Goal: Transaction & Acquisition: Purchase product/service

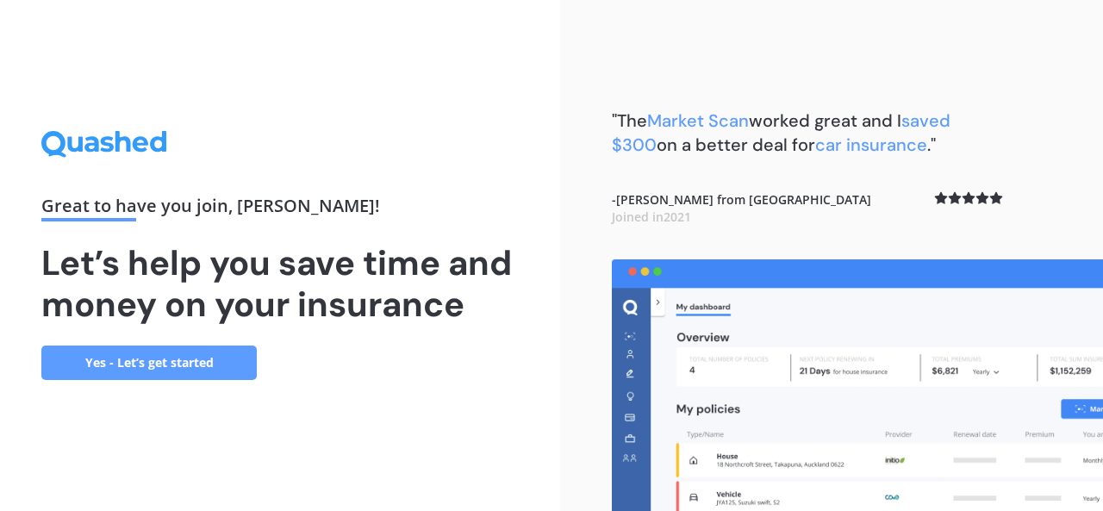
click at [220, 369] on link "Yes - Let’s get started" at bounding box center [148, 362] width 215 height 34
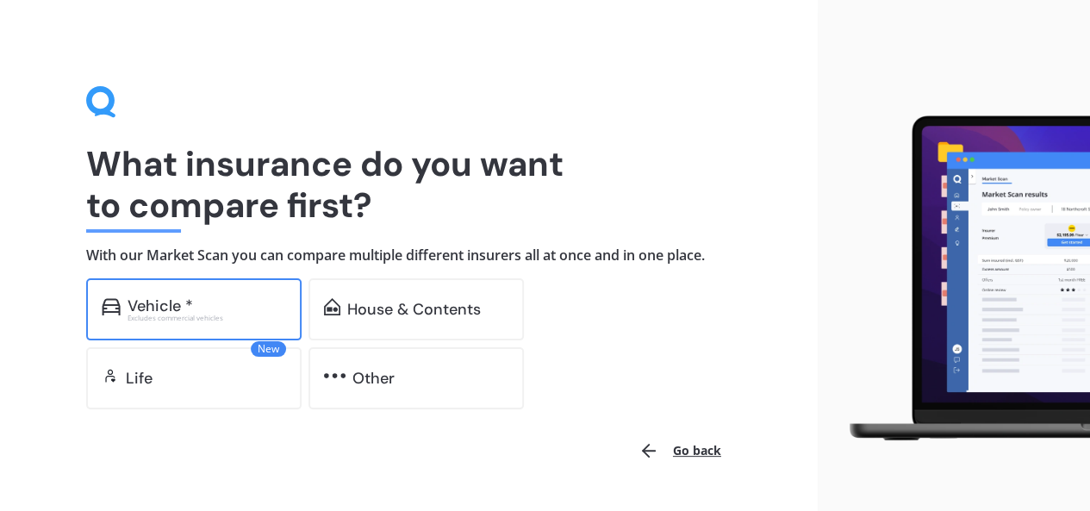
click at [227, 322] on div "Vehicle * Excludes commercial vehicles" at bounding box center [193, 309] width 215 height 62
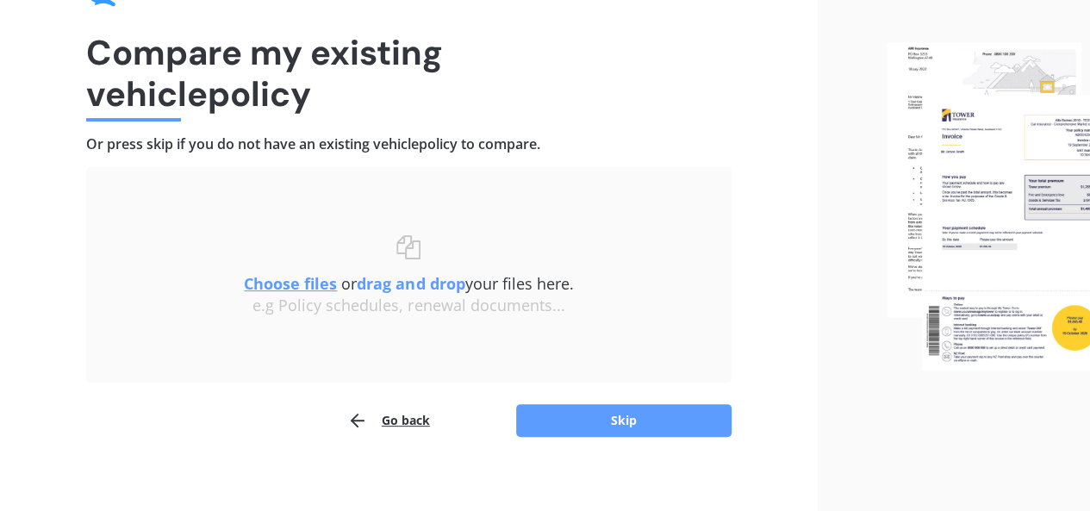
scroll to position [123, 0]
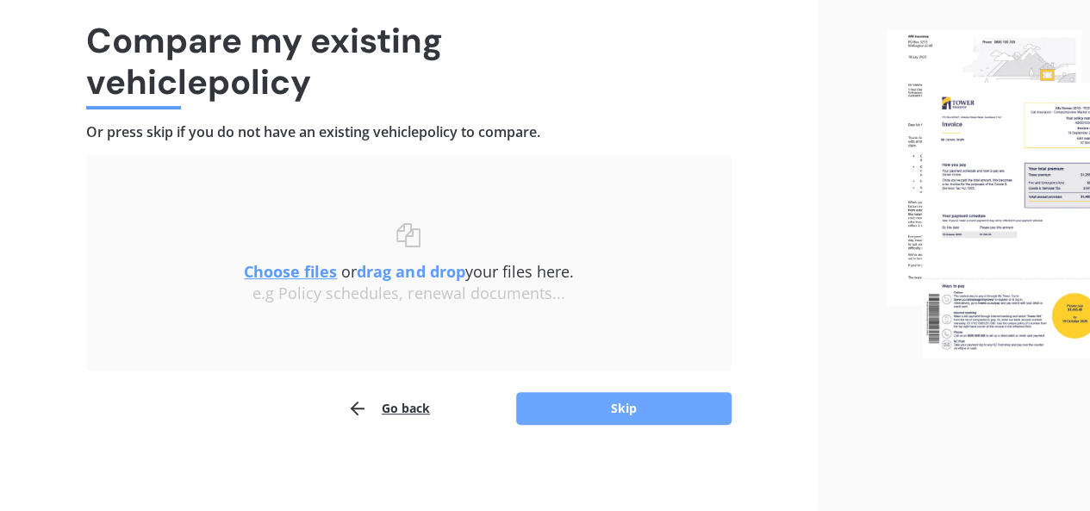
click at [561, 413] on button "Skip" at bounding box center [623, 408] width 215 height 33
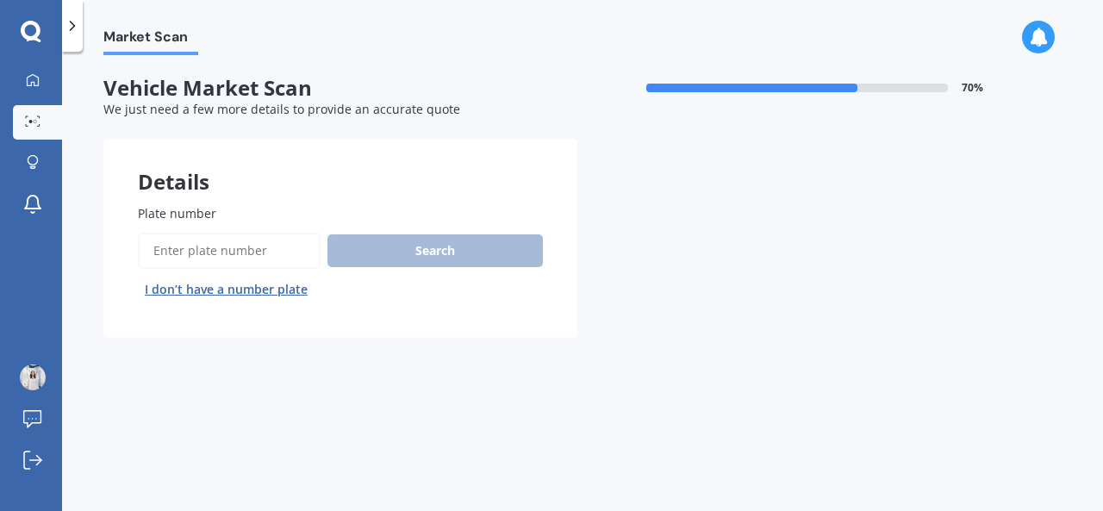
click at [279, 260] on input "Plate number" at bounding box center [229, 251] width 183 height 36
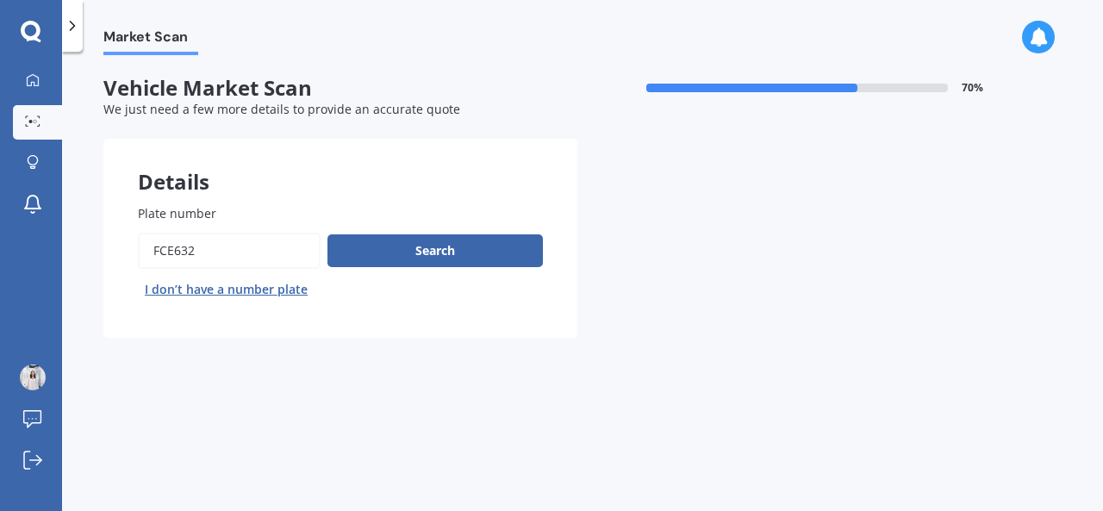
type input "FCE632"
click at [0, 0] on button "Next" at bounding box center [0, 0] width 0 height 0
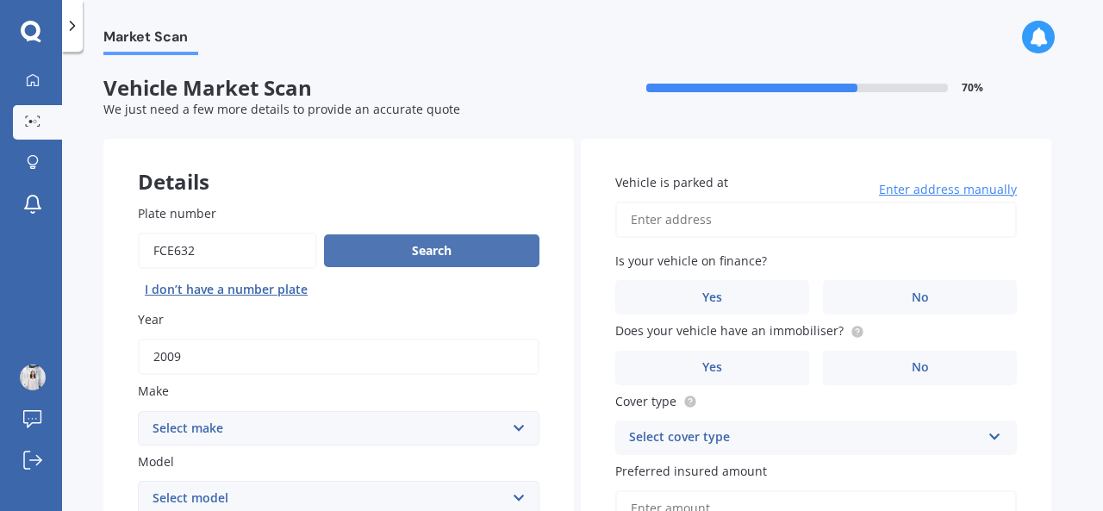
click at [413, 257] on button "Search" at bounding box center [431, 250] width 215 height 33
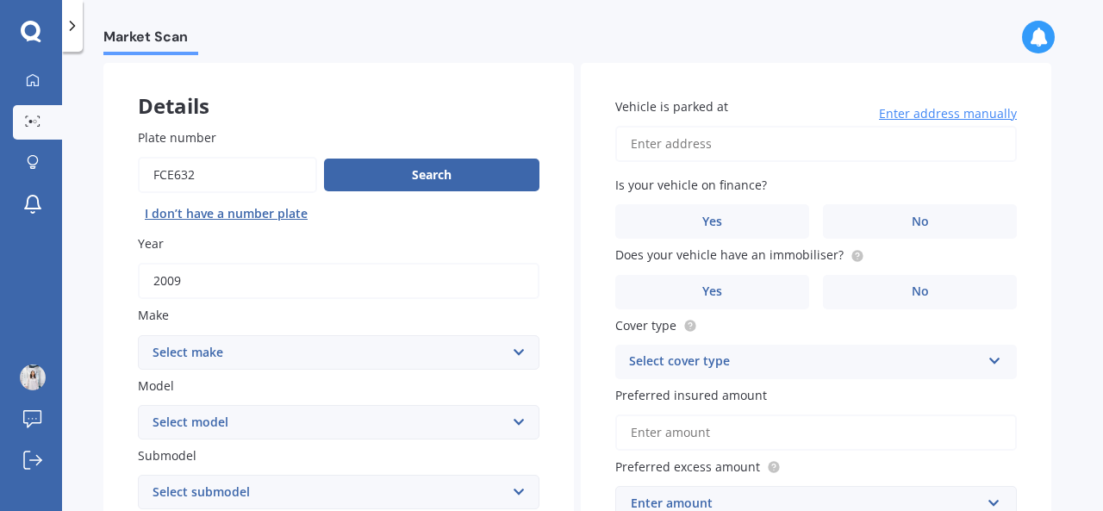
scroll to position [172, 0]
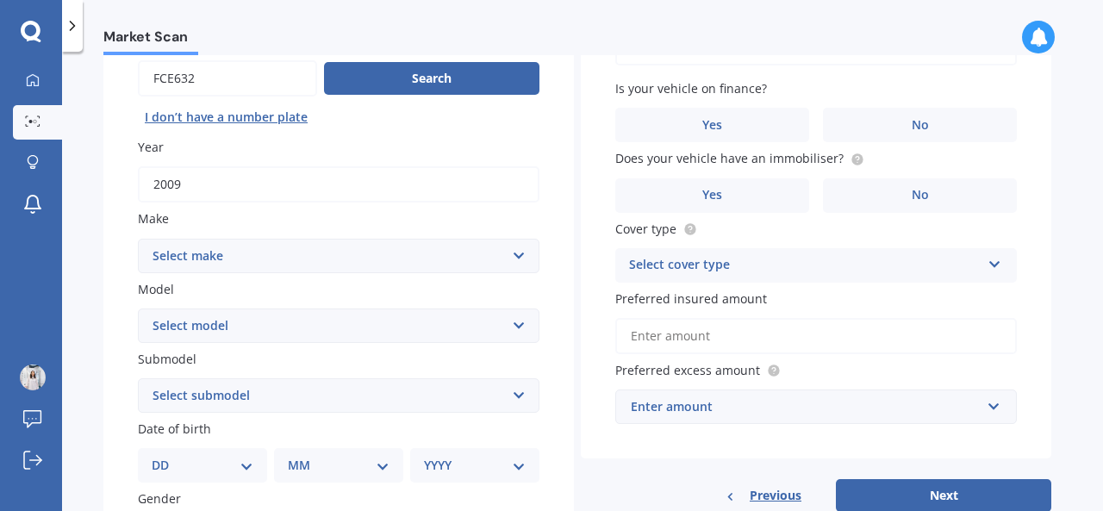
click at [405, 246] on select "Select make AC ALFA ROMEO ASTON [PERSON_NAME] AUDI AUSTIN BEDFORD Bentley BMW B…" at bounding box center [338, 256] width 401 height 34
select select "BMW"
click at [138, 239] on select "Select make AC ALFA ROMEO ASTON [PERSON_NAME] AUDI AUSTIN BEDFORD Bentley BMW B…" at bounding box center [338, 256] width 401 height 34
click at [305, 313] on select "Select model" at bounding box center [338, 325] width 401 height 34
select select "630"
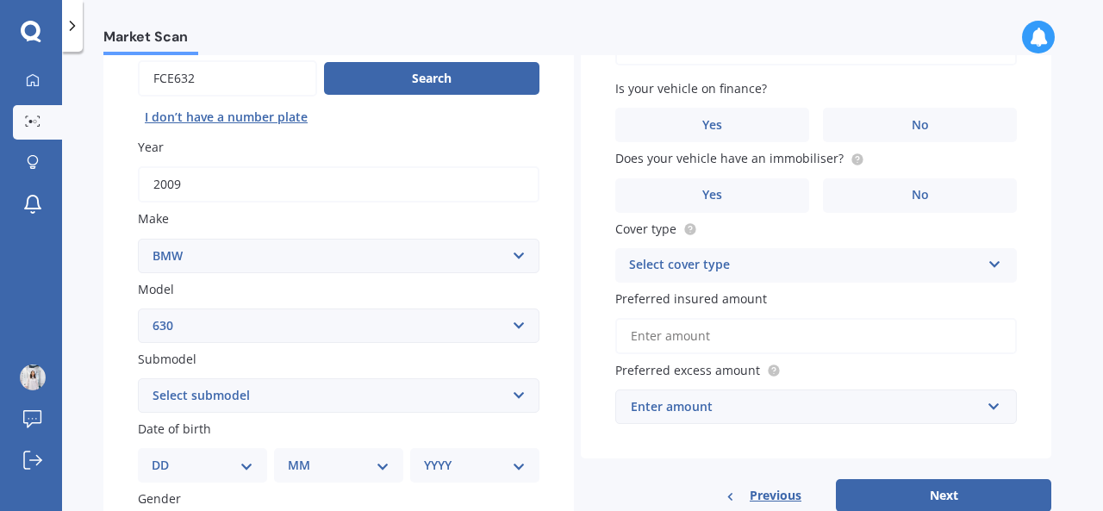
click at [138, 309] on select "Select model 116 116I 118 118D 120 130 218D 220I 225 250 316 318 320 320 i 323 …" at bounding box center [338, 325] width 401 height 34
click at [331, 313] on select "Select model 116 116I 118 118D 120 130 218D 220I 225 250 316 318 320 320 i 323 …" at bounding box center [338, 325] width 401 height 34
click at [574, 286] on div "Details Plate number Search I don’t have a number plate Year [DATE] Make Select…" at bounding box center [577, 381] width 948 height 831
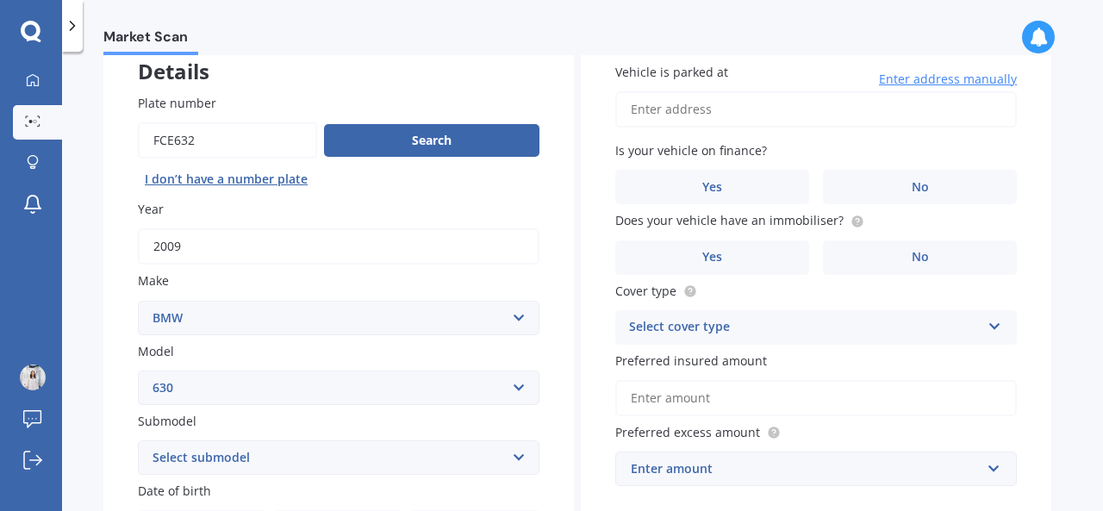
scroll to position [86, 0]
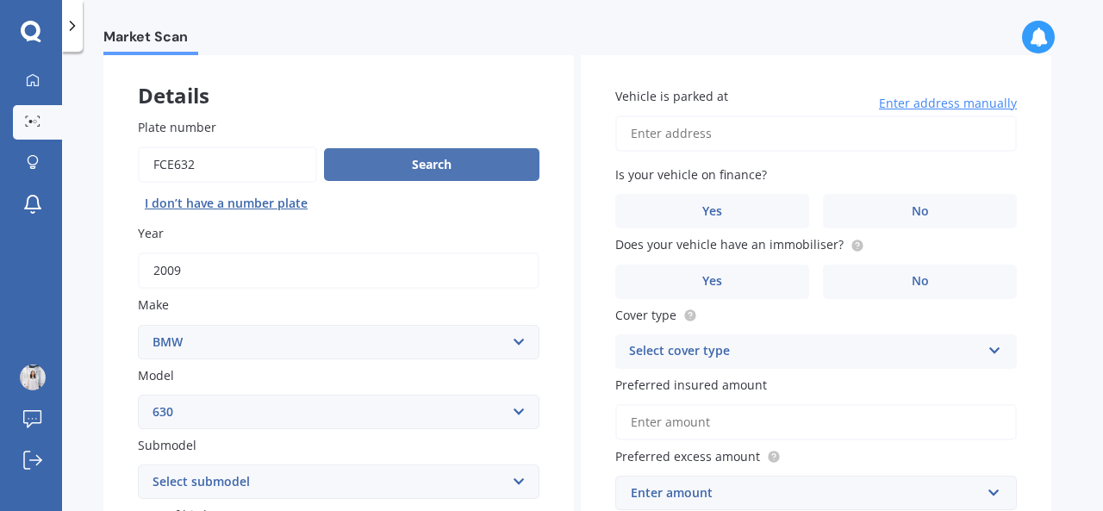
click at [358, 175] on button "Search" at bounding box center [431, 164] width 215 height 33
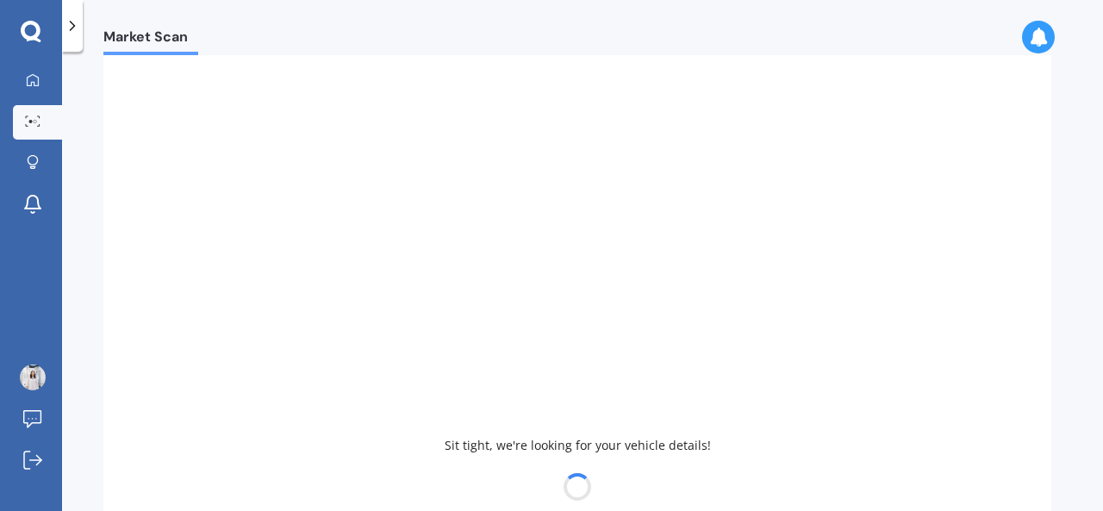
select select
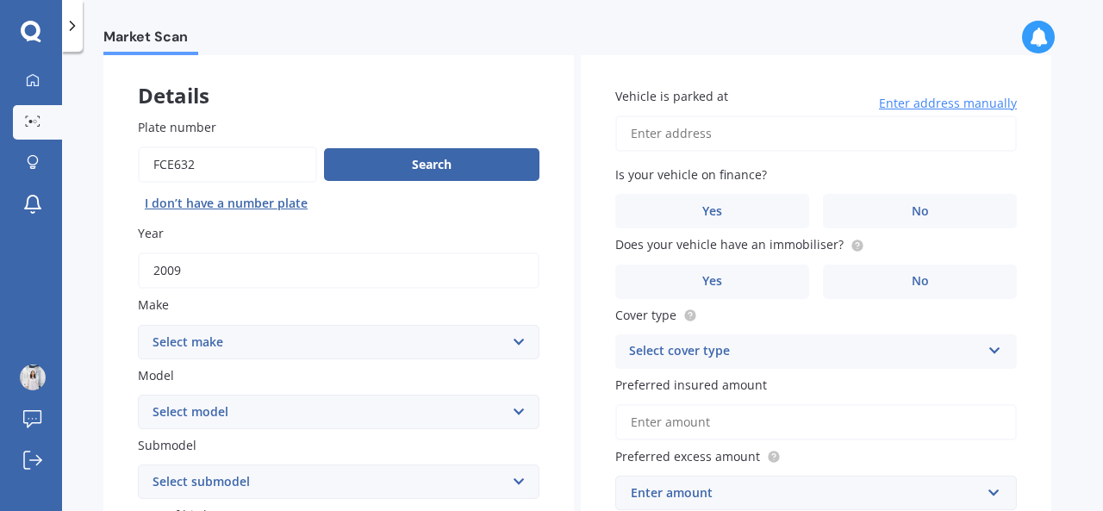
click at [401, 351] on select "Select make AC ALFA ROMEO ASTON [PERSON_NAME] AUDI AUSTIN BEDFORD Bentley BMW B…" at bounding box center [338, 342] width 401 height 34
select select "MERCEDES BENZ"
click at [138, 325] on select "Select make AC ALFA ROMEO ASTON [PERSON_NAME] AUDI AUSTIN BEDFORD Bentley BMW B…" at bounding box center [338, 342] width 401 height 34
click at [342, 411] on select "Select model 190 200 220 230 240 250 260 280 300 320 350 380 400 420 450 500 55…" at bounding box center [338, 412] width 401 height 34
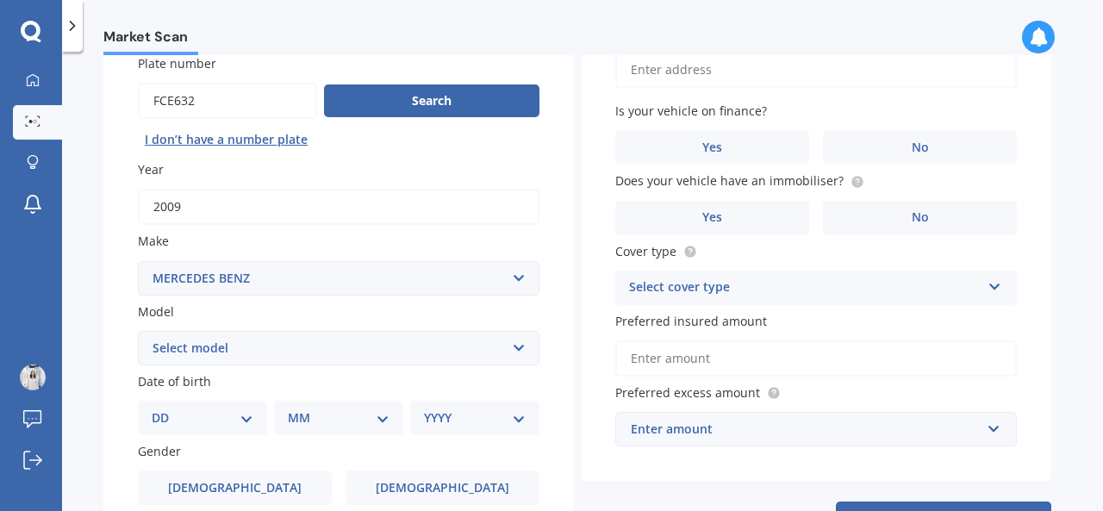
scroll to position [172, 0]
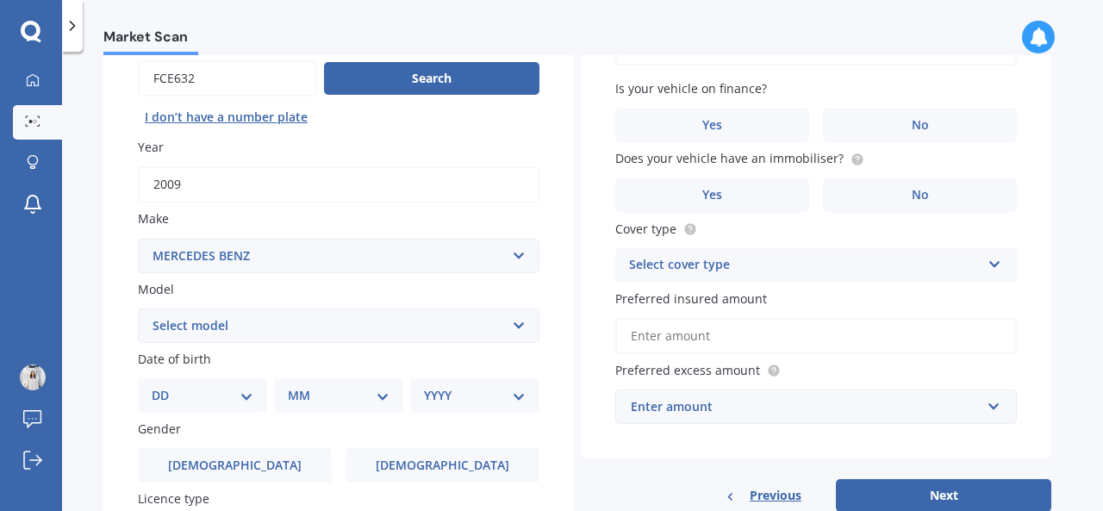
click at [300, 322] on select "Select model 190 200 220 230 240 250 260 280 300 320 350 380 400 420 450 500 55…" at bounding box center [338, 325] width 401 height 34
click at [574, 221] on div "Details Plate number Search I don’t have a number plate Year [DATE] Make Select…" at bounding box center [577, 346] width 948 height 761
click at [372, 319] on select "Select model 190 200 220 230 240 250 260 280 300 320 350 380 400 420 450 500 55…" at bounding box center [338, 325] width 401 height 34
select select "B"
click at [138, 309] on select "Select model 190 200 220 230 240 250 260 280 300 320 350 380 400 420 450 500 55…" at bounding box center [338, 325] width 401 height 34
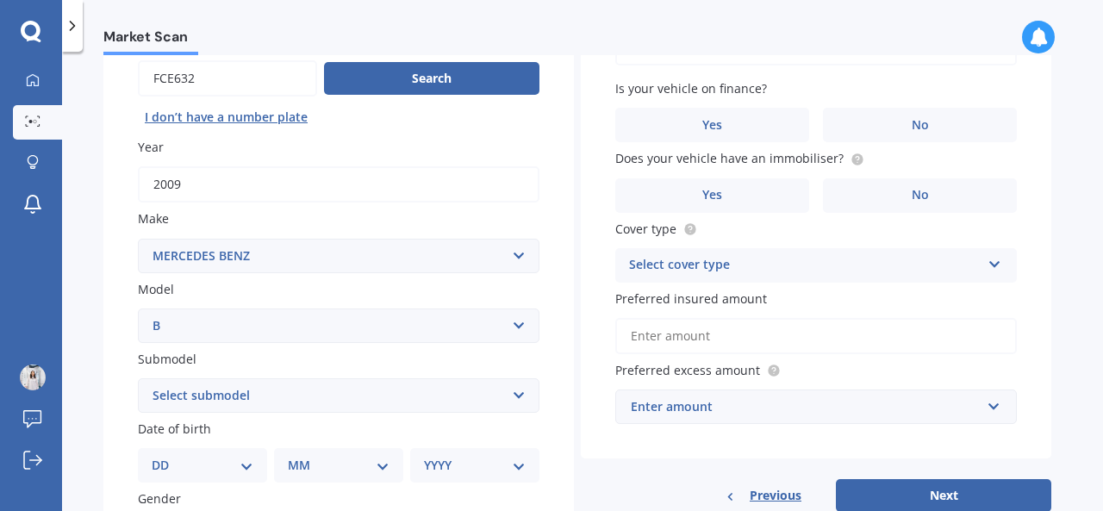
click at [286, 391] on select "Select submodel 170 180 200 250 e EV 250 Hatchback petrol" at bounding box center [338, 395] width 401 height 34
select select "200"
click at [138, 379] on select "Select submodel 170 180 200 250 e EV 250 Hatchback petrol" at bounding box center [338, 395] width 401 height 34
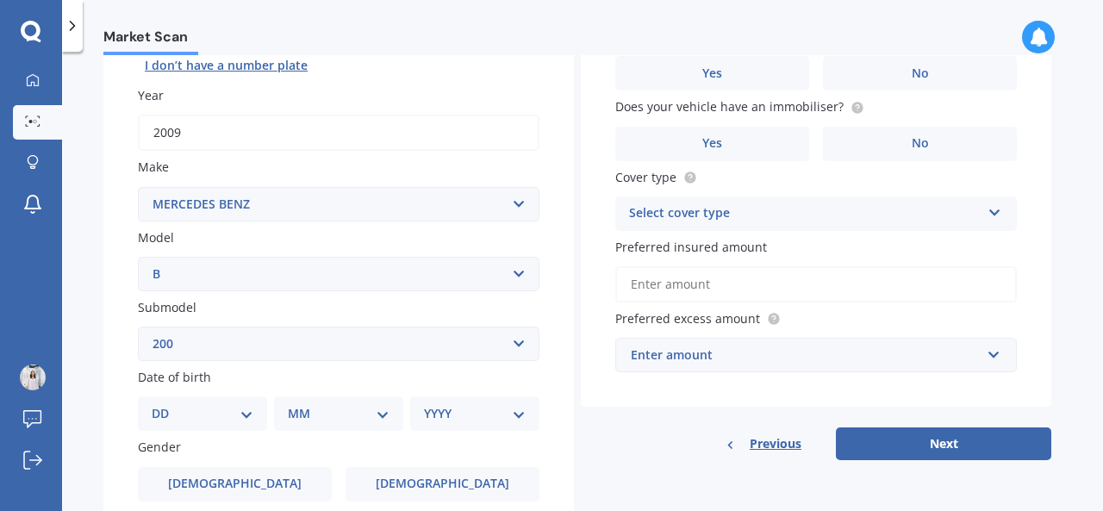
scroll to position [258, 0]
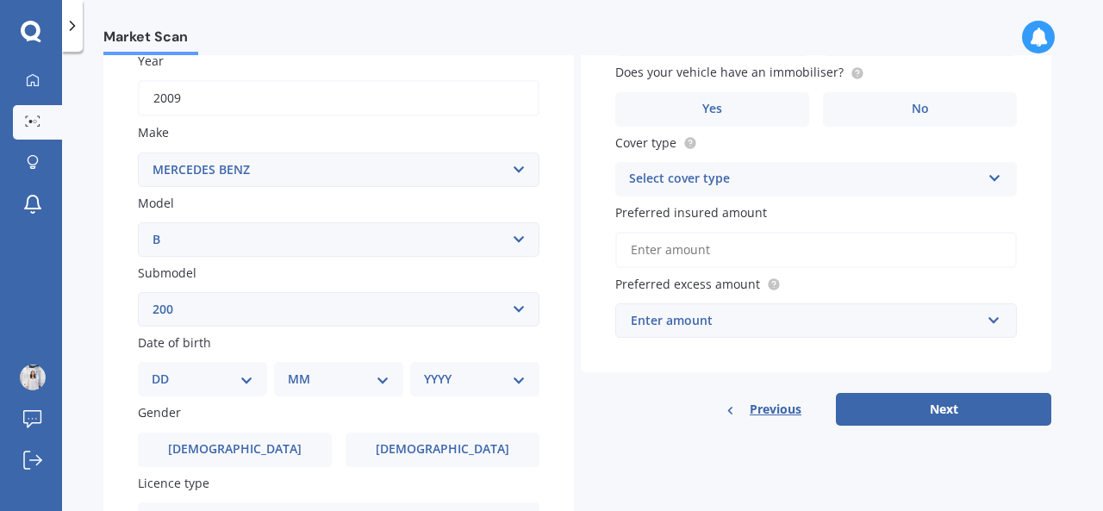
click at [248, 376] on select "DD 01 02 03 04 05 06 07 08 09 10 11 12 13 14 15 16 17 18 19 20 21 22 23 24 25 2…" at bounding box center [203, 379] width 102 height 19
select select "30"
click at [165, 371] on select "DD 01 02 03 04 05 06 07 08 09 10 11 12 13 14 15 16 17 18 19 20 21 22 23 24 25 2…" at bounding box center [203, 379] width 102 height 19
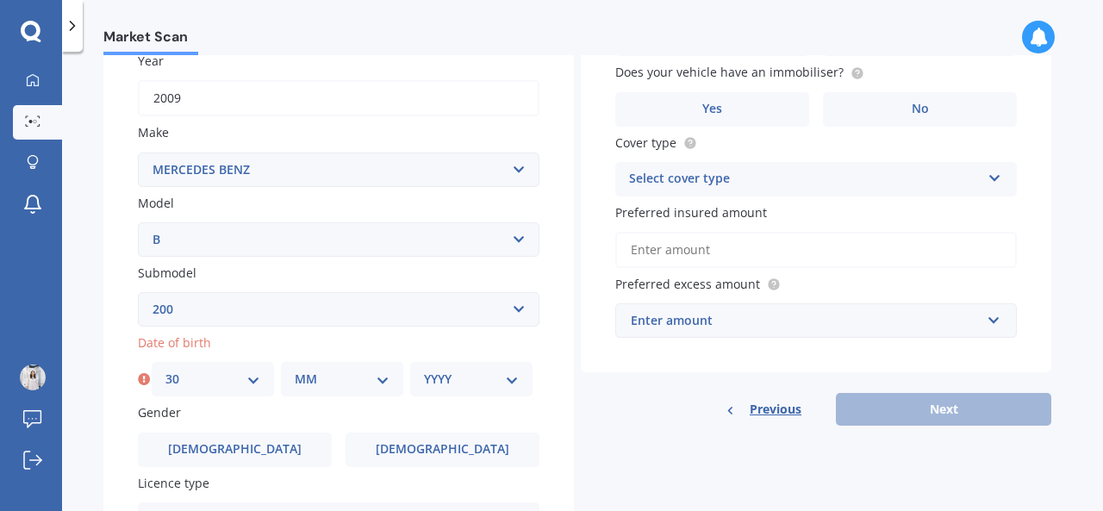
click at [328, 375] on select "MM 01 02 03 04 05 06 07 08 09 10 11 12" at bounding box center [342, 379] width 95 height 19
select select "09"
click at [295, 371] on select "MM 01 02 03 04 05 06 07 08 09 10 11 12" at bounding box center [342, 379] width 95 height 19
click at [443, 387] on select "YYYY 2025 2024 2023 2022 2021 2020 2019 2018 2017 2016 2015 2014 2013 2012 2011…" at bounding box center [471, 379] width 95 height 19
select select "1981"
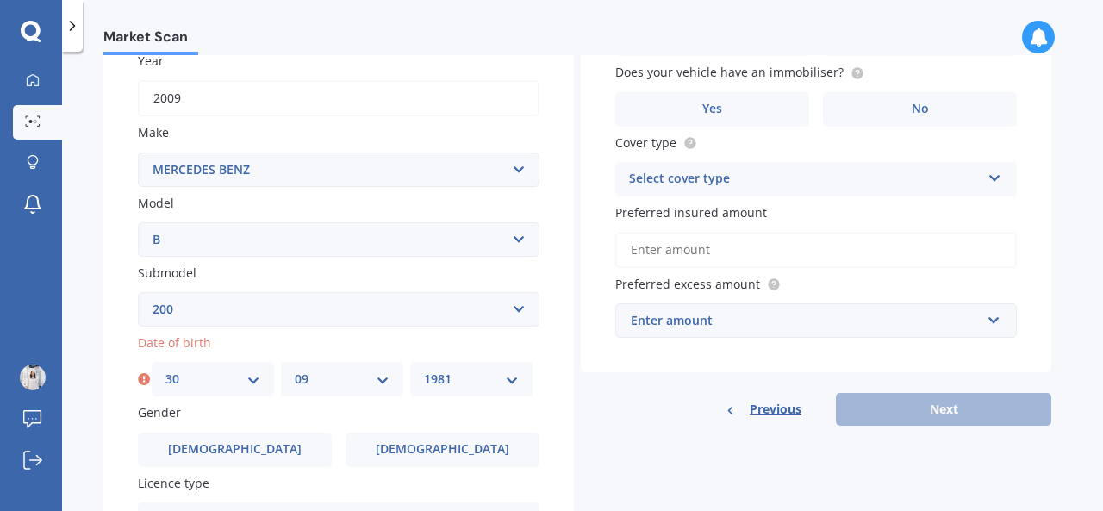
click at [424, 371] on select "YYYY 2025 2024 2023 2022 2021 2020 2019 2018 2017 2016 2015 2014 2013 2012 2011…" at bounding box center [471, 379] width 95 height 19
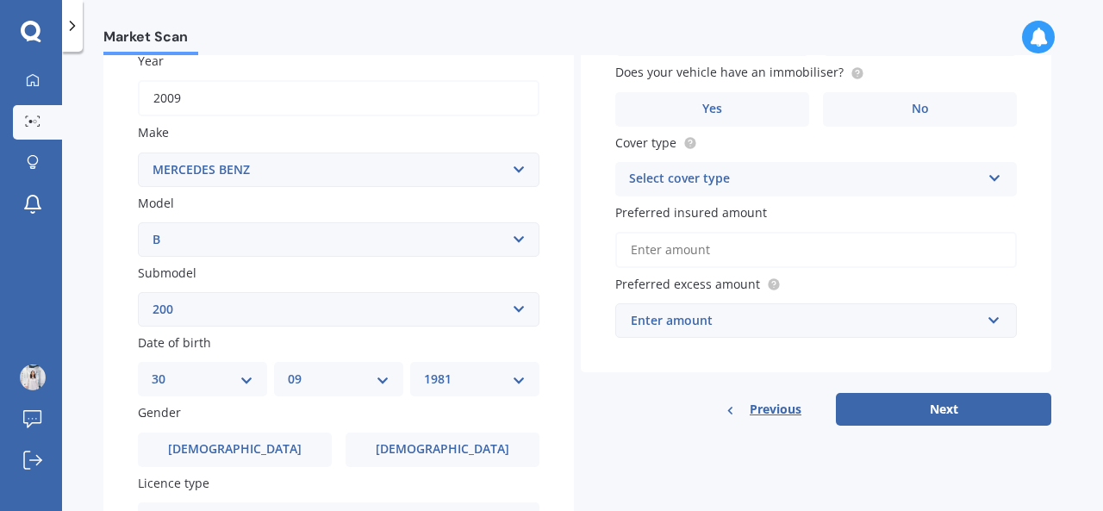
scroll to position [345, 0]
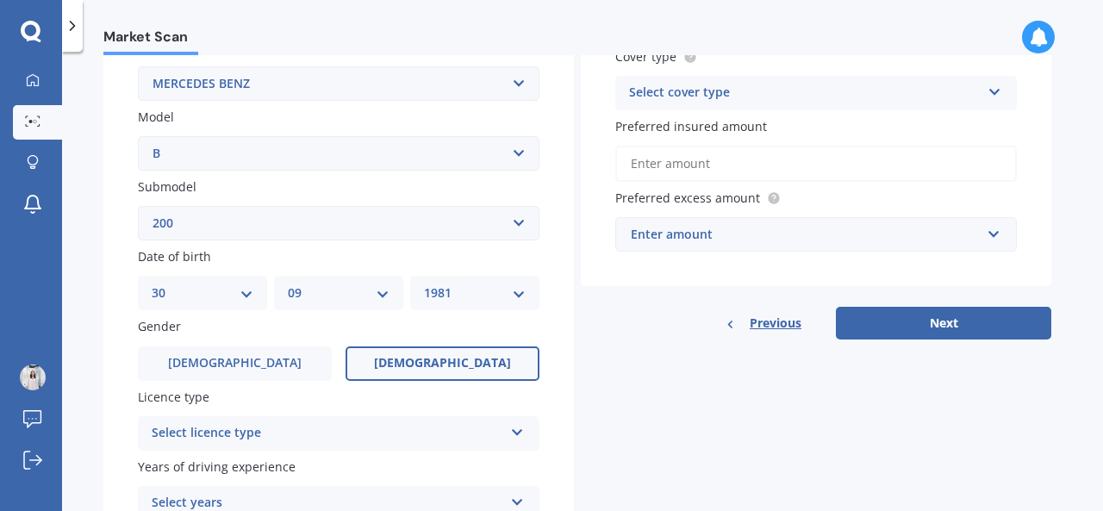
click at [388, 351] on label "[DEMOGRAPHIC_DATA]" at bounding box center [442, 363] width 194 height 34
click at [0, 0] on input "[DEMOGRAPHIC_DATA]" at bounding box center [0, 0] width 0 height 0
click at [312, 446] on div "Select licence type NZ Full NZ Restricted NZ Learners [GEOGRAPHIC_DATA] [GEOGRA…" at bounding box center [338, 433] width 401 height 34
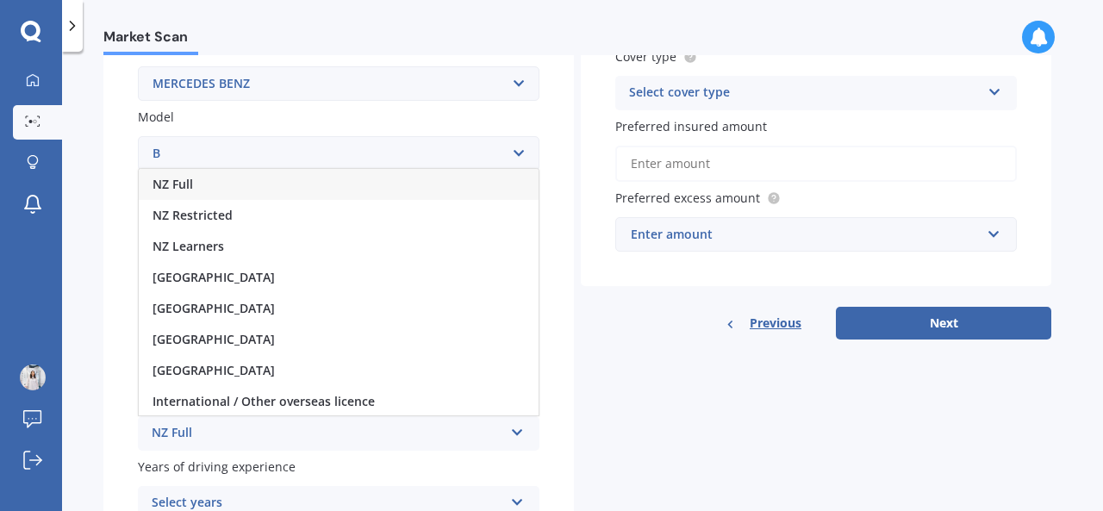
click at [300, 187] on div "NZ Full" at bounding box center [339, 184] width 400 height 31
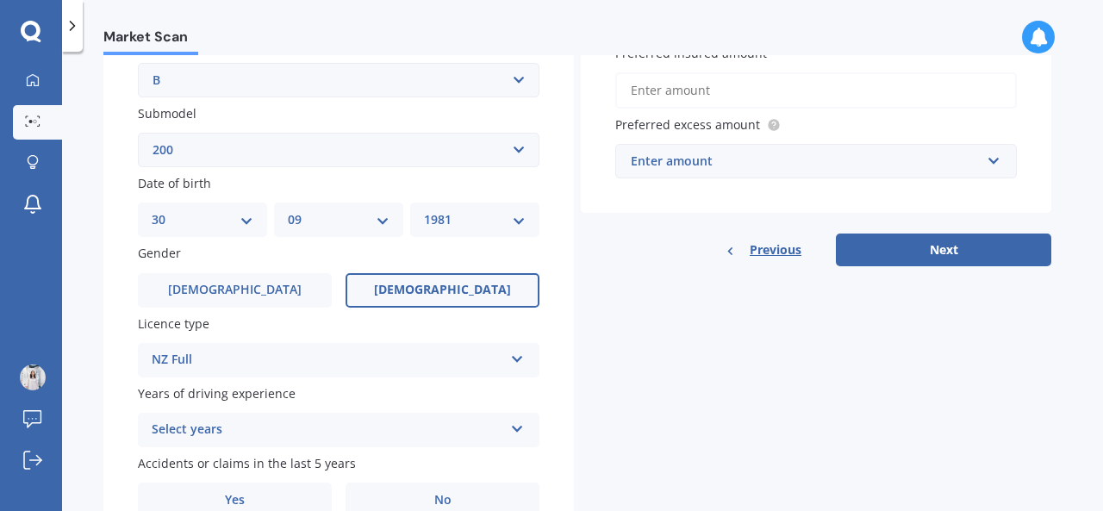
scroll to position [506, 0]
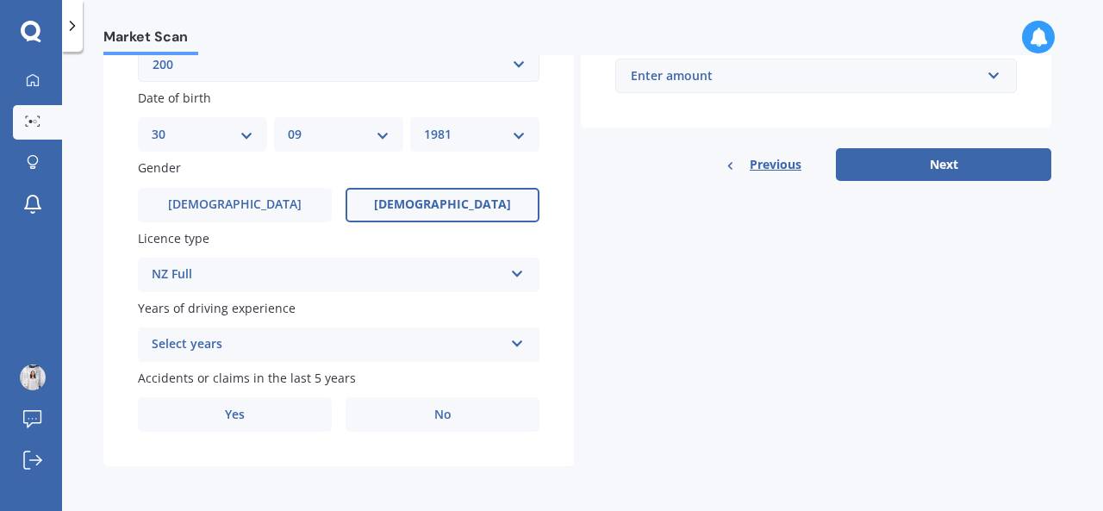
click at [304, 345] on div "Select years" at bounding box center [327, 344] width 351 height 21
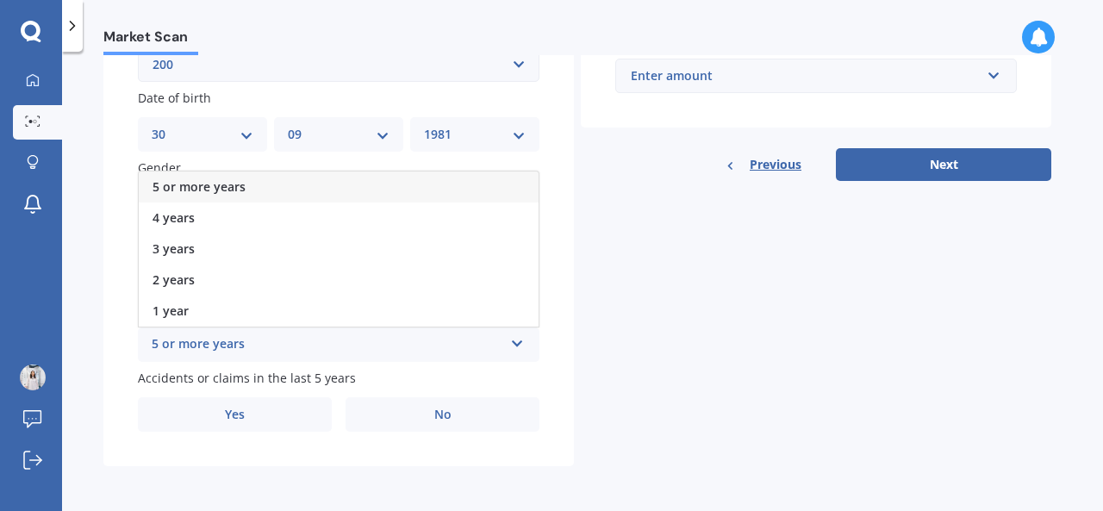
click at [277, 189] on div "5 or more years" at bounding box center [339, 186] width 400 height 31
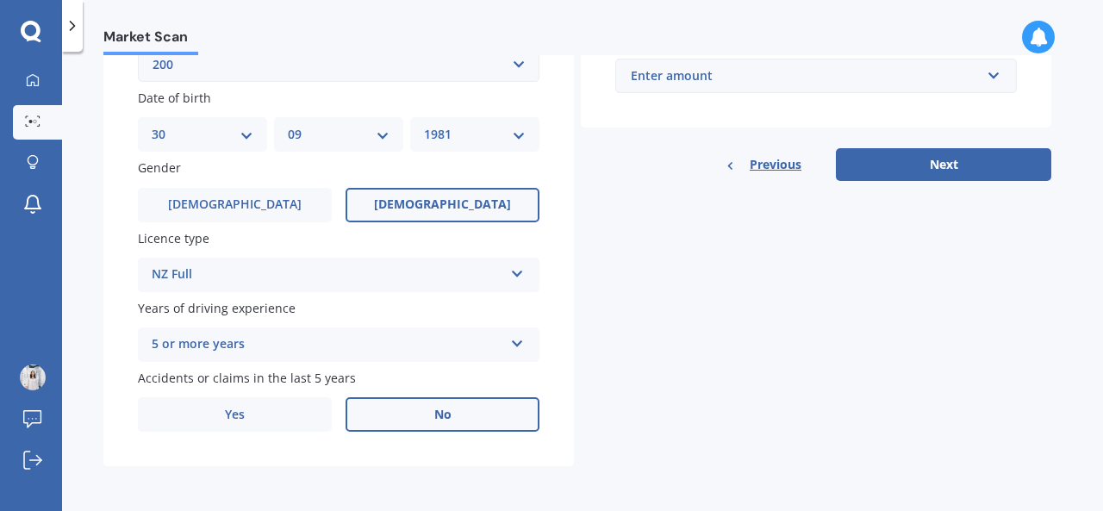
click at [370, 411] on label "No" at bounding box center [442, 414] width 194 height 34
click at [0, 0] on input "No" at bounding box center [0, 0] width 0 height 0
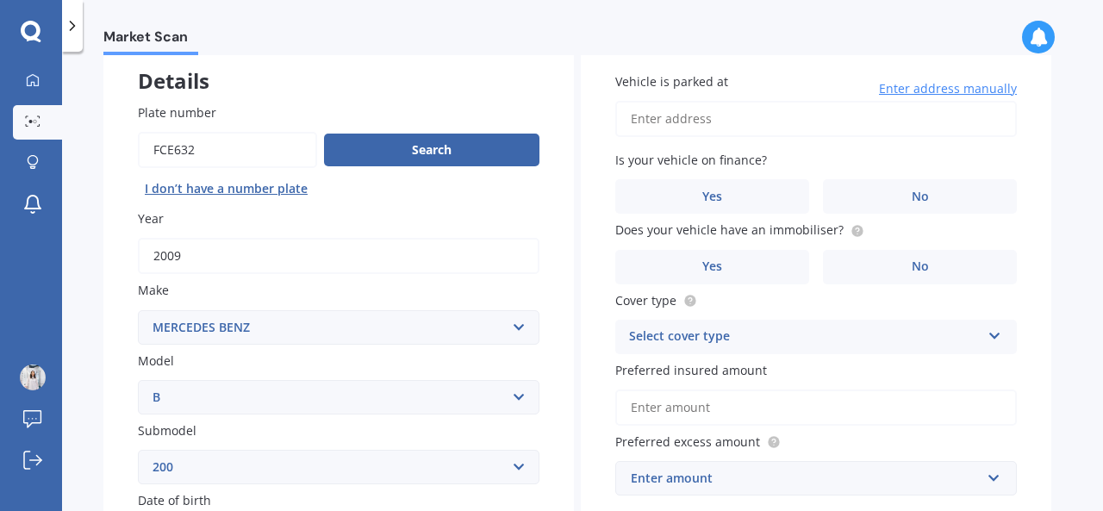
scroll to position [0, 0]
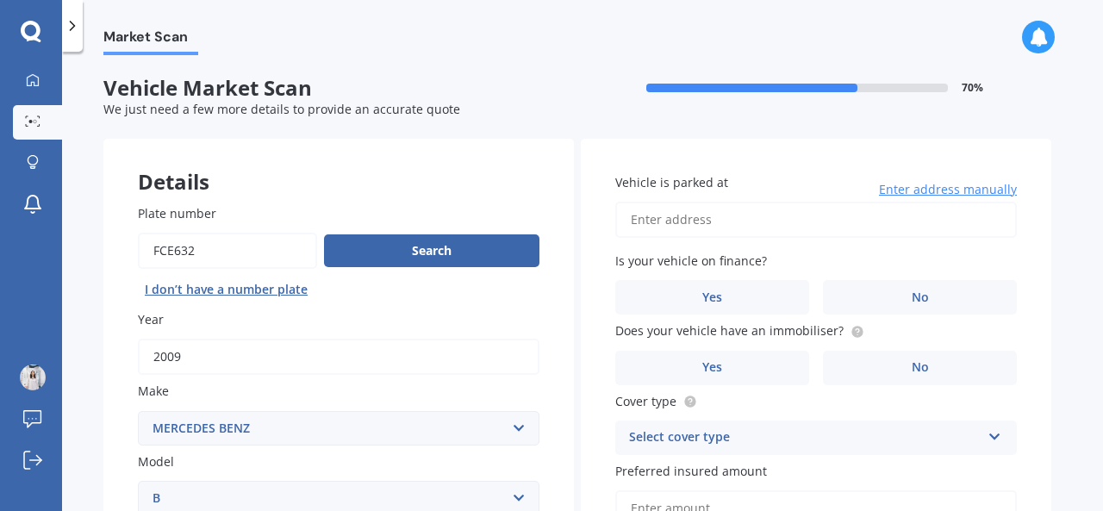
click at [815, 216] on input "Vehicle is parked at" at bounding box center [815, 220] width 401 height 36
type input "[STREET_ADDRESS]"
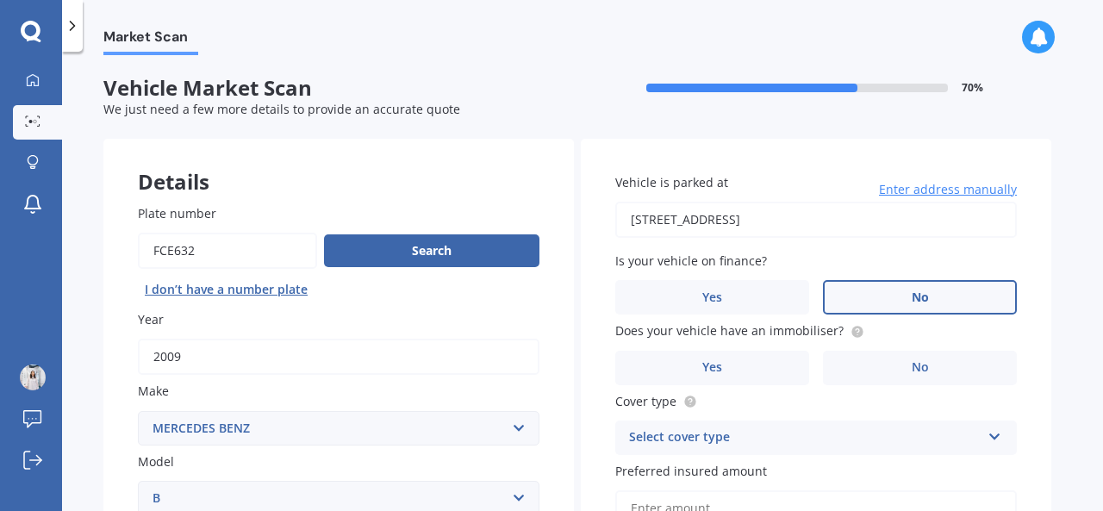
click at [869, 295] on label "No" at bounding box center [920, 297] width 194 height 34
click at [0, 0] on input "No" at bounding box center [0, 0] width 0 height 0
click at [871, 361] on label "No" at bounding box center [920, 368] width 194 height 34
click at [0, 0] on input "No" at bounding box center [0, 0] width 0 height 0
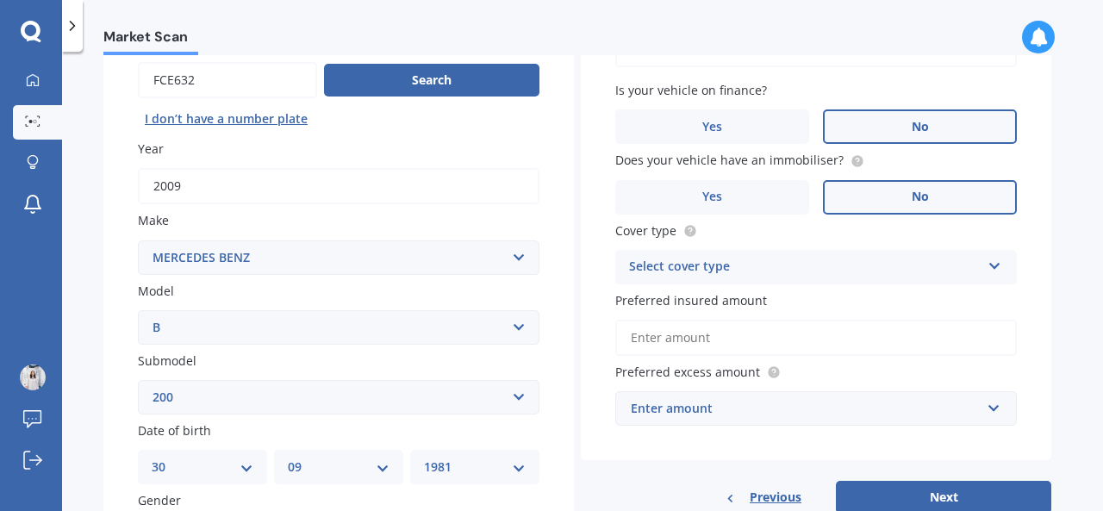
scroll to position [172, 0]
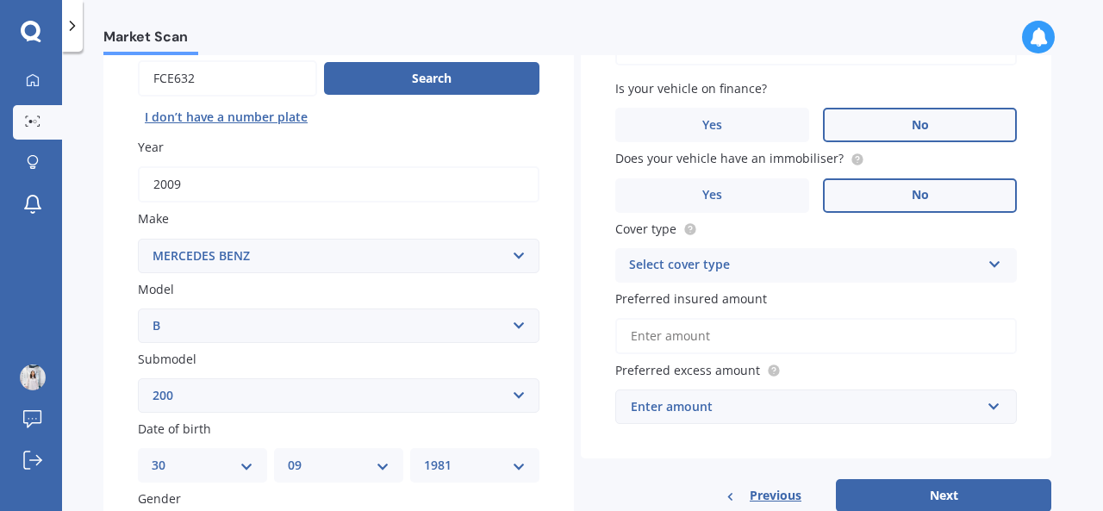
click at [750, 273] on div "Select cover type" at bounding box center [804, 265] width 351 height 21
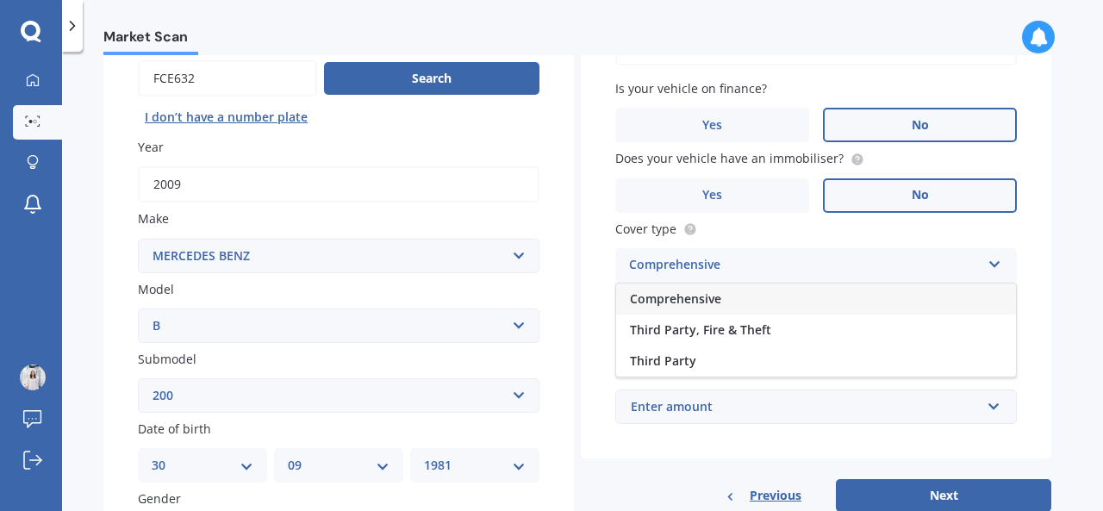
click at [732, 306] on div "Comprehensive" at bounding box center [816, 298] width 400 height 31
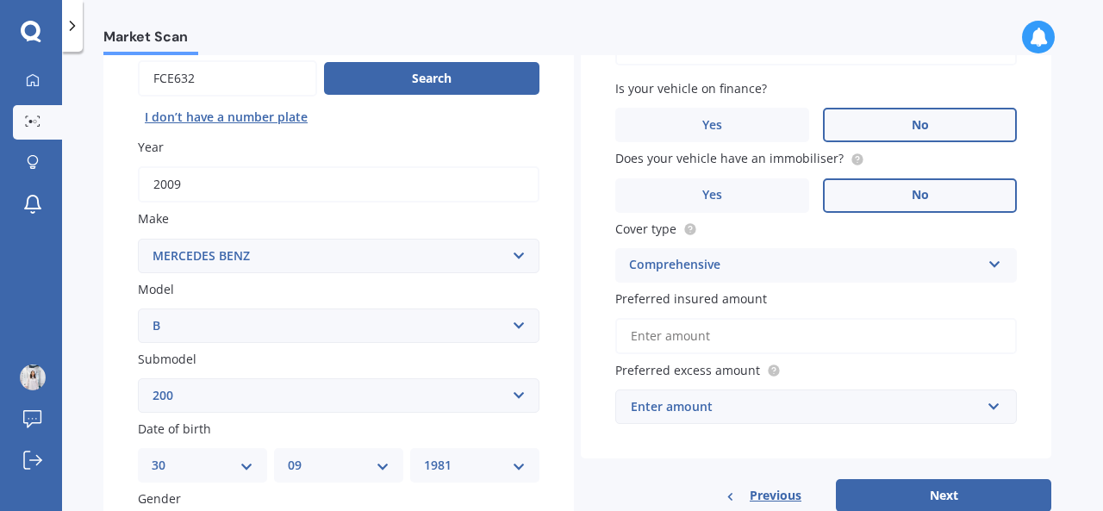
click at [740, 335] on input "Preferred insured amount" at bounding box center [815, 336] width 401 height 36
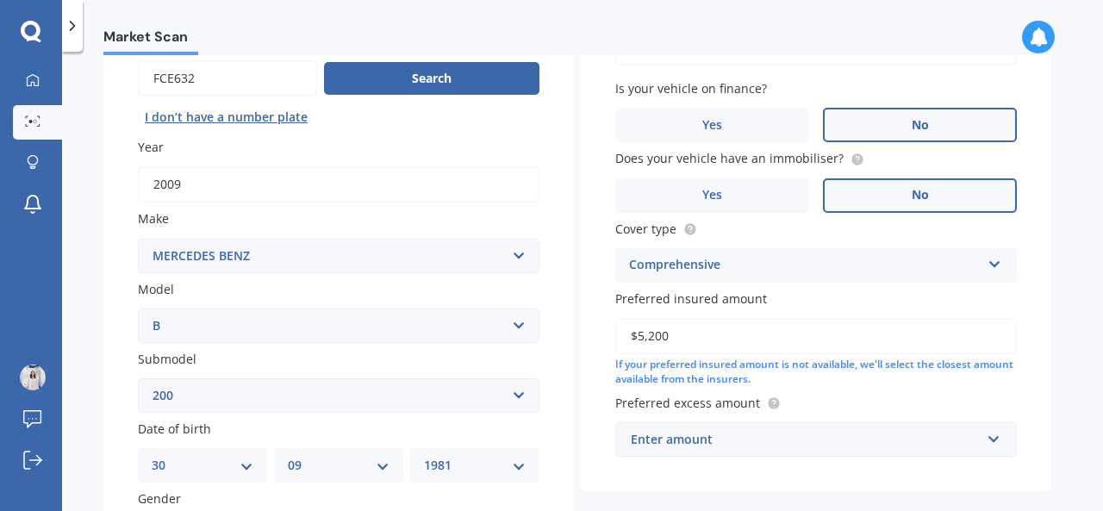
type input "$5,200"
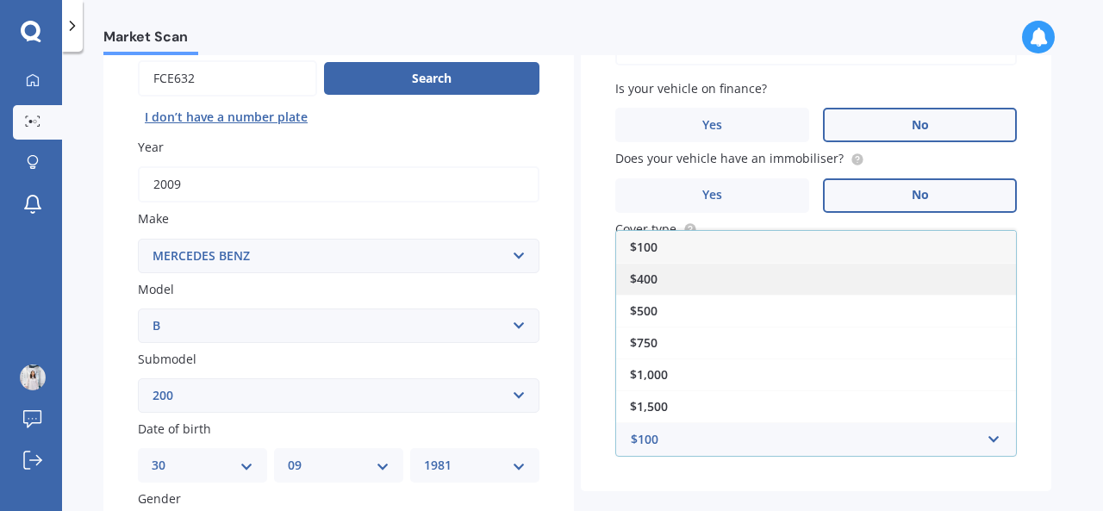
click at [687, 281] on div "$400" at bounding box center [816, 279] width 400 height 32
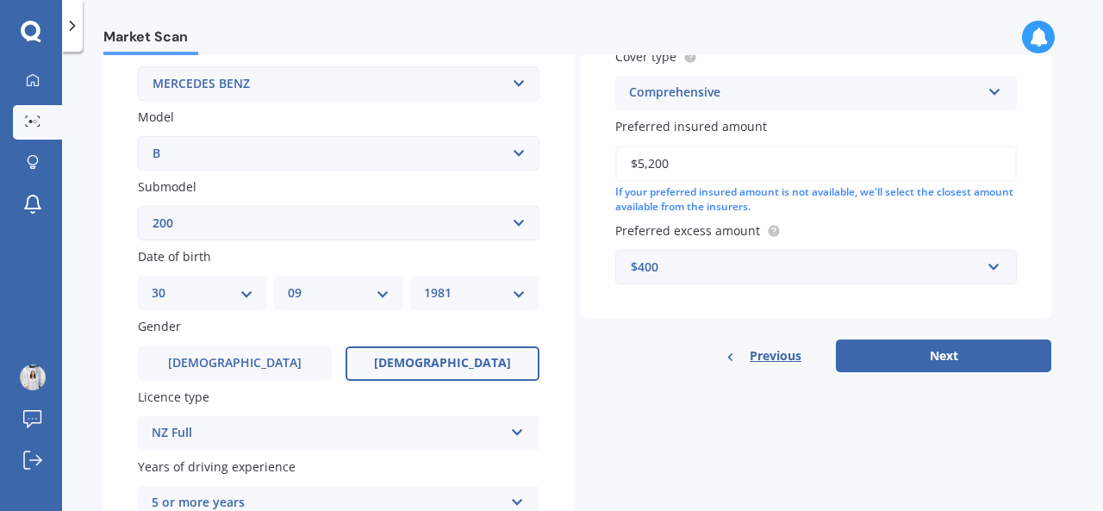
click at [867, 366] on button "Next" at bounding box center [943, 355] width 215 height 33
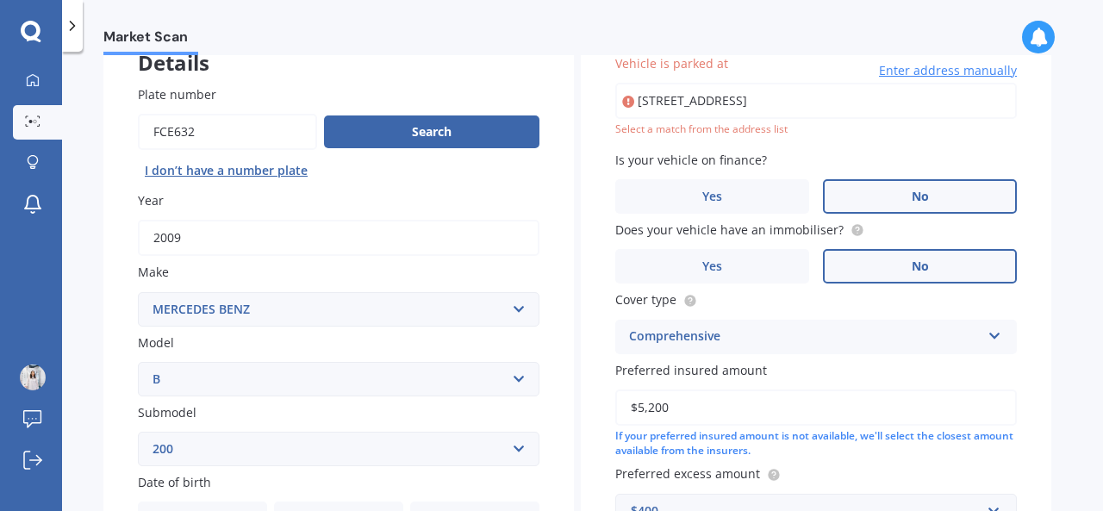
scroll to position [117, 0]
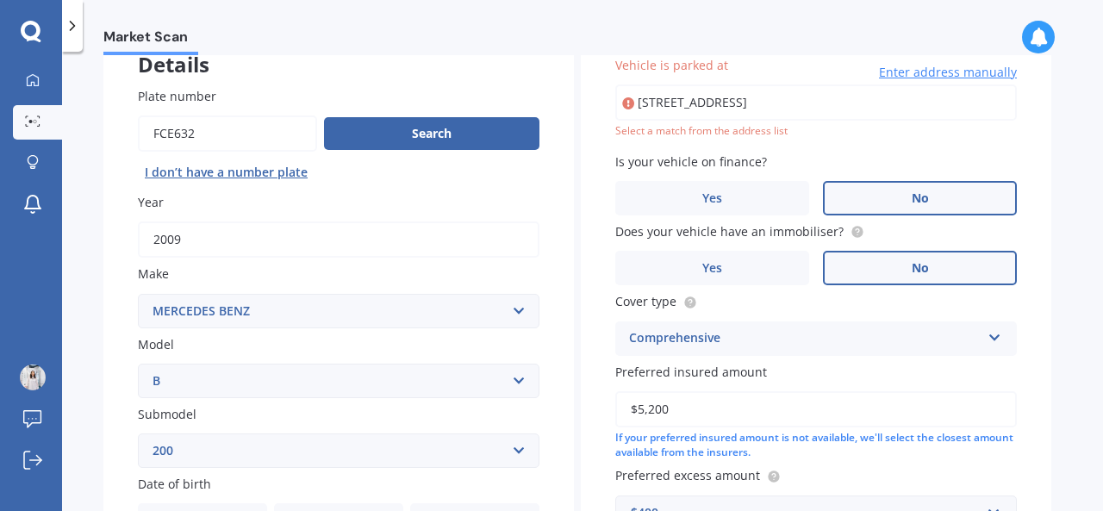
click at [729, 105] on input "[STREET_ADDRESS]" at bounding box center [815, 102] width 401 height 36
click at [732, 108] on input "[STREET_ADDRESS]" at bounding box center [815, 102] width 401 height 36
type input "[STREET_ADDRESS]"
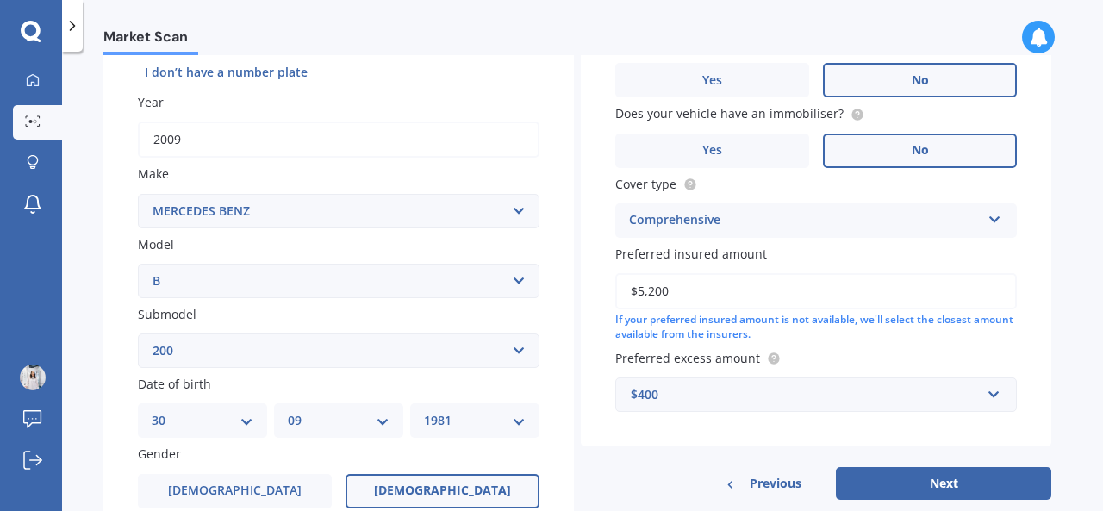
scroll to position [376, 0]
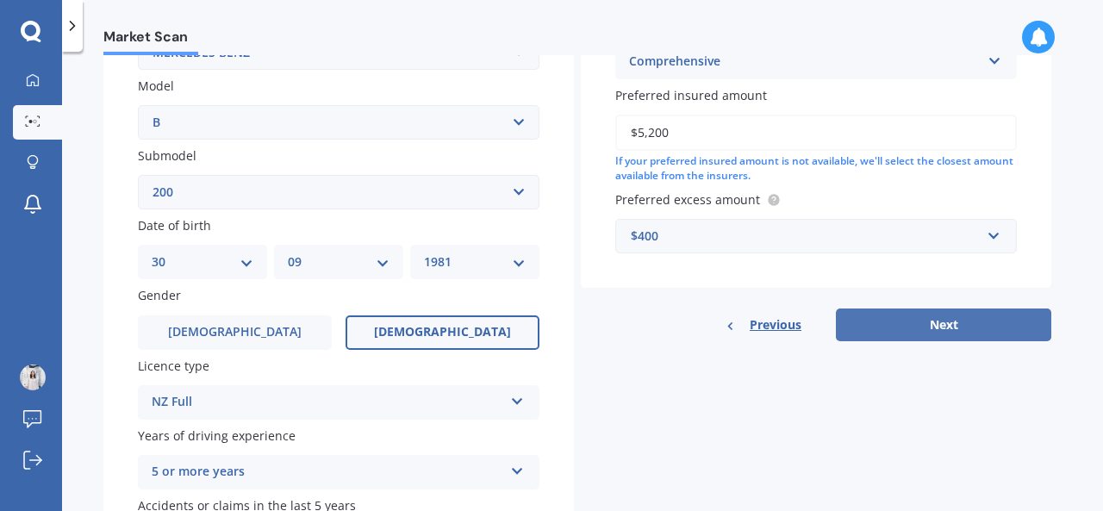
click at [888, 313] on button "Next" at bounding box center [943, 324] width 215 height 33
select select "30"
select select "09"
select select "1981"
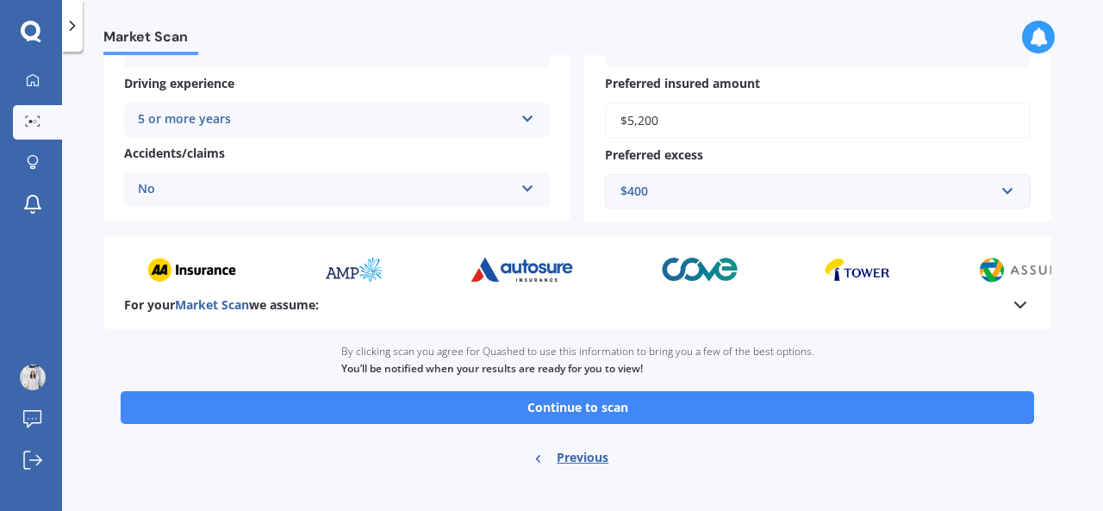
scroll to position [379, 0]
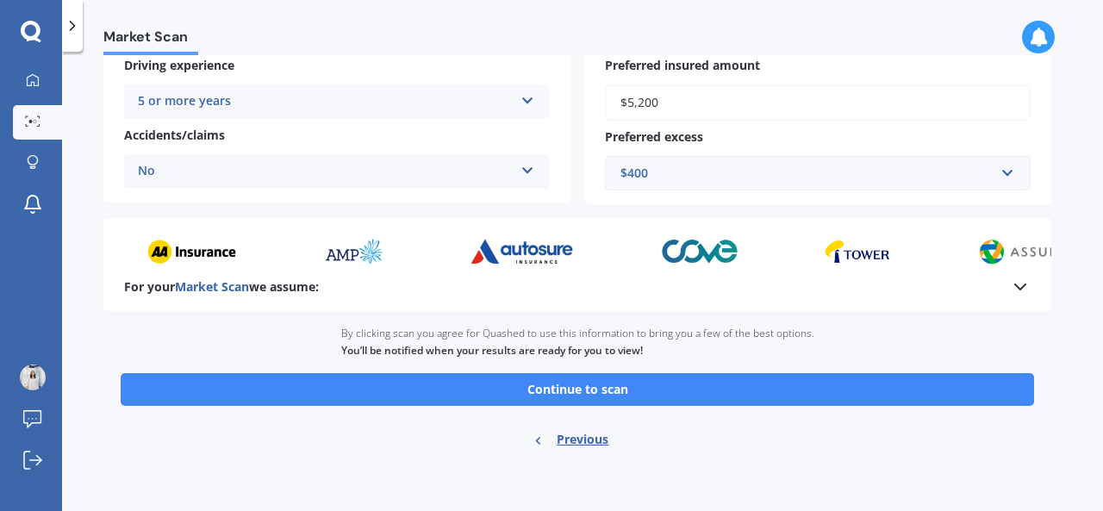
click at [668, 177] on div "$400" at bounding box center [807, 173] width 374 height 19
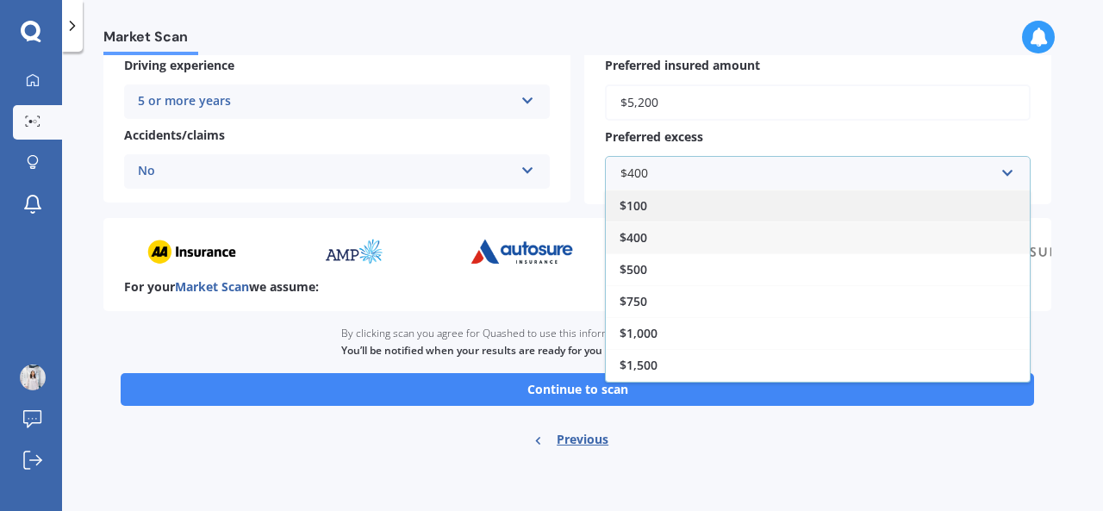
click at [664, 211] on div "$100" at bounding box center [818, 206] width 424 height 32
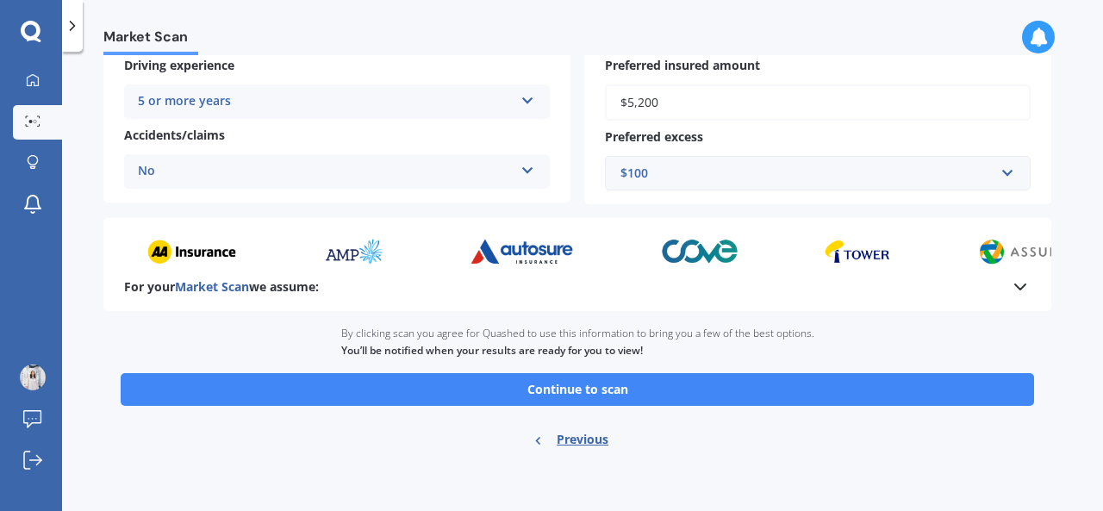
click at [626, 382] on button "Continue to scan" at bounding box center [577, 389] width 913 height 33
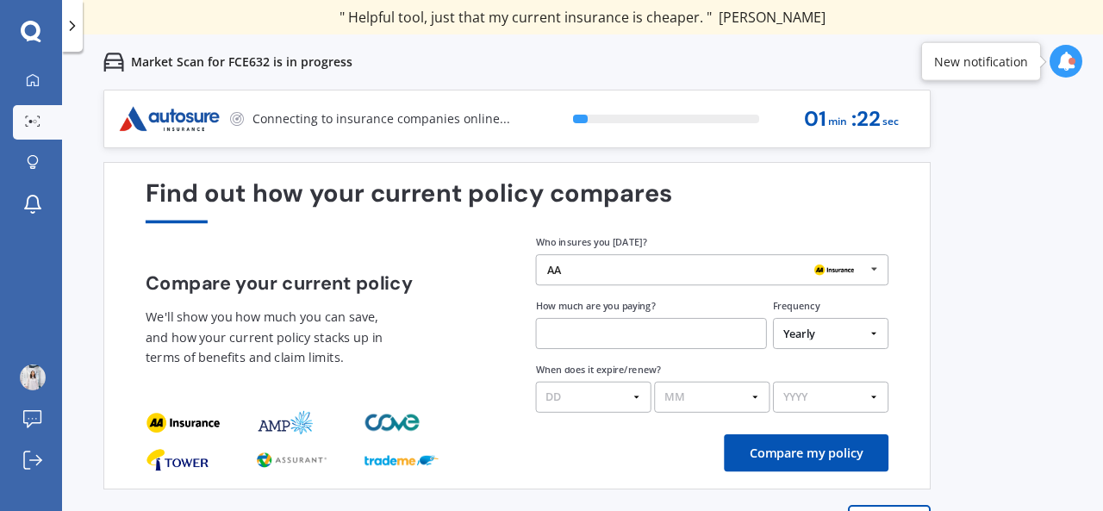
click at [689, 338] on input "text" at bounding box center [651, 333] width 231 height 31
type input "$80.00"
click at [797, 345] on select "Yearly Six-Monthly Quarterly Monthly Fortnightly Weekly One-Off" at bounding box center [830, 333] width 115 height 31
select select "Monthly"
click at [773, 319] on select "Yearly Six-Monthly Quarterly Monthly Fortnightly Weekly One-Off" at bounding box center [830, 333] width 115 height 31
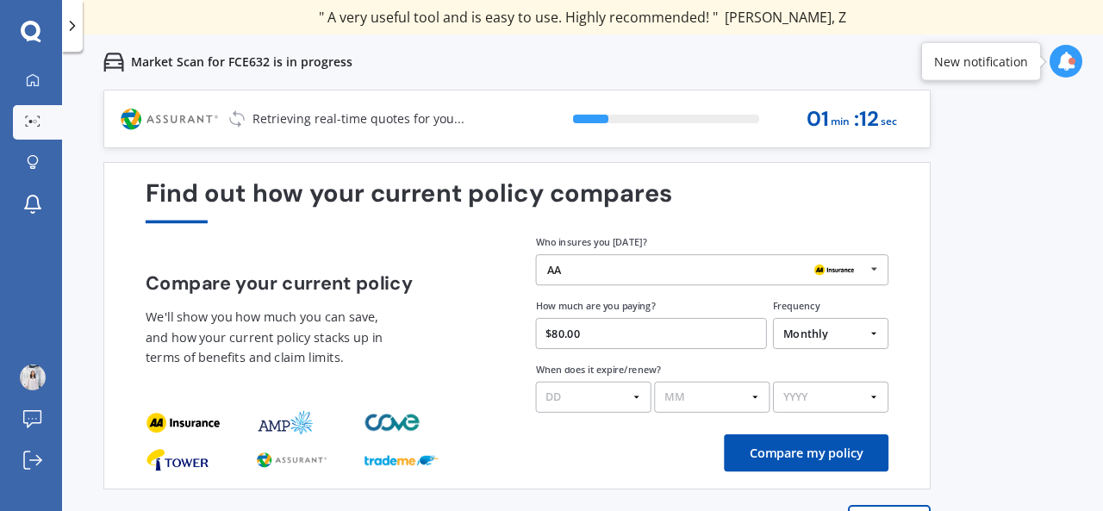
click at [628, 397] on select "DD 01 02 03 04 05 06 07 08 09 10 11 12 13 14 15 16 17 18 19 20 21 22 23 24 25 2…" at bounding box center [593, 397] width 115 height 31
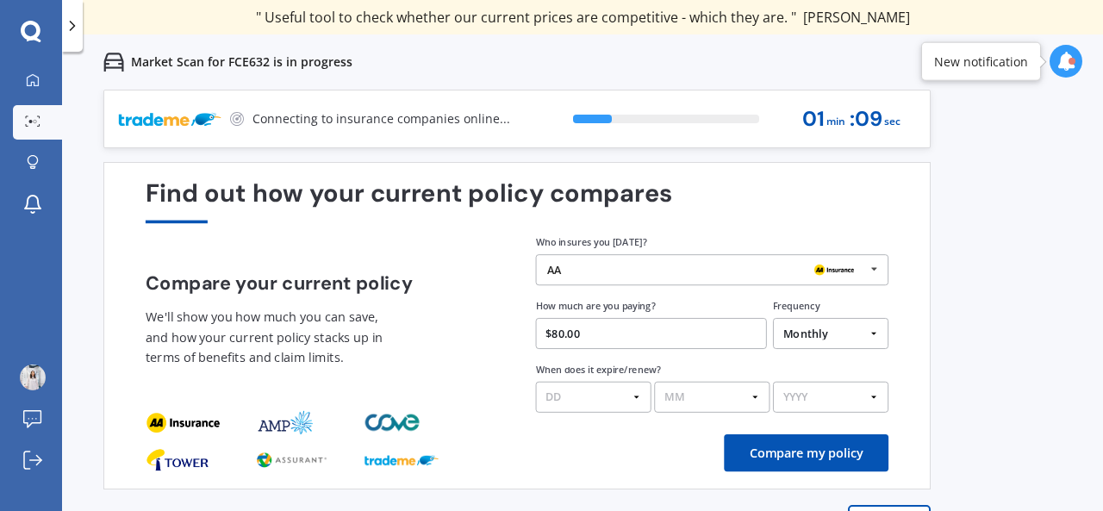
click at [717, 397] on select "MM 01 02 03 04 05 06 07 08 09 10 11 12" at bounding box center [711, 397] width 115 height 31
click at [892, 345] on div "Find out how your current policy compares Compare your current policy We'll sho…" at bounding box center [516, 325] width 827 height 327
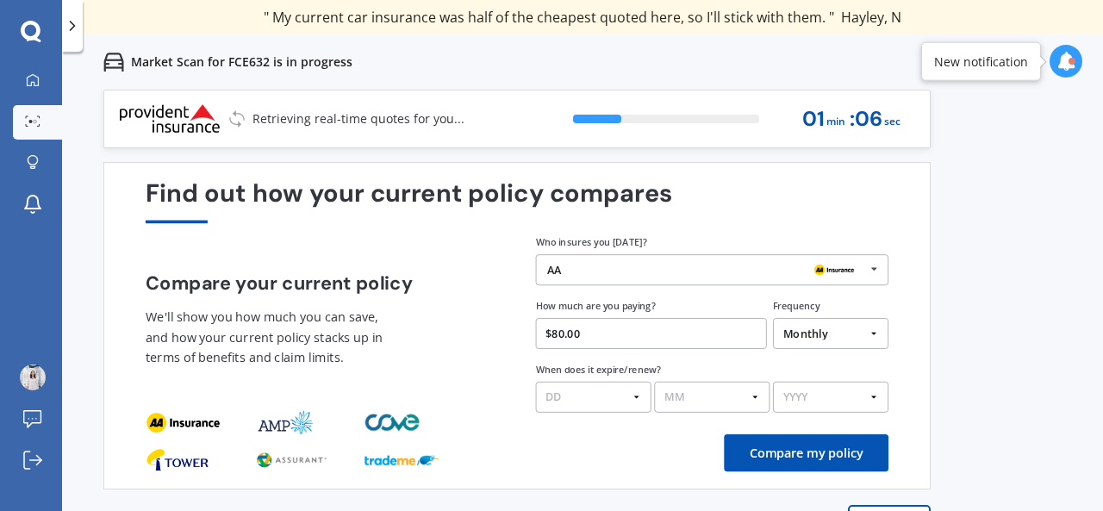
click at [611, 395] on select "DD 01 02 03 04 05 06 07 08 09 10 11 12 13 14 15 16 17 18 19 20 21 22 23 24 25 2…" at bounding box center [593, 397] width 115 height 31
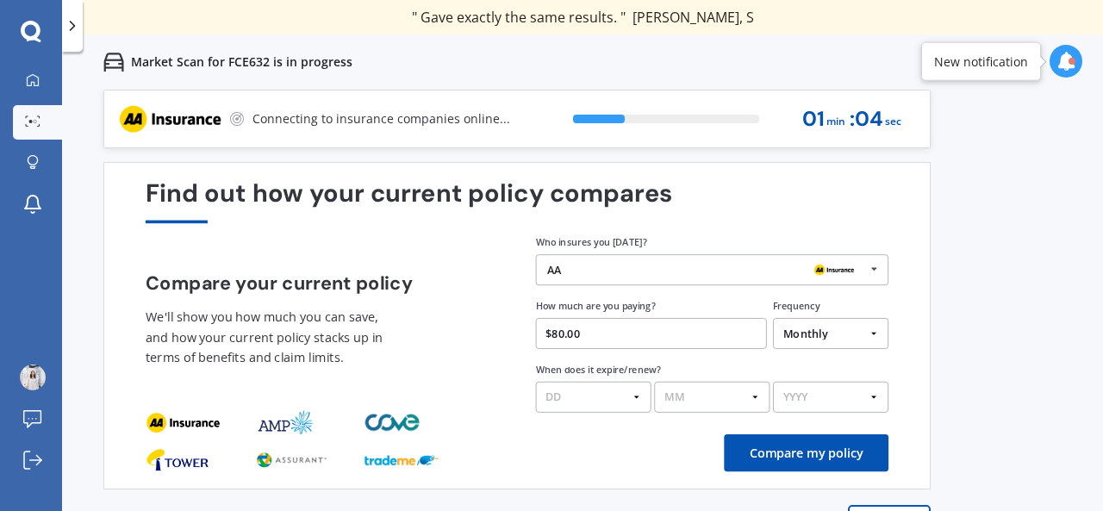
drag, startPoint x: 655, startPoint y: 442, endPoint x: 665, endPoint y: 442, distance: 10.3
click at [656, 443] on div "Compare my policy" at bounding box center [517, 452] width 743 height 37
click at [595, 389] on select "DD 01 02 03 04 05 06 07 08 09 10 11 12 13 14 15 16 17 18 19 20 21 22 23 24 25 2…" at bounding box center [593, 397] width 115 height 31
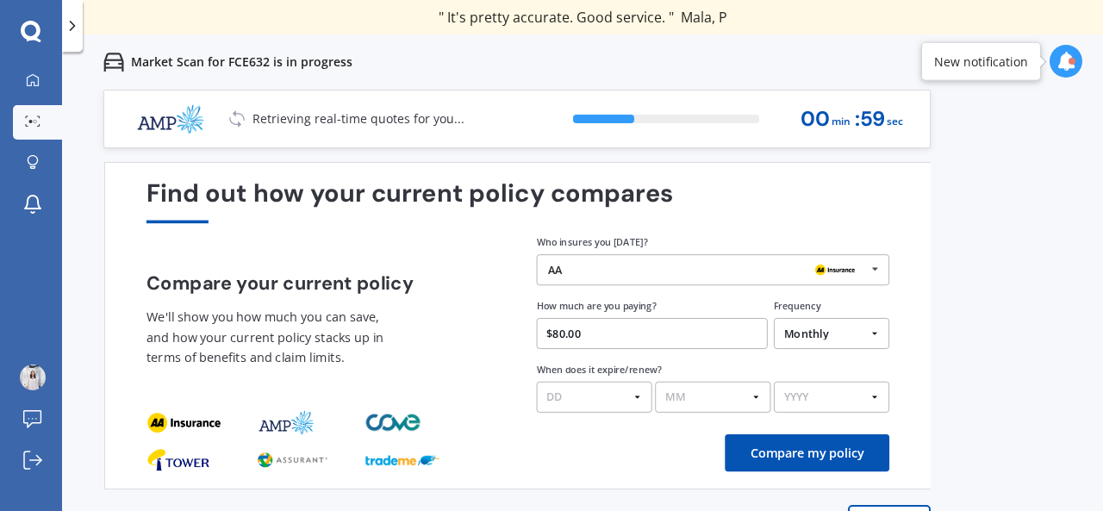
click at [619, 394] on select "DD 01 02 03 04 05 06 07 08 09 10 11 12 13 14 15 16 17 18 19 20 21 22 23 24 25 2…" at bounding box center [594, 397] width 115 height 31
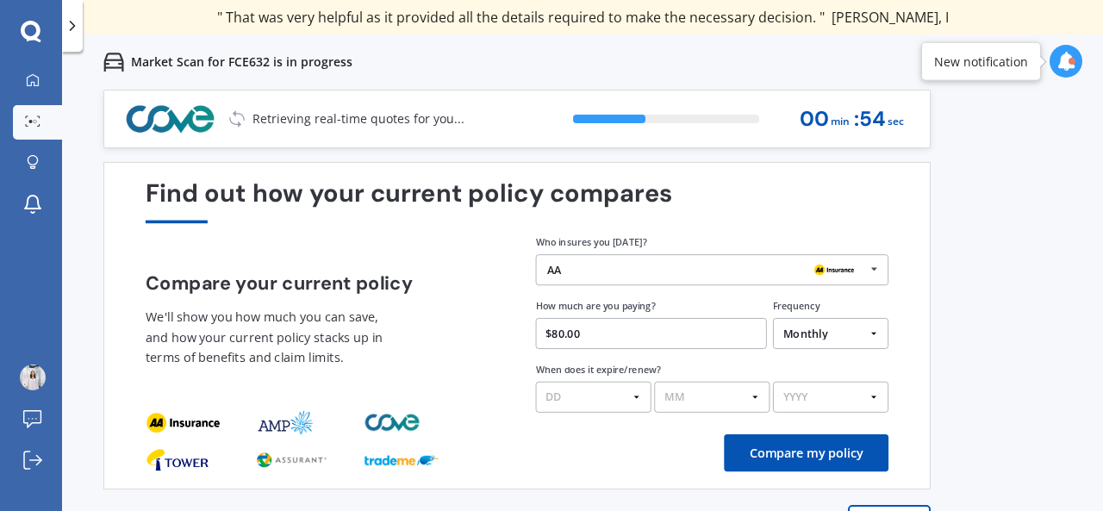
click at [751, 456] on button "Compare my policy" at bounding box center [806, 452] width 165 height 37
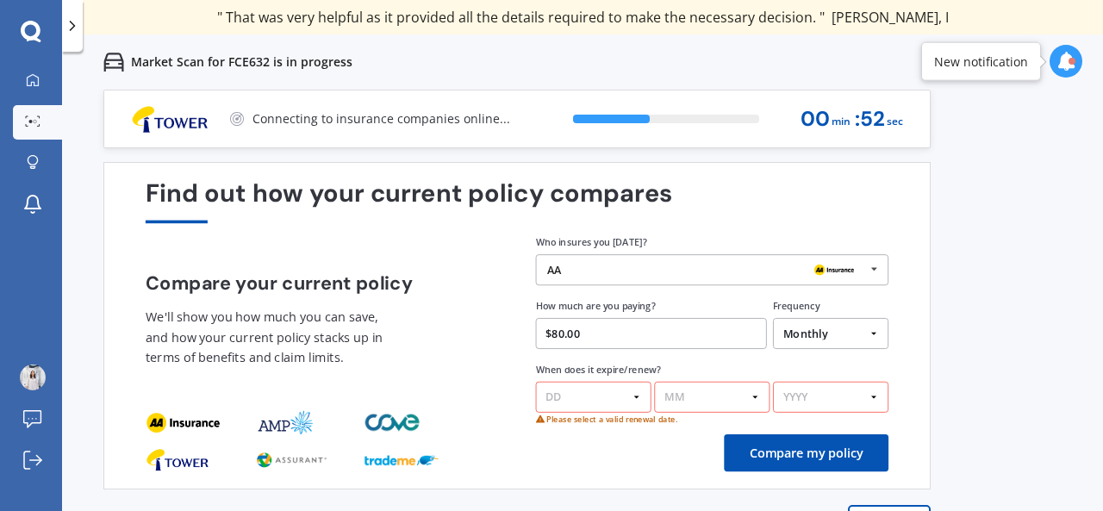
click at [629, 392] on select "DD 01 02 03 04 05 06 07 08 09 10 11 12 13 14 15 16 17 18 19 20 21 22 23 24 25 2…" at bounding box center [593, 397] width 115 height 31
select select "12"
click at [536, 382] on select "DD 01 02 03 04 05 06 07 08 09 10 11 12 13 14 15 16 17 18 19 20 21 22 23 24 25 2…" at bounding box center [593, 397] width 115 height 31
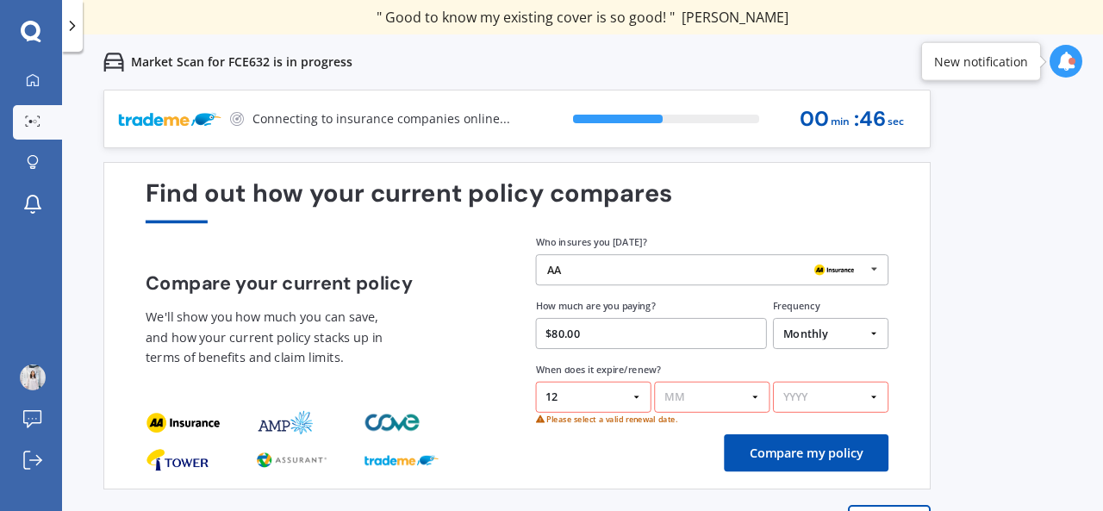
click at [725, 390] on select "MM 01 02 03 04 05 06 07 08 09 10 11 12" at bounding box center [711, 397] width 115 height 31
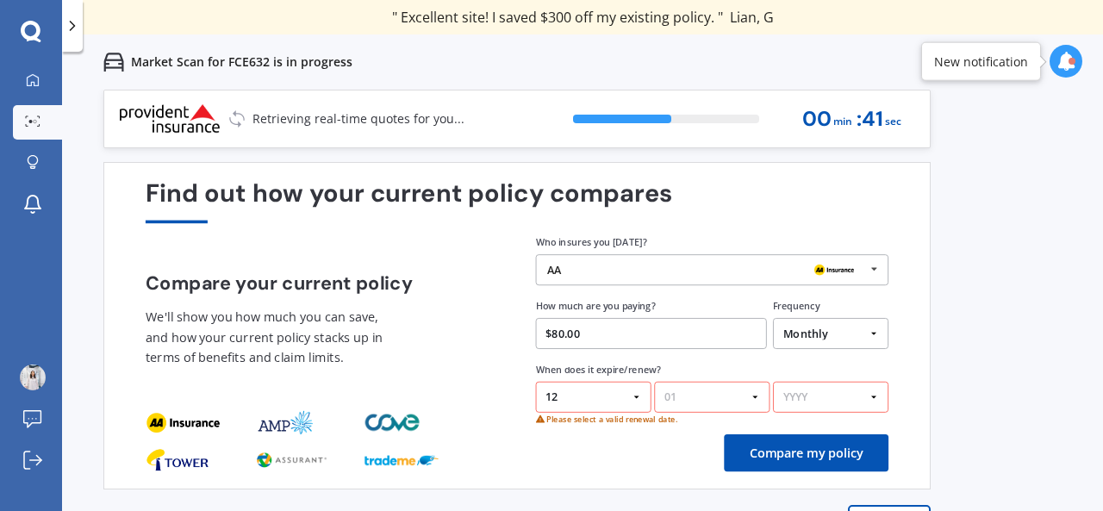
click at [654, 382] on select "MM 01 02 03 04 05 06 07 08 09 10 11 12" at bounding box center [711, 397] width 115 height 31
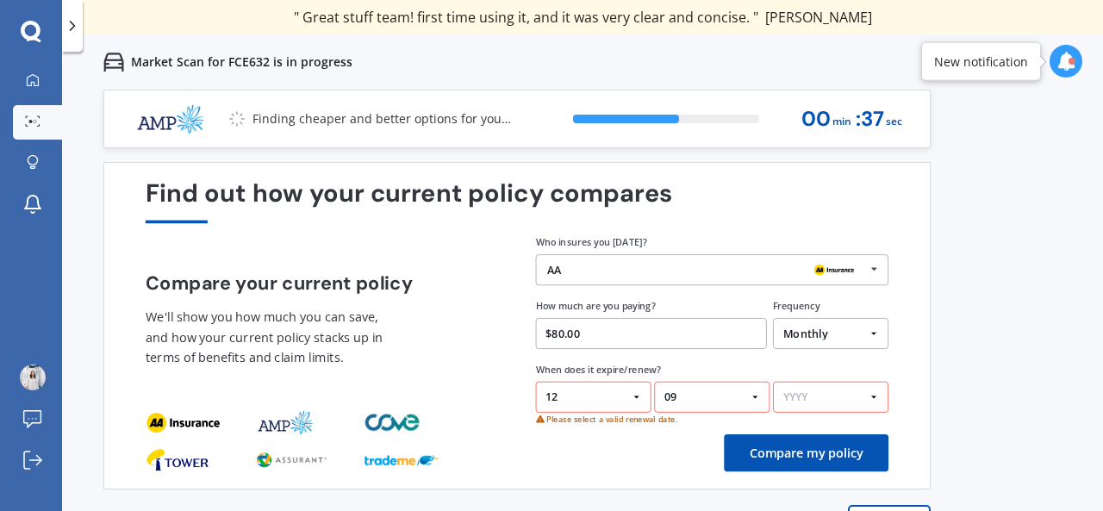
select select "08"
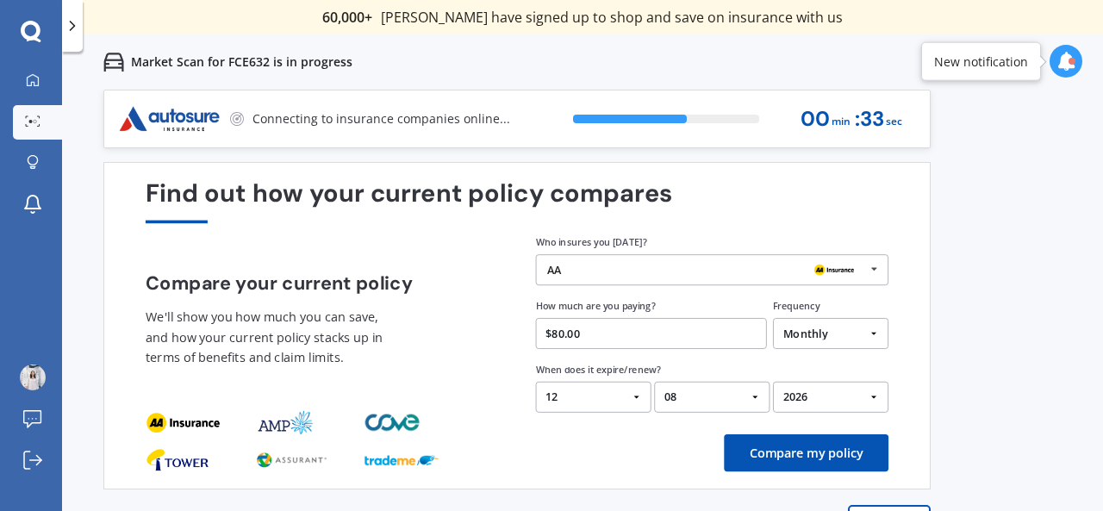
select select "2025"
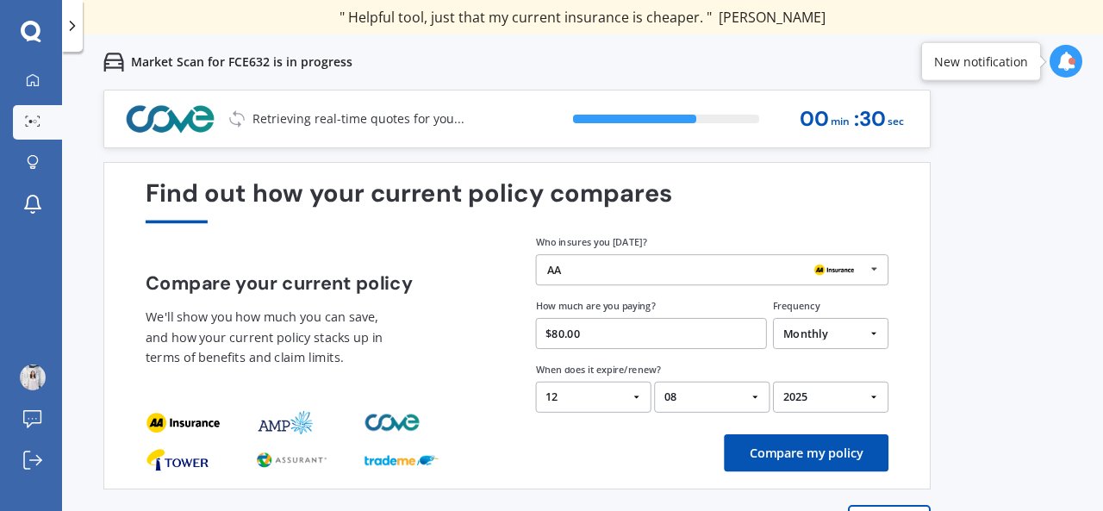
click at [773, 382] on select "YYYY 2026 2025 2024" at bounding box center [830, 397] width 115 height 31
click at [764, 452] on button "Compare my policy" at bounding box center [806, 452] width 165 height 37
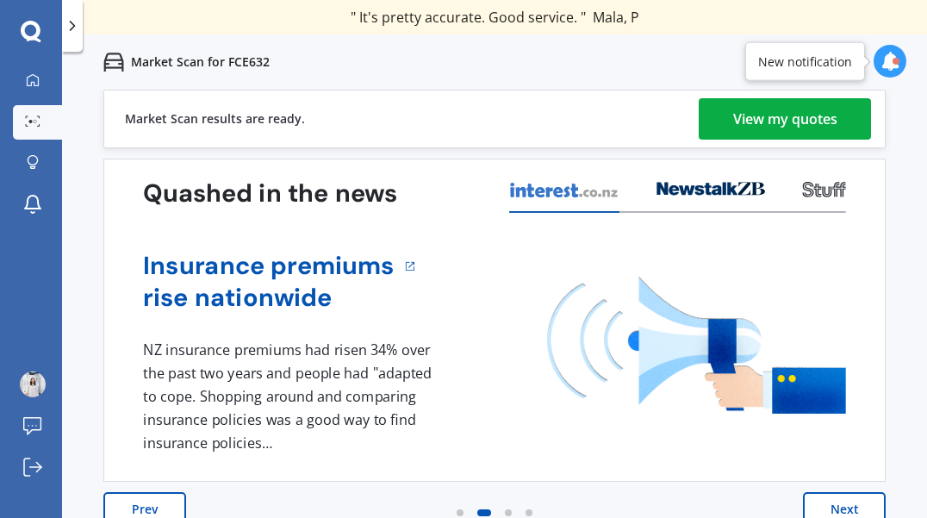
click at [829, 504] on button "Next" at bounding box center [844, 509] width 83 height 34
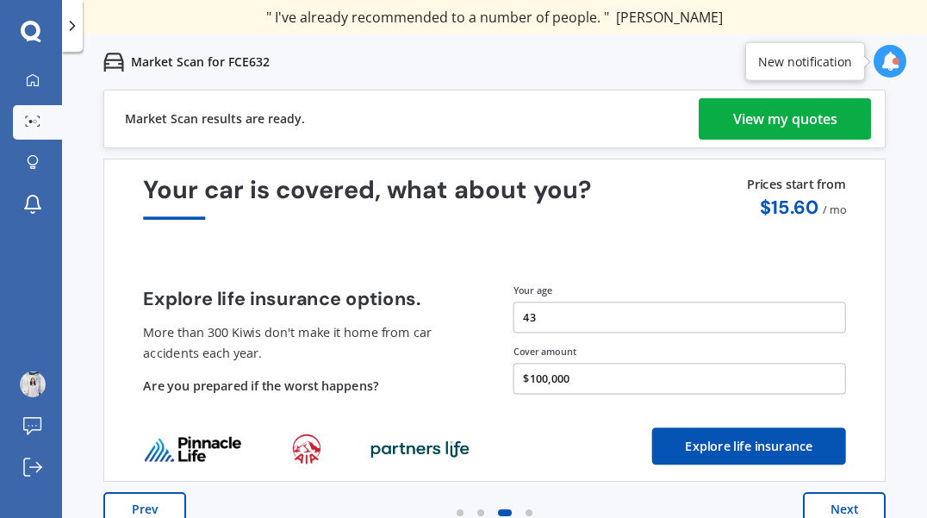
click at [793, 118] on div "View my quotes" at bounding box center [785, 118] width 104 height 41
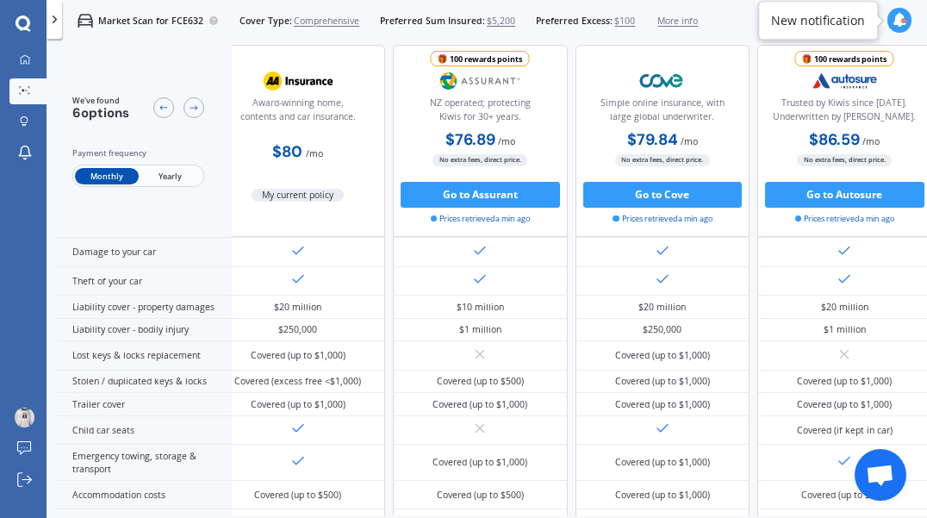
scroll to position [115, 0]
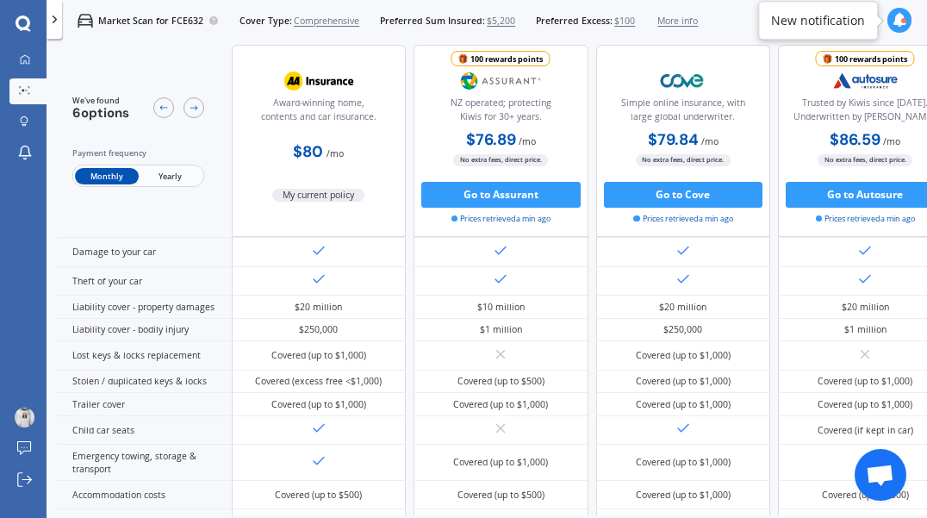
click at [165, 179] on span "Yearly" at bounding box center [170, 176] width 63 height 17
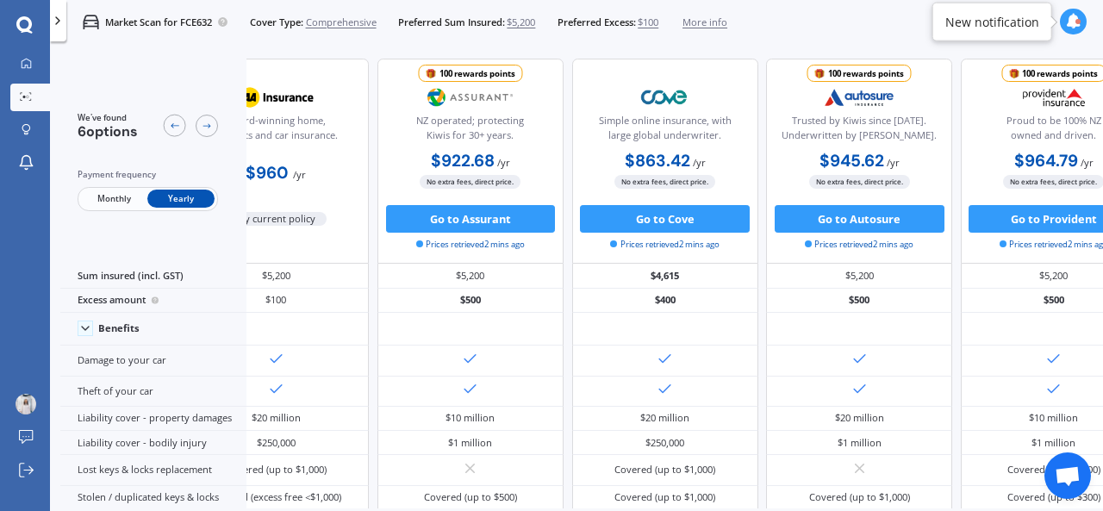
scroll to position [0, 0]
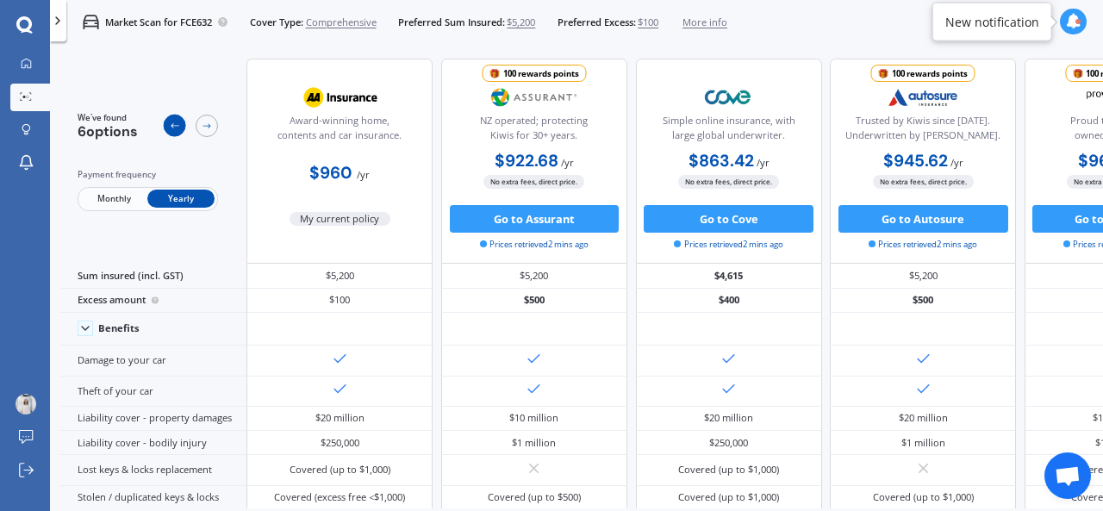
click at [176, 128] on icon at bounding box center [174, 126] width 11 height 11
click at [107, 204] on span "Monthly" at bounding box center [113, 199] width 67 height 18
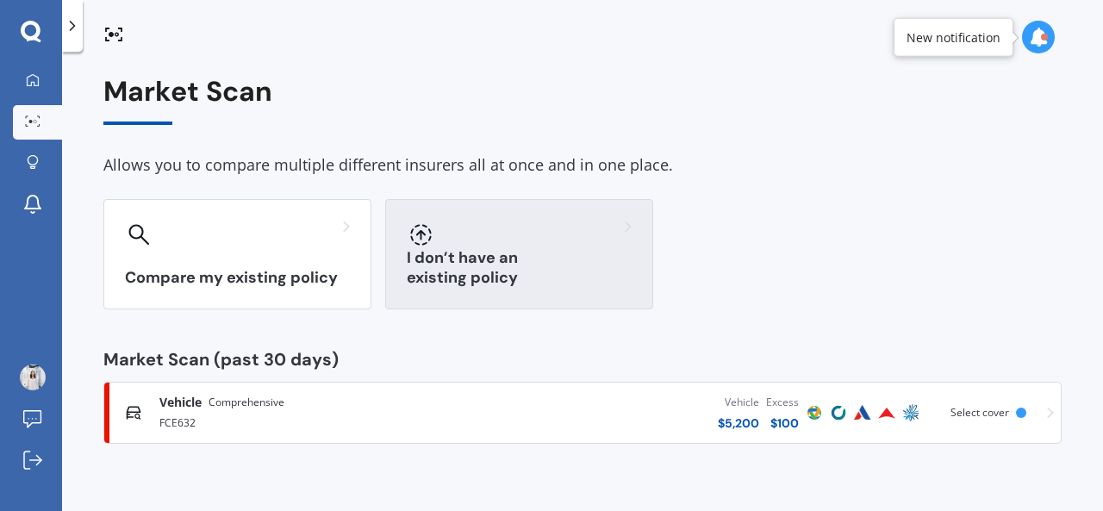
click at [534, 294] on div "I don’t have an existing policy" at bounding box center [519, 254] width 268 height 110
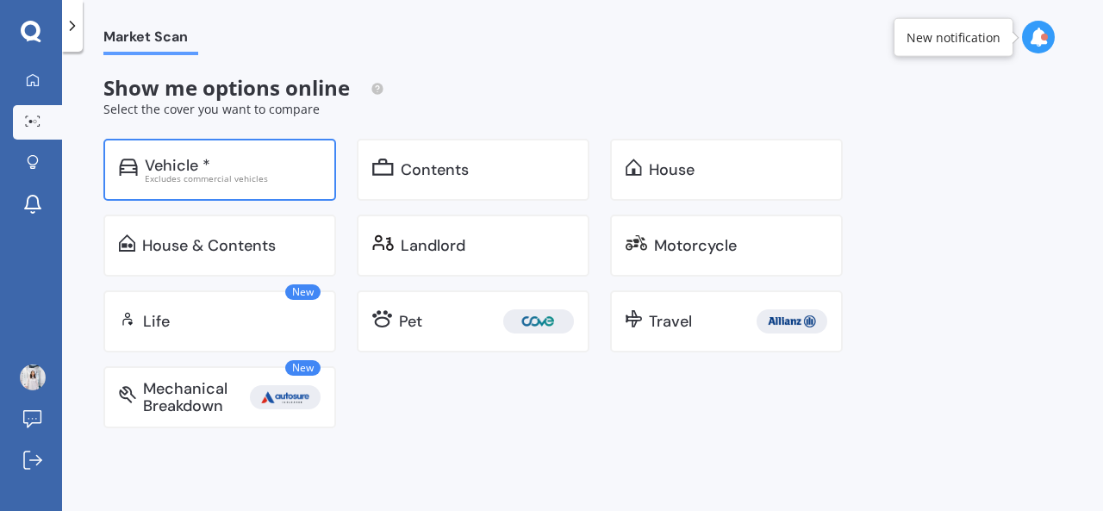
click at [230, 177] on div "Excludes commercial vehicles" at bounding box center [233, 178] width 176 height 9
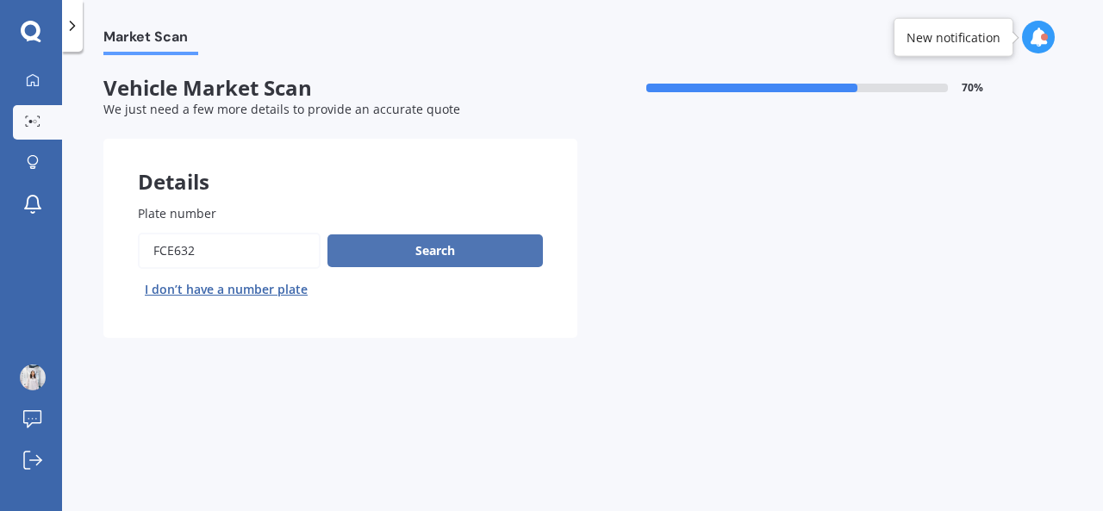
click at [360, 257] on button "Search" at bounding box center [434, 250] width 215 height 33
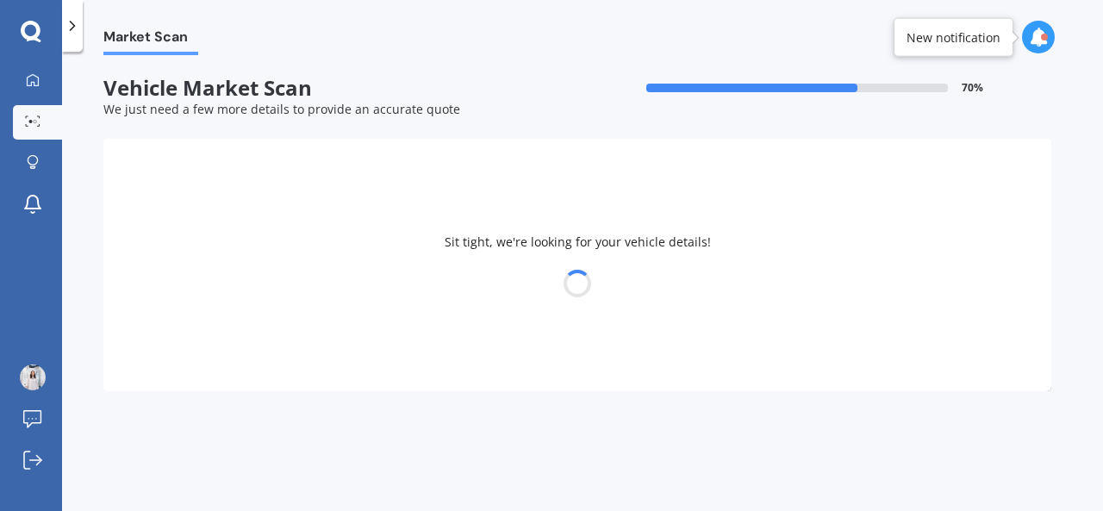
select select "30"
select select "09"
select select "1981"
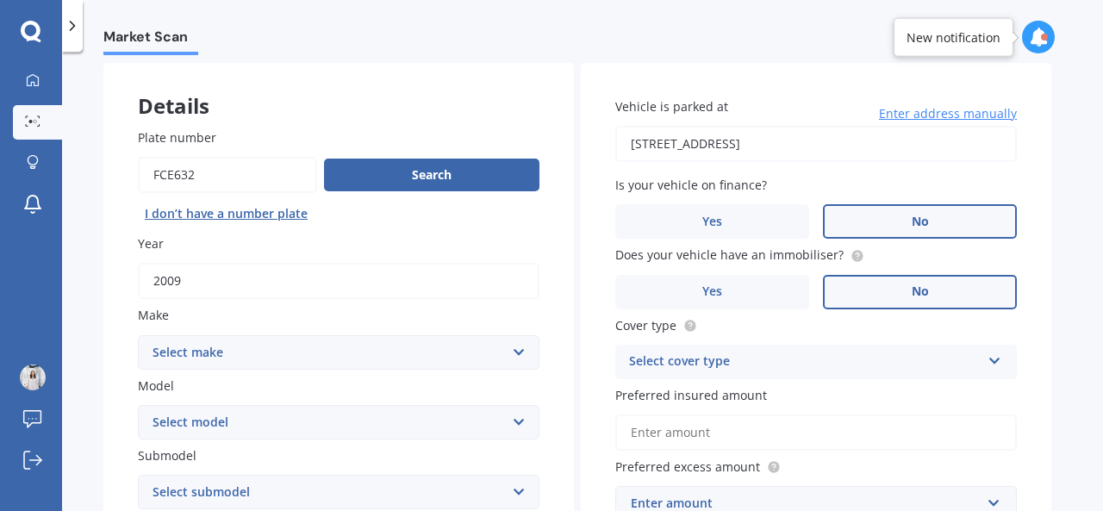
scroll to position [172, 0]
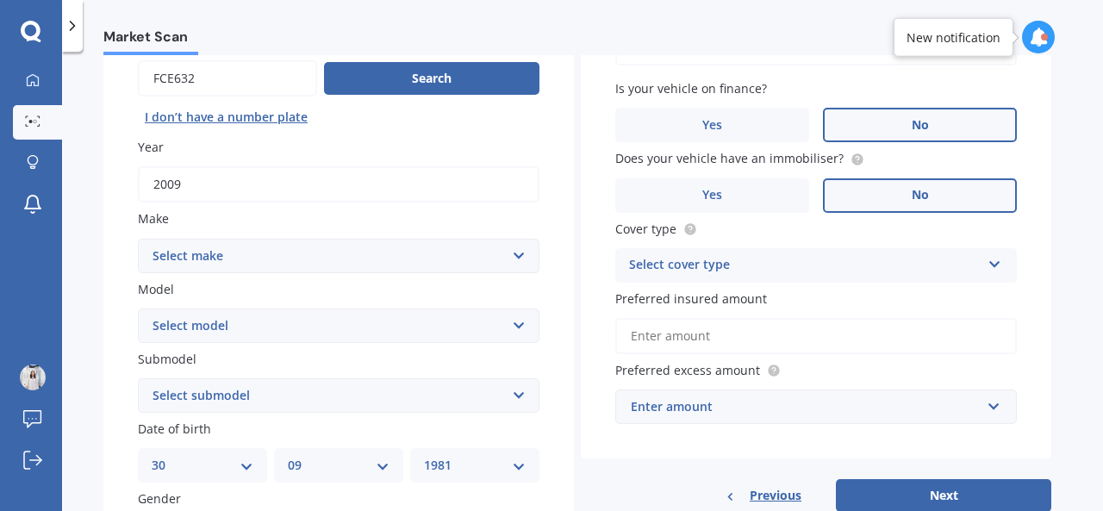
click at [401, 264] on select "Select make AC ALFA ROMEO ASTON [PERSON_NAME] AUDI AUSTIN BEDFORD Bentley BMW B…" at bounding box center [338, 256] width 401 height 34
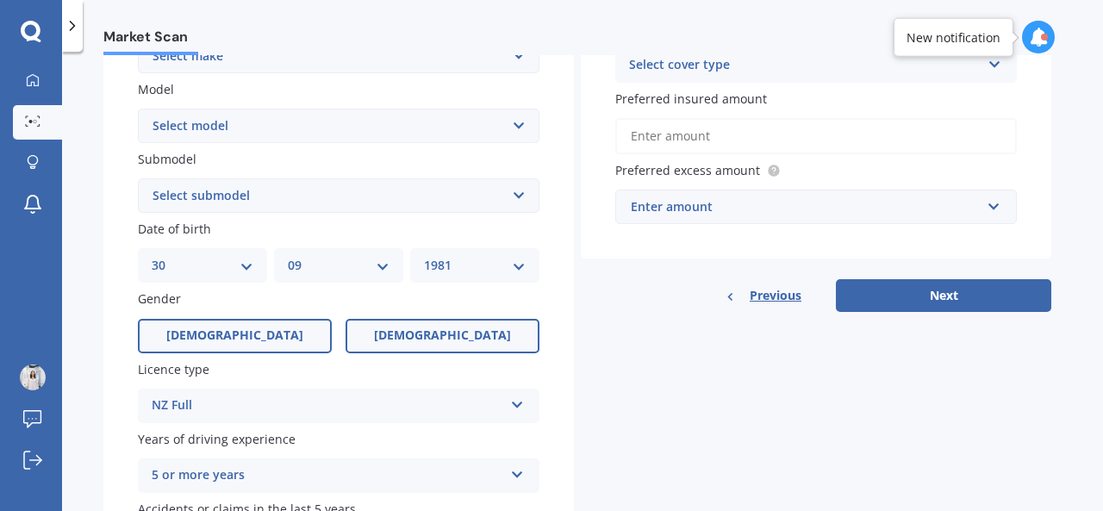
scroll to position [247, 0]
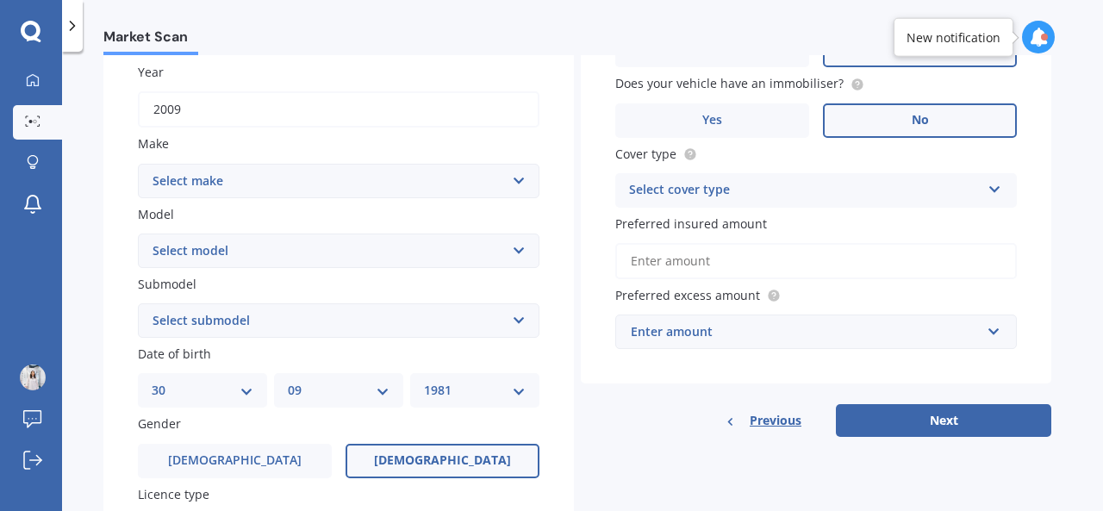
click at [253, 197] on select "Select make AC ALFA ROMEO ASTON [PERSON_NAME] AUDI AUSTIN BEDFORD Bentley BMW B…" at bounding box center [338, 181] width 401 height 34
select select "MERCEDES BENZ"
click at [138, 164] on select "Select make AC ALFA ROMEO ASTON [PERSON_NAME] AUDI AUSTIN BEDFORD Bentley BMW B…" at bounding box center [338, 181] width 401 height 34
click at [226, 259] on select "Select model 190 200 220 230 240 250 260 280 300 320 350 380 400 420 450 500 55…" at bounding box center [338, 250] width 401 height 34
select select "B"
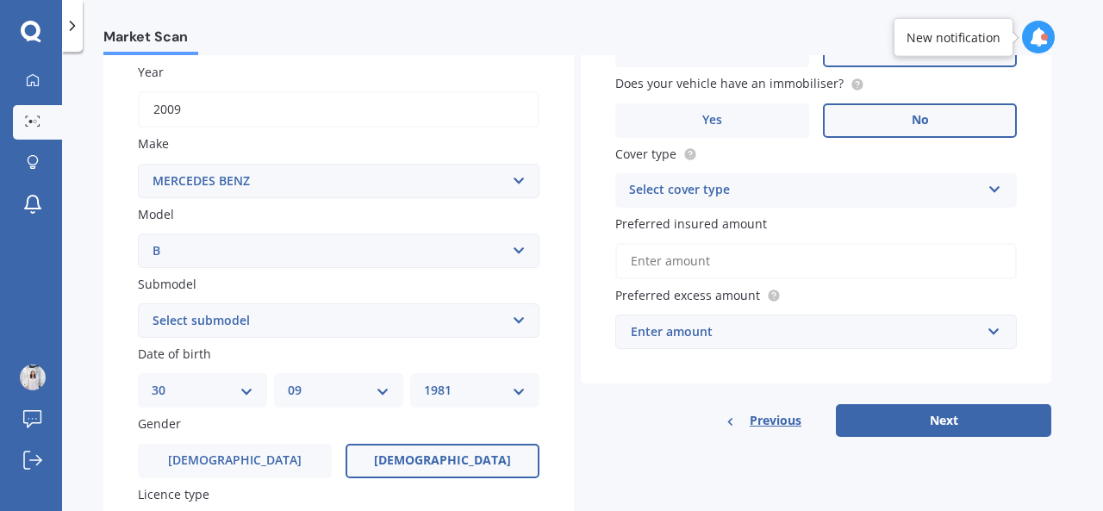
click at [138, 233] on select "Select model 190 200 220 230 240 250 260 280 300 320 350 380 400 420 450 500 55…" at bounding box center [338, 250] width 401 height 34
click at [229, 315] on select "Select submodel" at bounding box center [338, 320] width 401 height 34
select select "200"
click at [138, 304] on select "Select submodel 170 180 200 250 e EV 250 Hatchback petrol" at bounding box center [338, 320] width 401 height 34
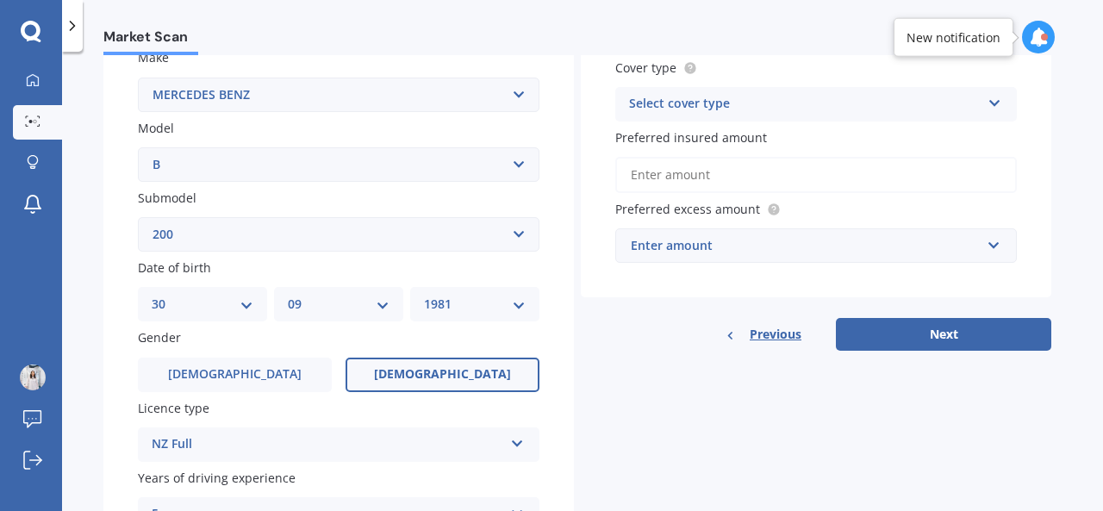
click at [237, 309] on select "DD 01 02 03 04 05 06 07 08 09 10 11 12 13 14 15 16 17 18 19 20 21 22 23 24 25 2…" at bounding box center [203, 304] width 102 height 19
select select "01"
click at [152, 296] on select "DD 01 02 03 04 05 06 07 08 09 10 11 12 13 14 15 16 17 18 19 20 21 22 23 24 25 2…" at bounding box center [203, 304] width 102 height 19
click at [395, 308] on div "MM 01 02 03 04 05 06 07 08 09 10 11 12" at bounding box center [338, 304] width 129 height 34
click at [372, 307] on select "MM 01 02 03 04 05 06 07 08 09 10 11 12" at bounding box center [339, 304] width 102 height 19
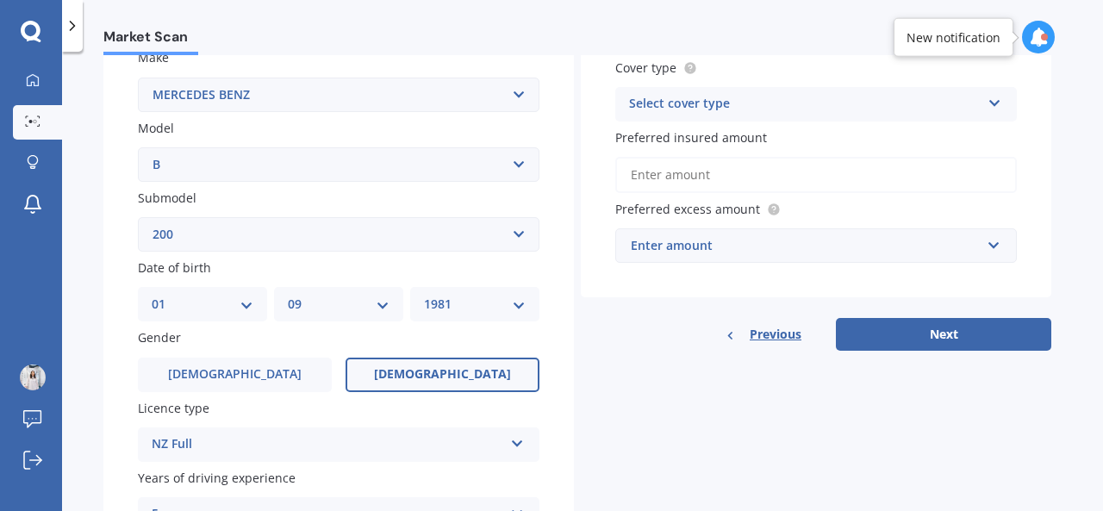
select select "04"
click at [288, 296] on select "MM 01 02 03 04 05 06 07 08 09 10 11 12" at bounding box center [339, 304] width 102 height 19
click at [522, 314] on select "YYYY 2025 2024 2023 2022 2021 2020 2019 2018 2017 2016 2015 2014 2013 2012 2011…" at bounding box center [475, 304] width 102 height 19
select select "2009"
click at [424, 296] on select "YYYY 2025 2024 2023 2022 2021 2020 2019 2018 2017 2016 2015 2014 2013 2012 2011…" at bounding box center [475, 304] width 102 height 19
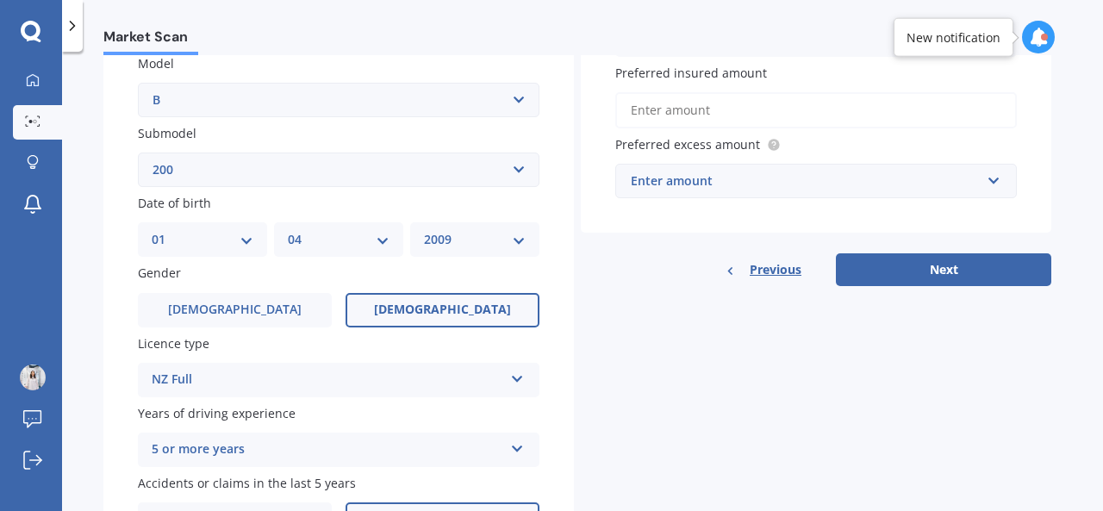
scroll to position [420, 0]
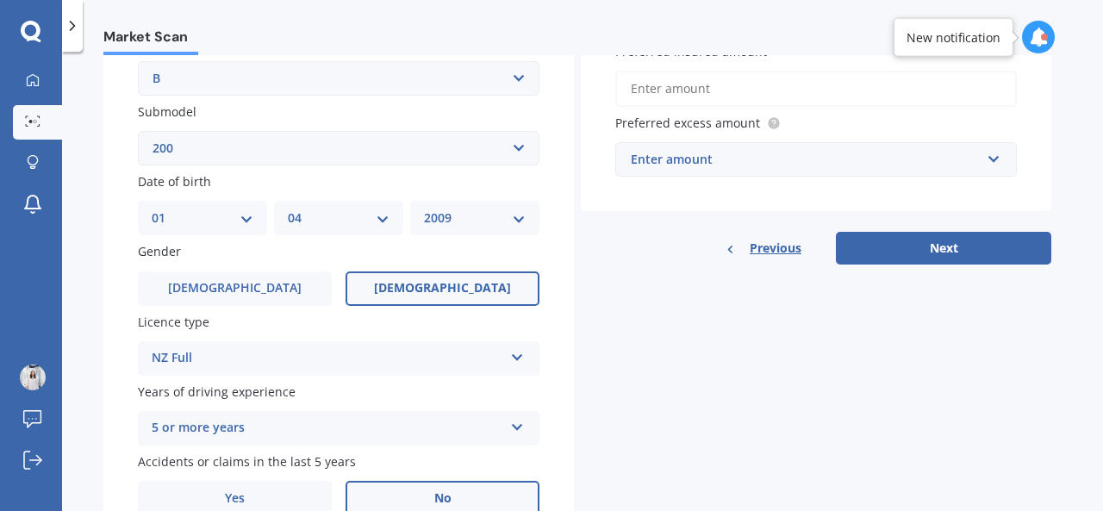
click at [269, 340] on div "Licence type NZ Full NZ Full NZ Restricted NZ Learners [GEOGRAPHIC_DATA] [GEOGR…" at bounding box center [338, 344] width 401 height 63
click at [249, 357] on div "NZ Full" at bounding box center [327, 358] width 351 height 21
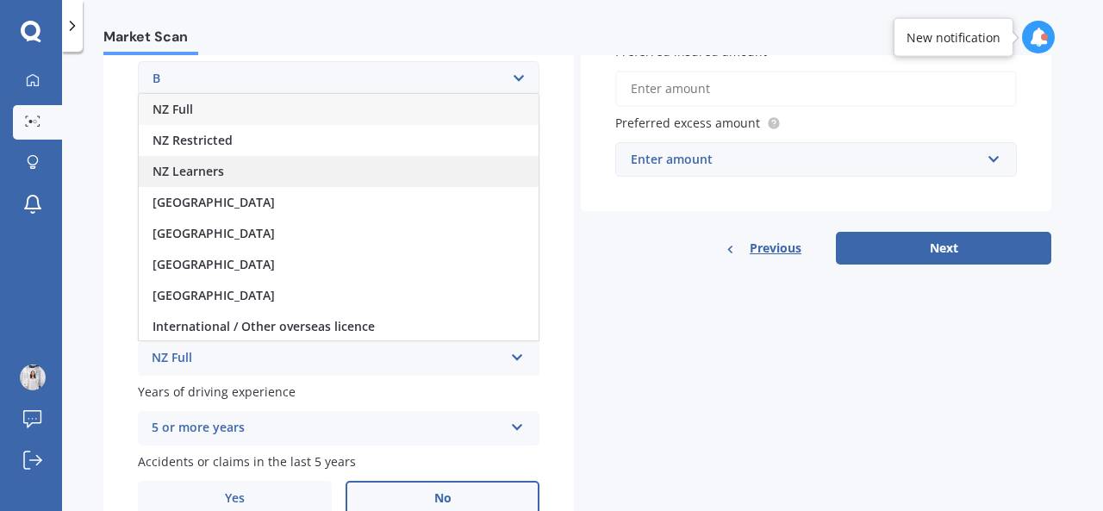
click at [234, 165] on div "NZ Learners" at bounding box center [339, 171] width 400 height 31
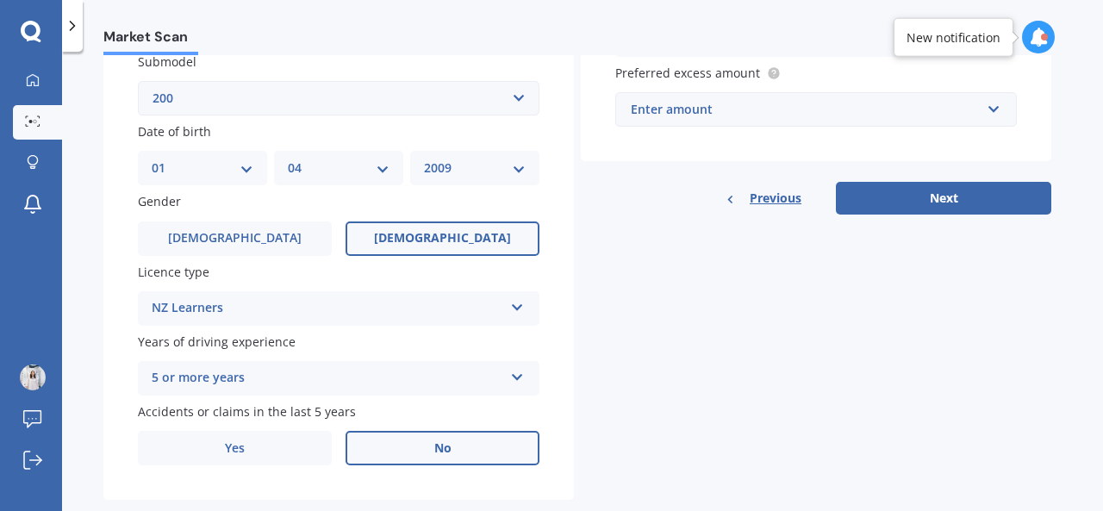
scroll to position [506, 0]
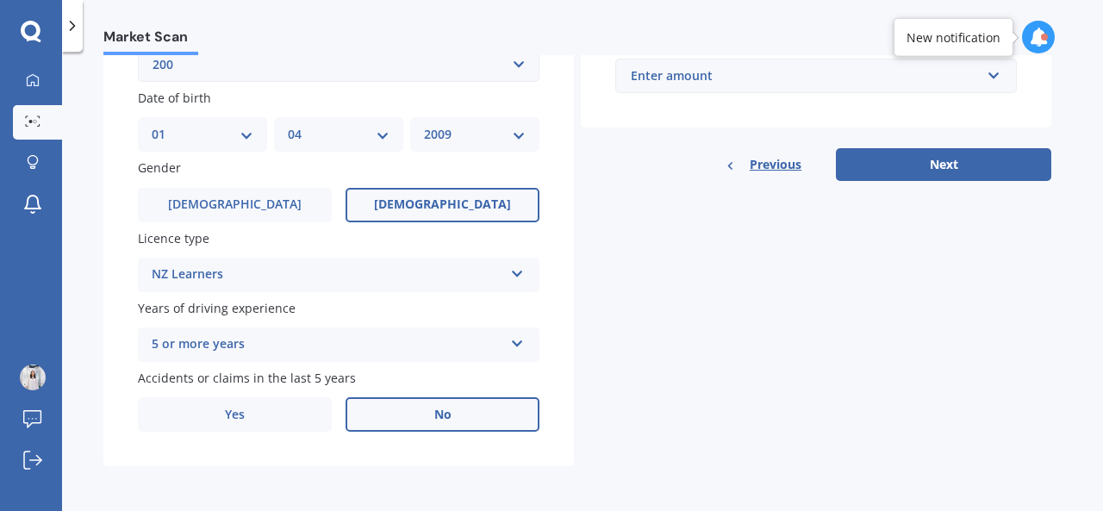
click at [250, 351] on div "5 or more years" at bounding box center [327, 344] width 351 height 21
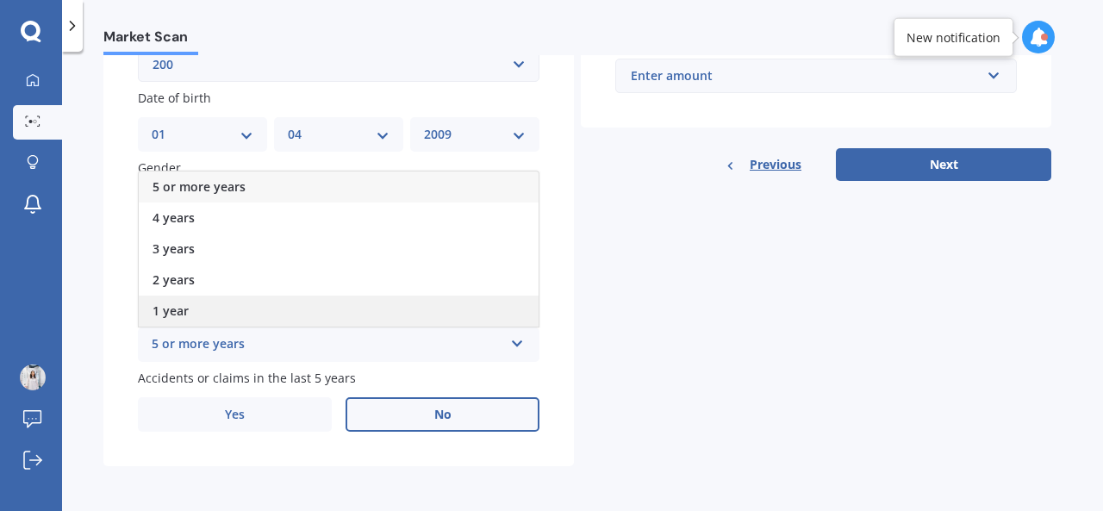
click at [231, 305] on div "1 year" at bounding box center [339, 310] width 400 height 31
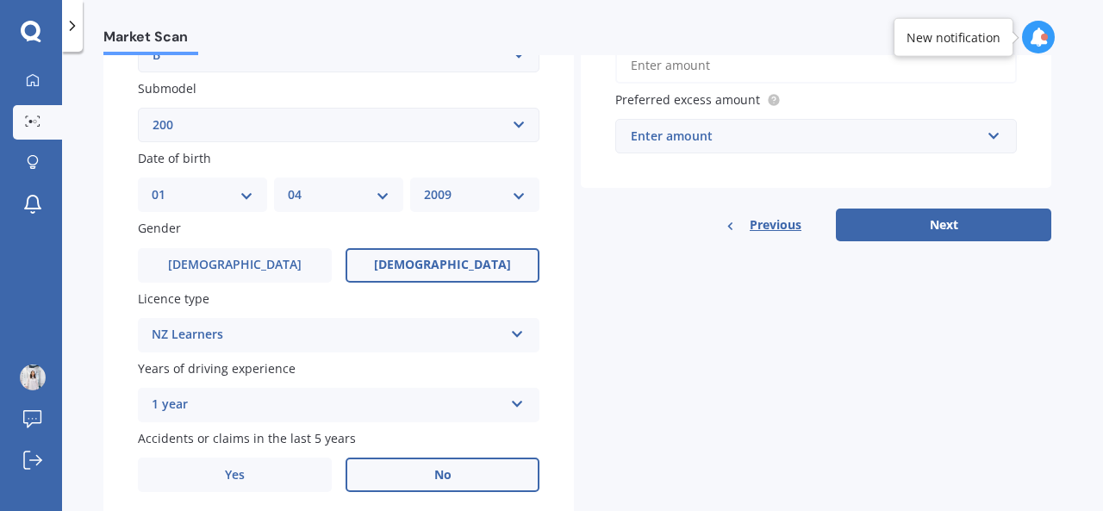
scroll to position [333, 0]
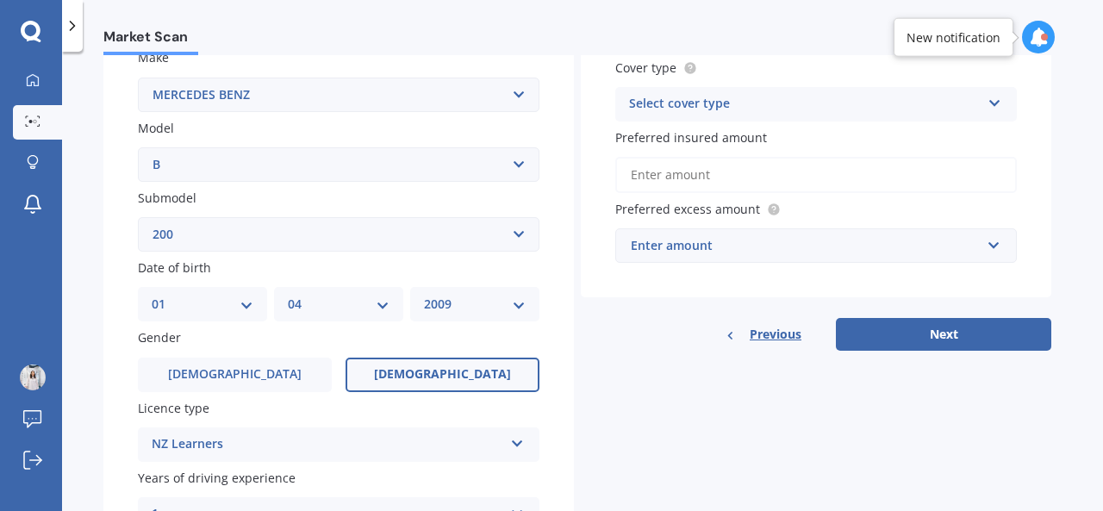
click at [820, 252] on div "Enter amount" at bounding box center [806, 245] width 350 height 19
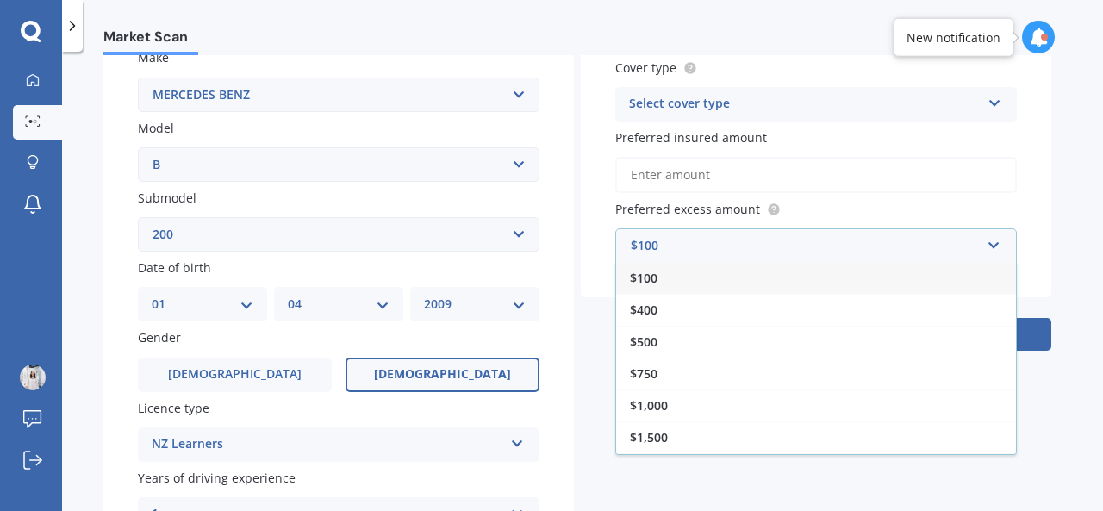
click at [706, 286] on div "$100" at bounding box center [816, 278] width 400 height 32
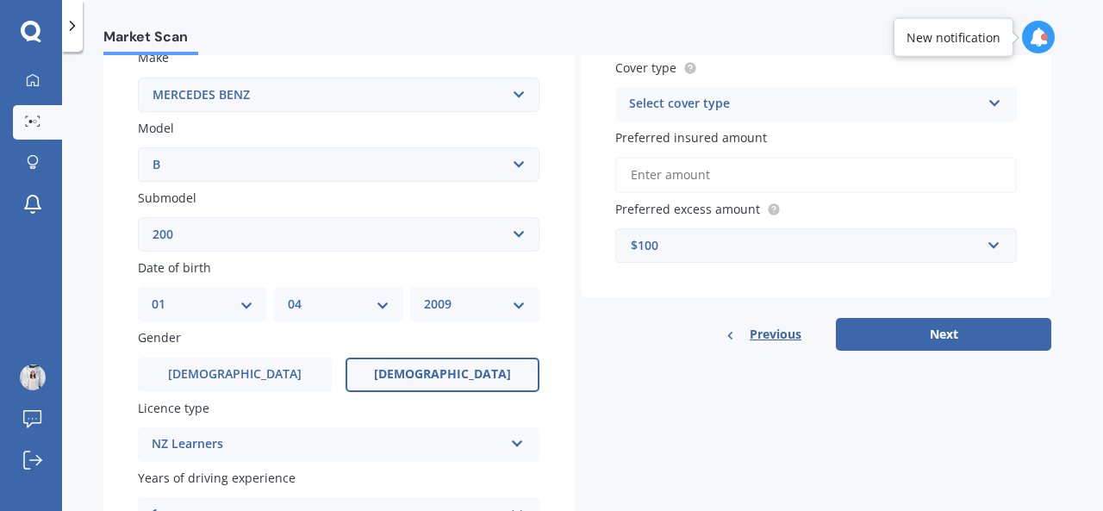
click at [740, 182] on input "Preferred insured amount" at bounding box center [815, 175] width 401 height 36
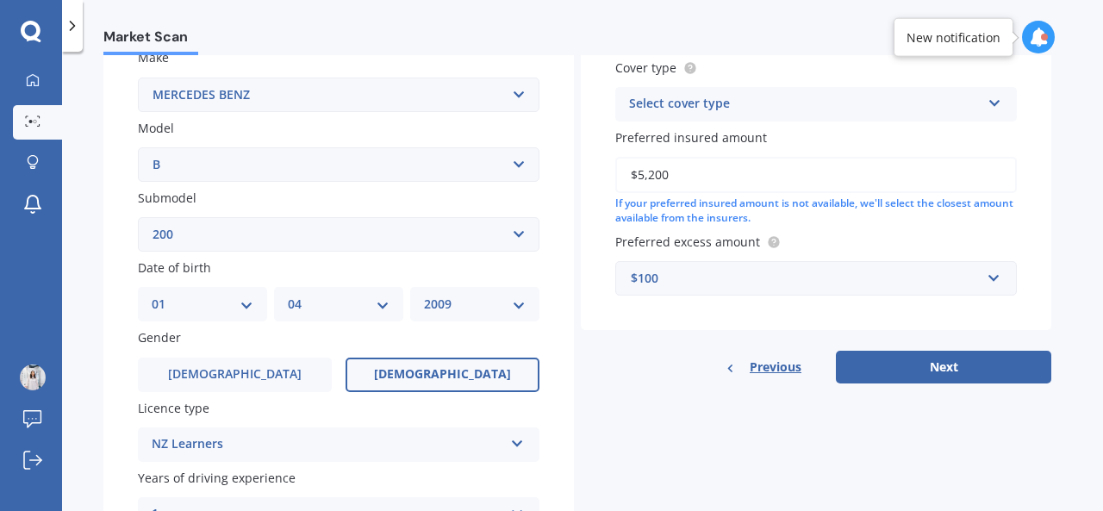
type input "$5,200"
click at [917, 104] on div "Select cover type" at bounding box center [804, 104] width 351 height 21
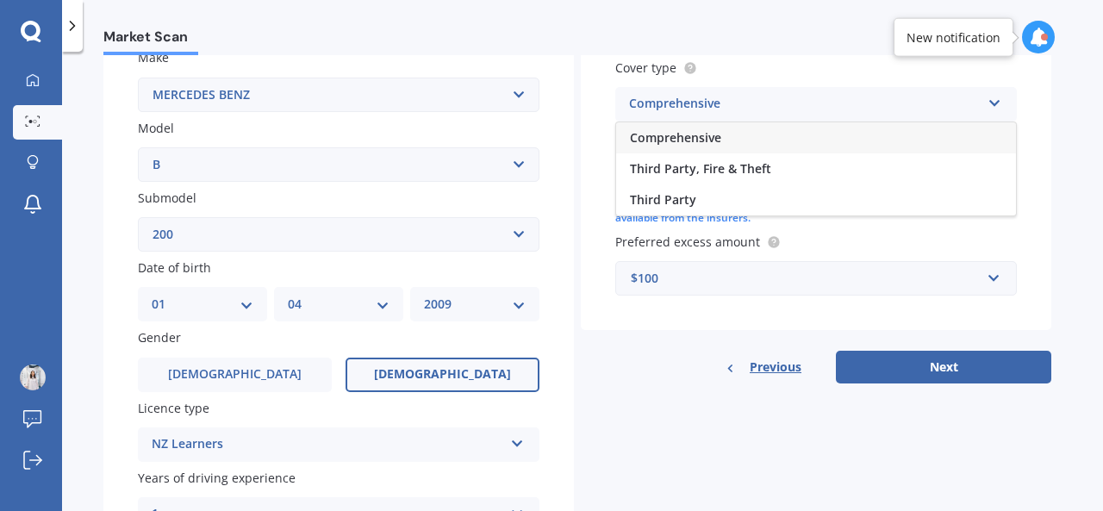
click at [898, 143] on div "Comprehensive" at bounding box center [816, 137] width 400 height 31
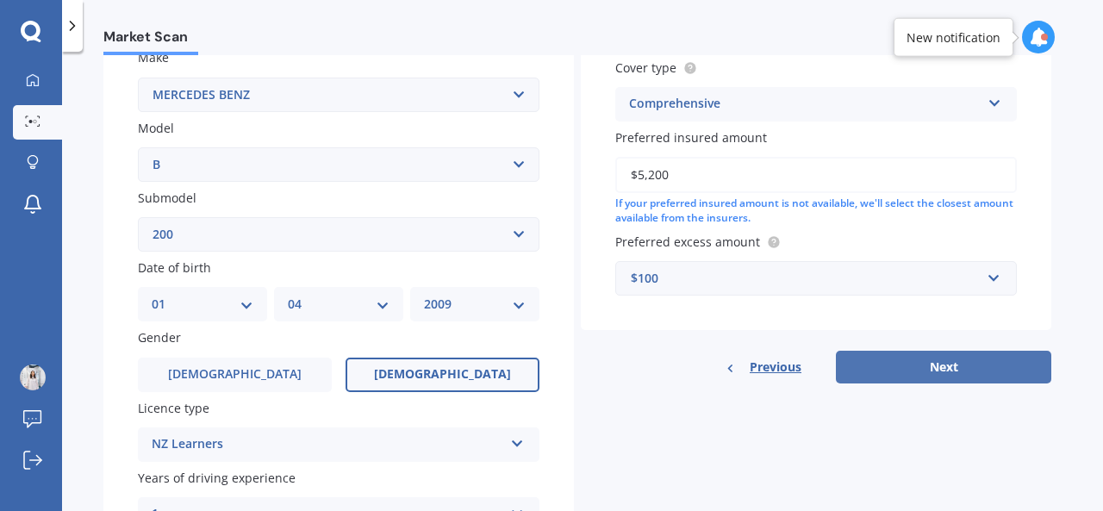
click at [939, 368] on button "Next" at bounding box center [943, 367] width 215 height 33
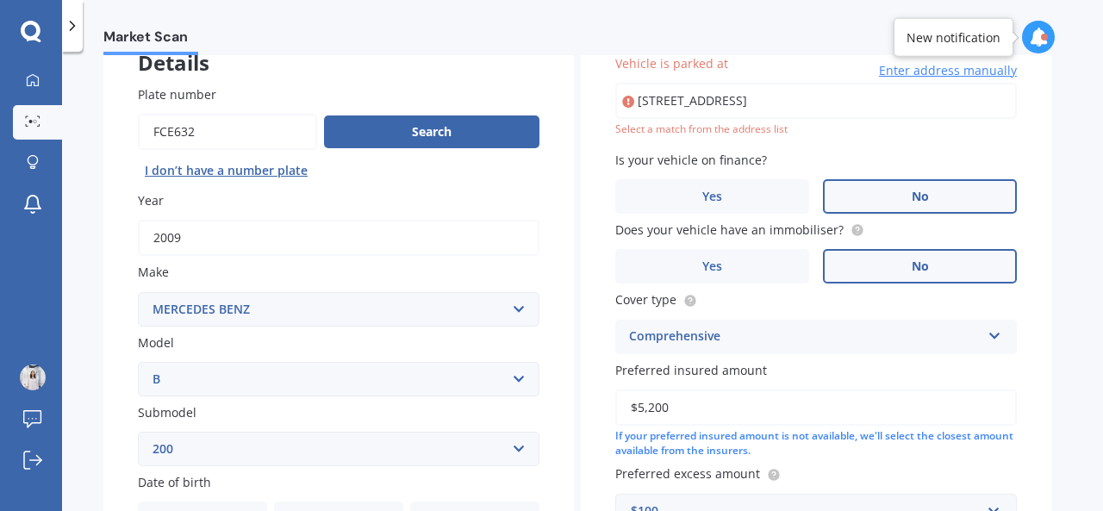
scroll to position [117, 0]
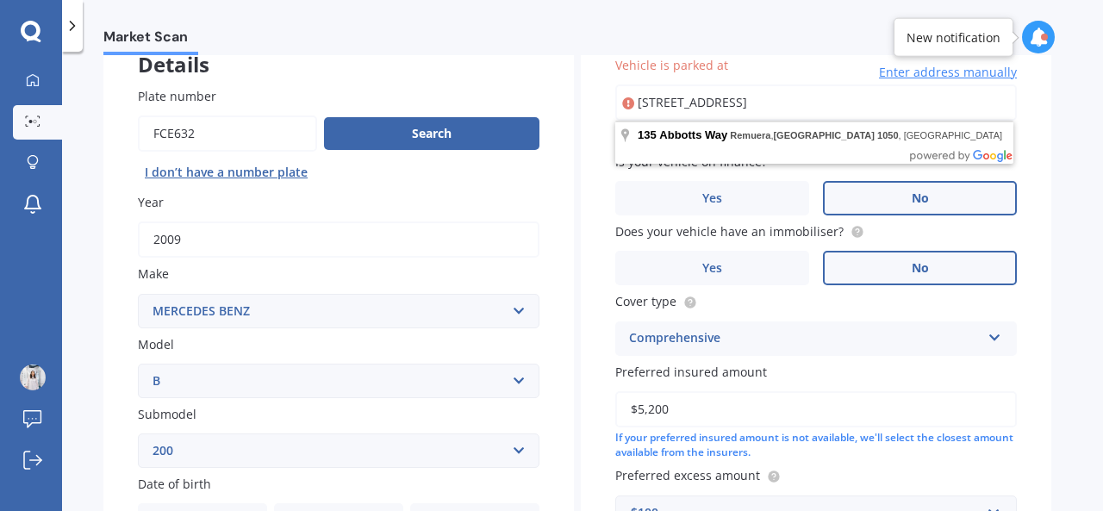
type input "[STREET_ADDRESS]"
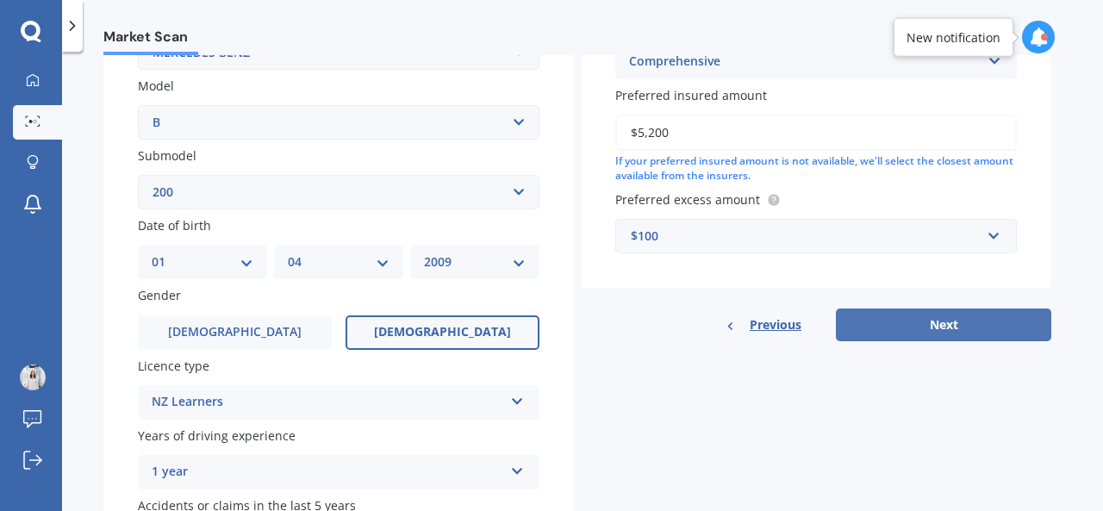
click at [886, 315] on button "Next" at bounding box center [943, 324] width 215 height 33
select select "01"
select select "04"
select select "2009"
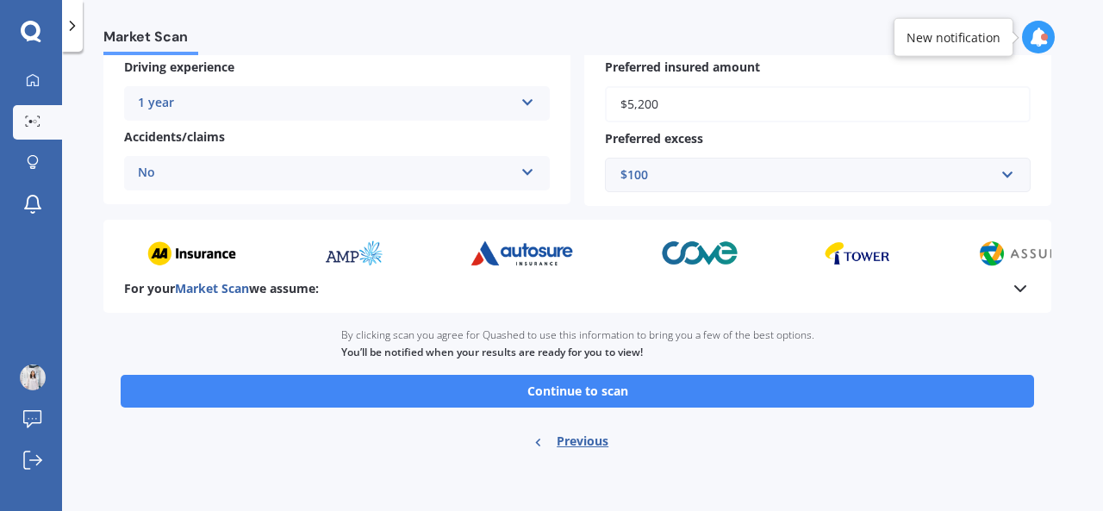
scroll to position [379, 0]
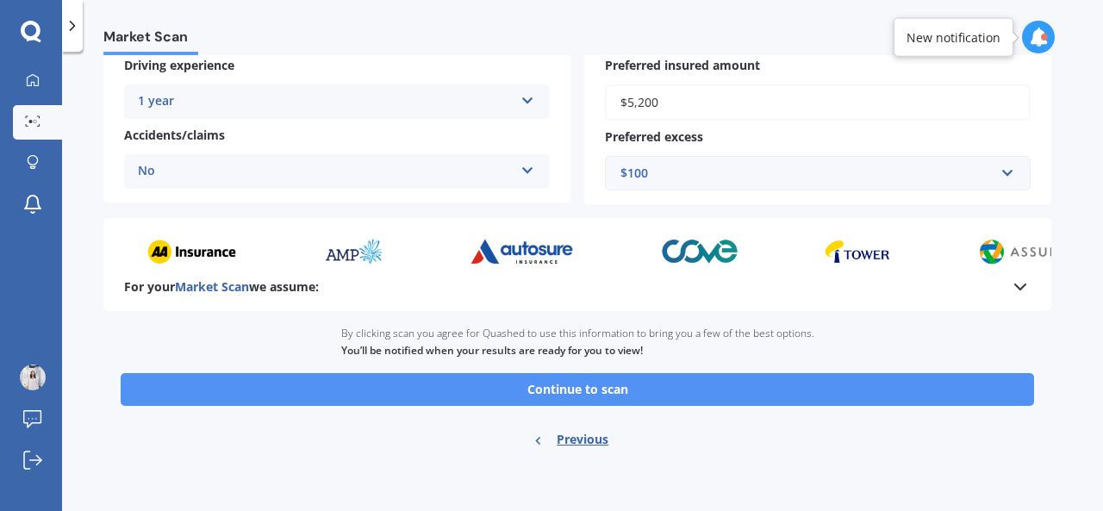
click at [787, 397] on button "Continue to scan" at bounding box center [577, 389] width 913 height 33
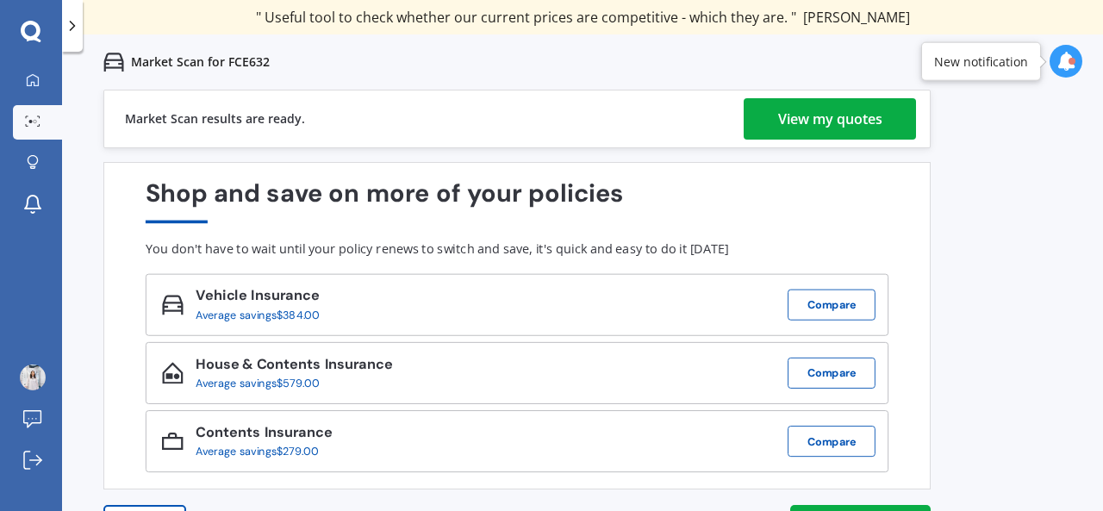
click at [802, 115] on div "View my quotes" at bounding box center [830, 118] width 104 height 41
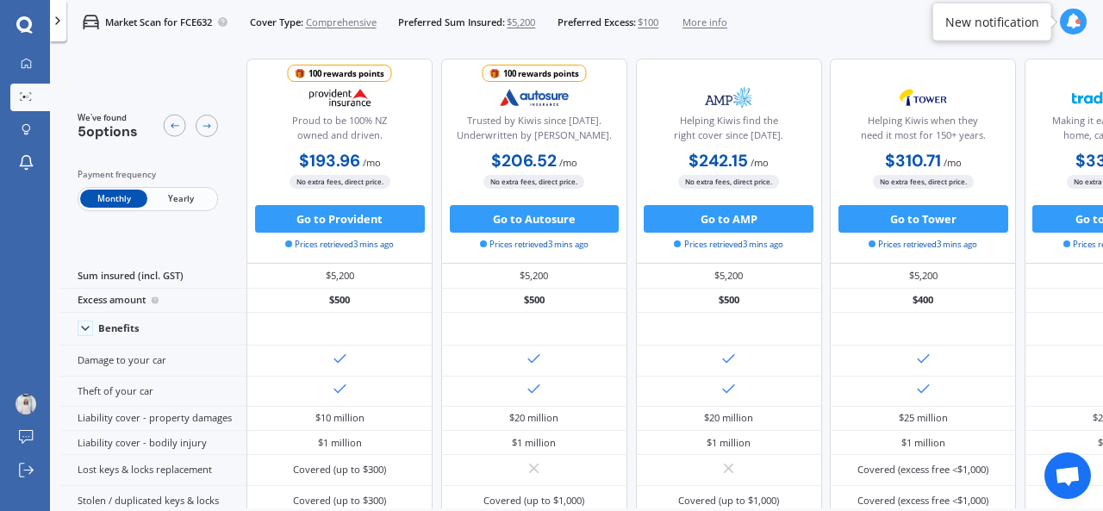
click at [183, 194] on span "Yearly" at bounding box center [180, 199] width 67 height 18
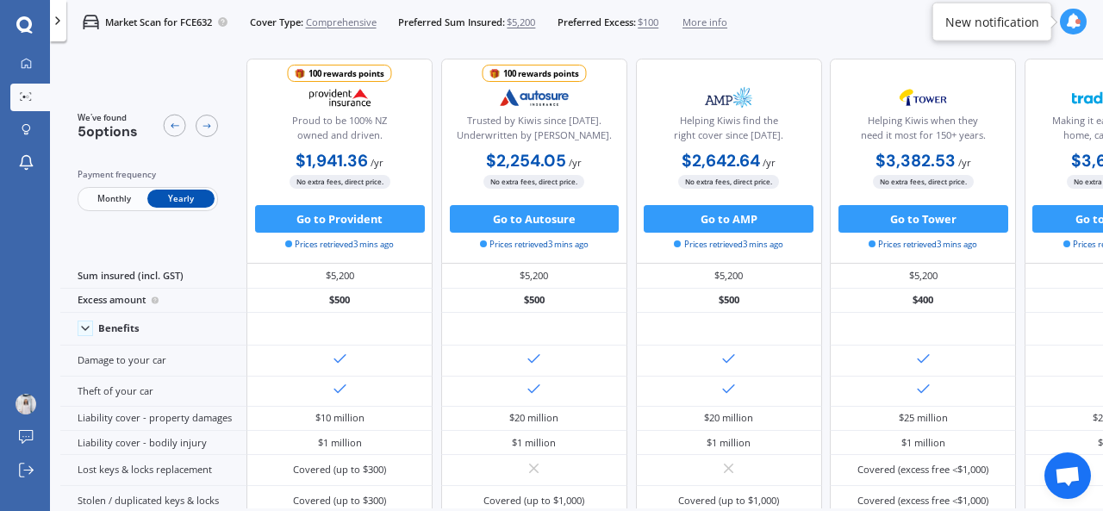
click at [720, 24] on span "More info" at bounding box center [704, 23] width 45 height 14
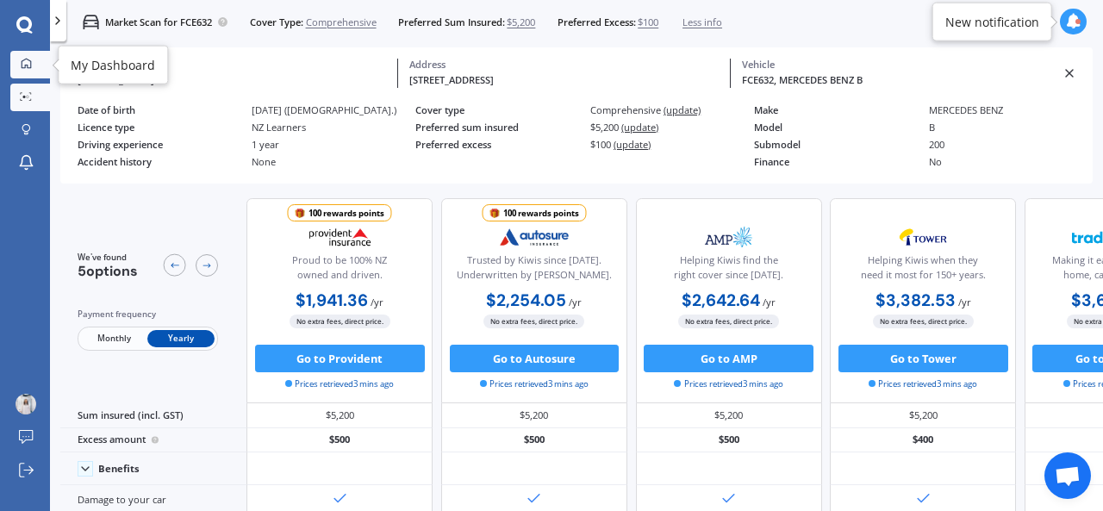
click at [24, 71] on link "My Dashboard" at bounding box center [30, 65] width 40 height 28
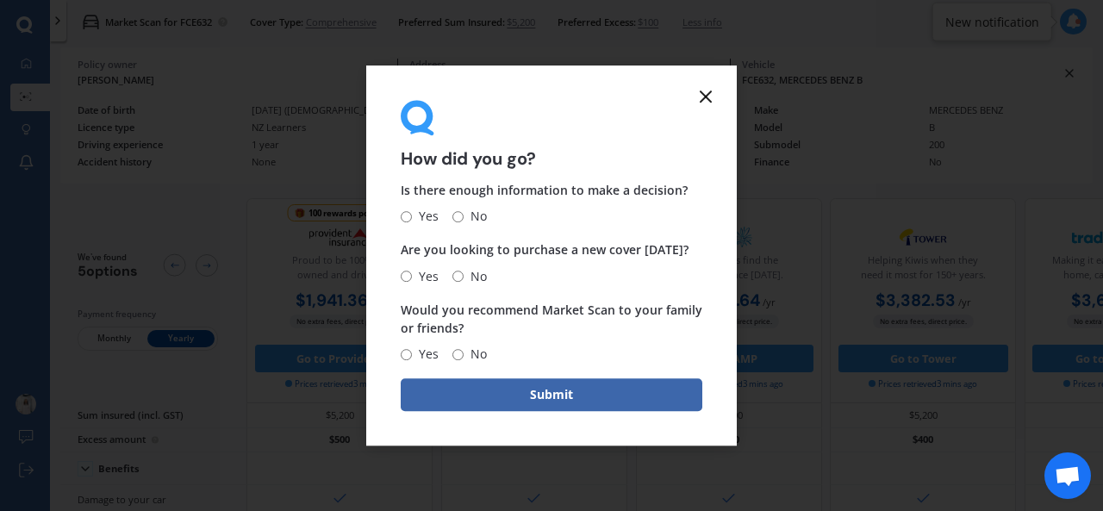
click at [456, 215] on input "No" at bounding box center [457, 216] width 11 height 11
radio input "true"
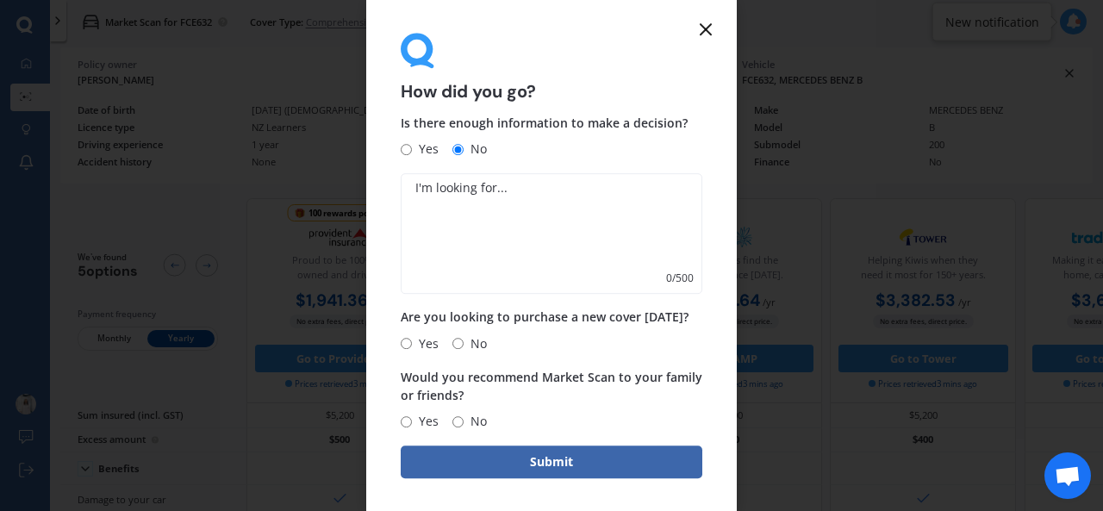
click at [440, 242] on textarea at bounding box center [552, 234] width 302 height 121
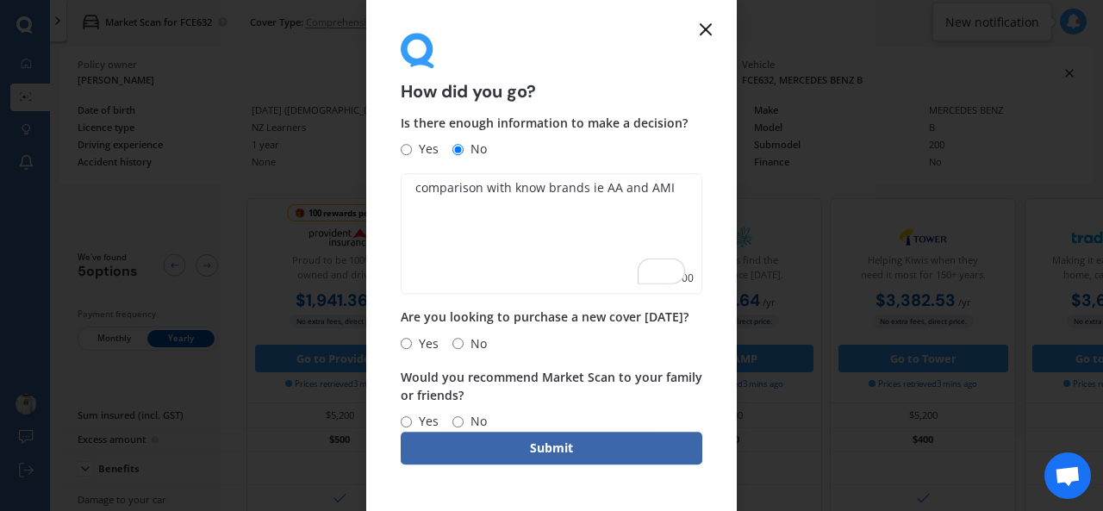
type textarea "comparison with know brands ie AA and AMI"
click at [413, 340] on span "Yes" at bounding box center [425, 343] width 27 height 21
click at [412, 340] on input "Yes" at bounding box center [406, 343] width 11 height 11
radio input "true"
click at [462, 418] on input "No" at bounding box center [457, 421] width 11 height 11
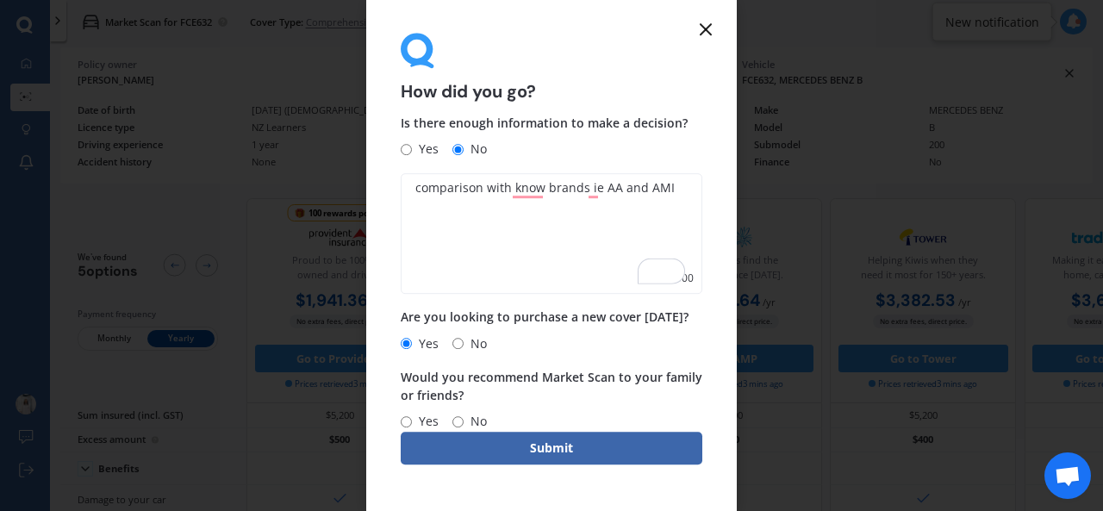
radio input "true"
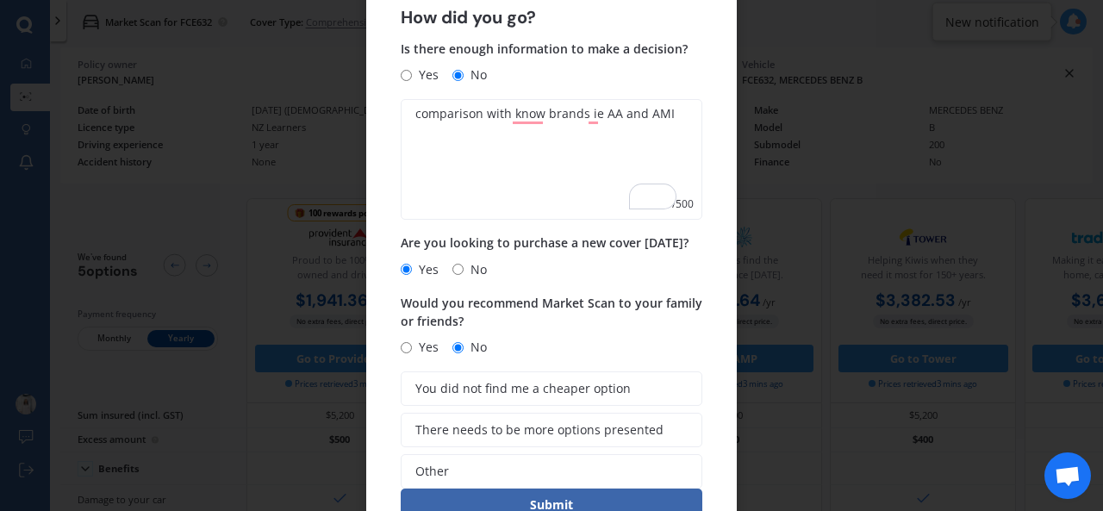
scroll to position [60, 0]
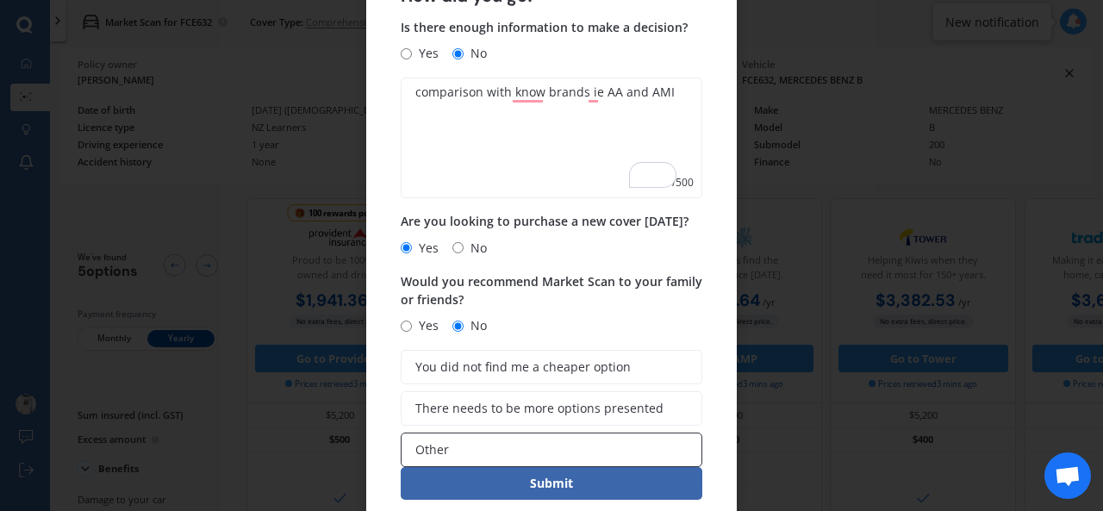
click at [463, 445] on label "Other" at bounding box center [552, 449] width 302 height 34
click at [0, 0] on input "Other" at bounding box center [0, 0] width 0 height 0
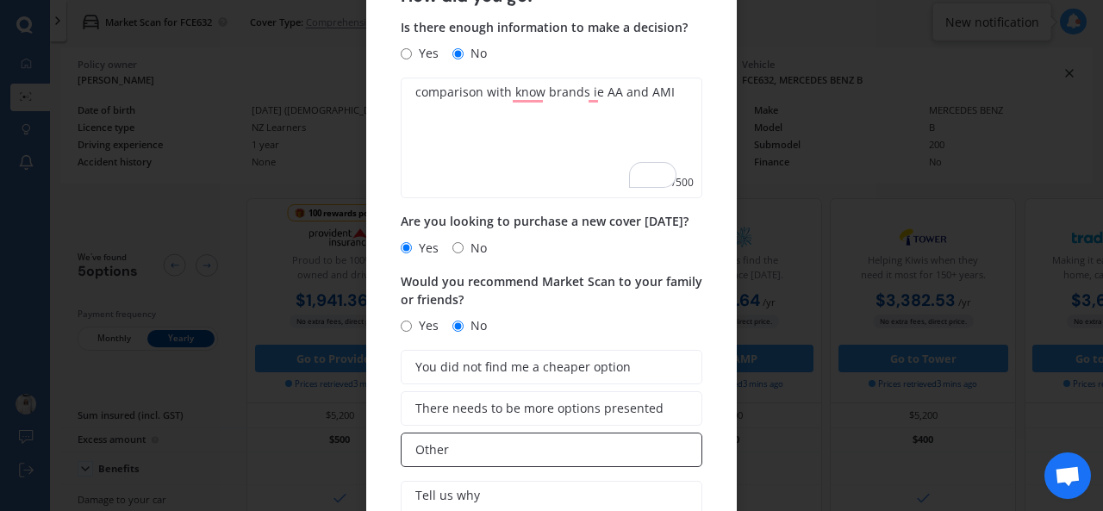
scroll to position [195, 0]
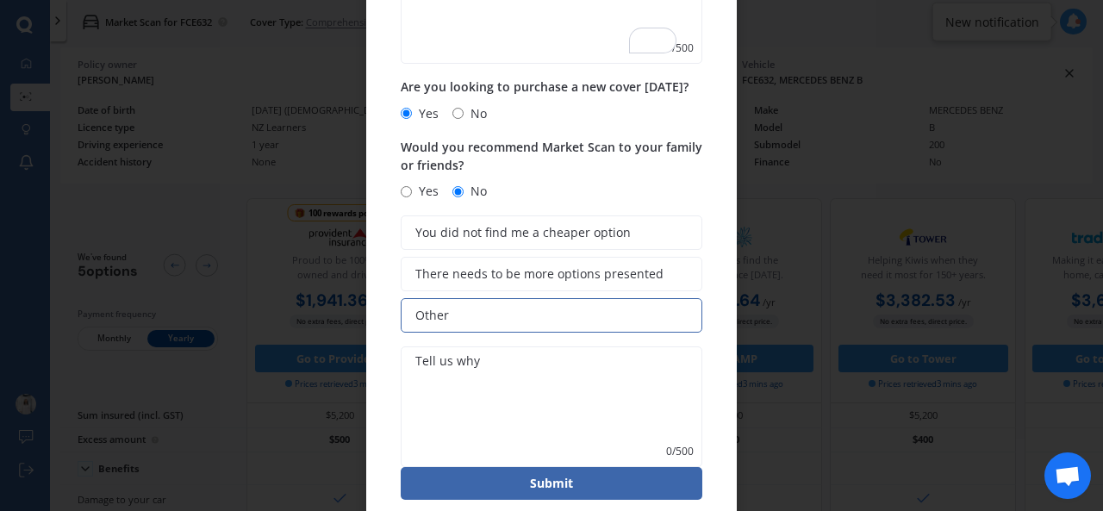
click at [476, 403] on textarea at bounding box center [552, 406] width 302 height 121
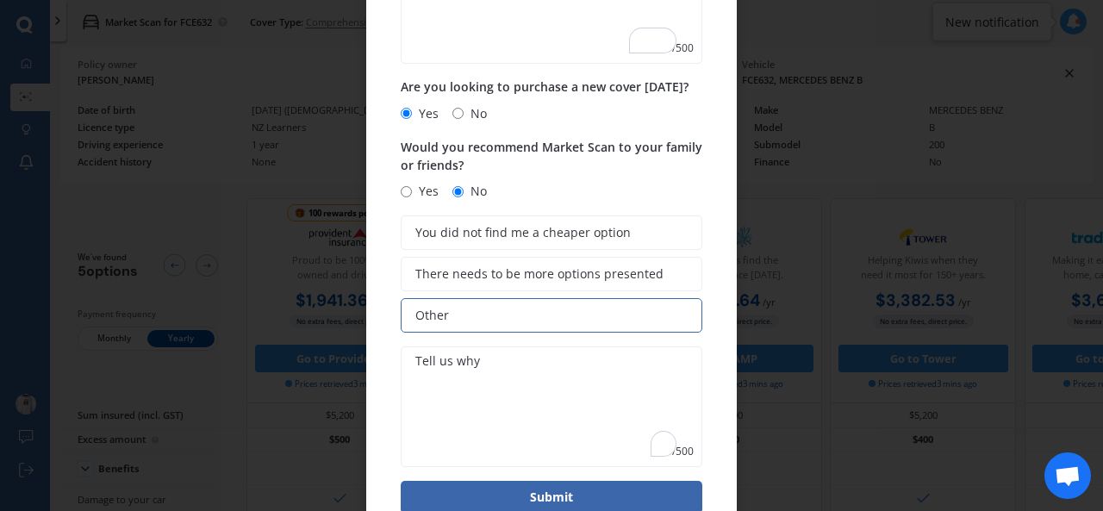
scroll to position [181, 0]
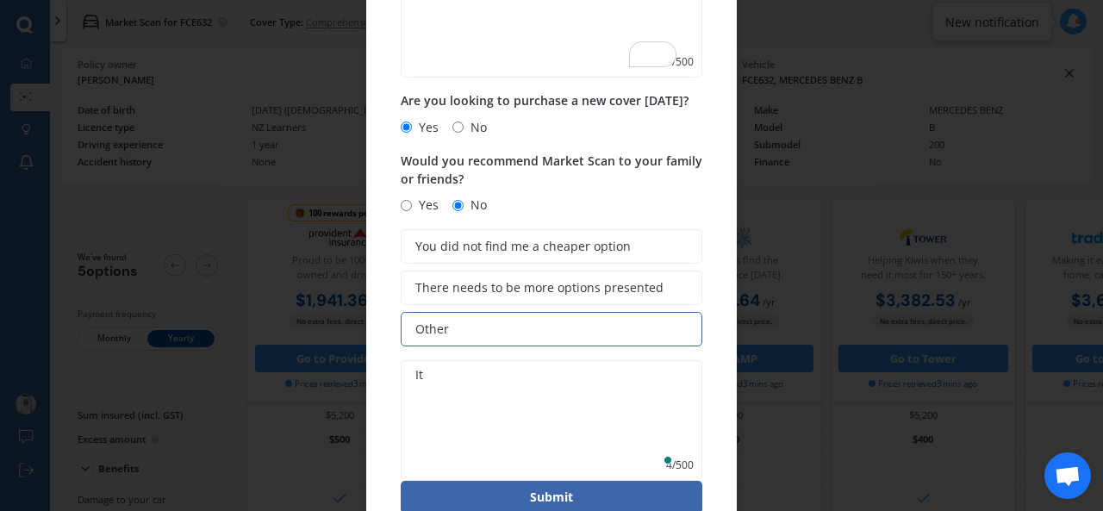
type textarea "I"
click at [642, 382] on textarea "I have needed to go elsewhere to find teh information I need" at bounding box center [552, 420] width 302 height 121
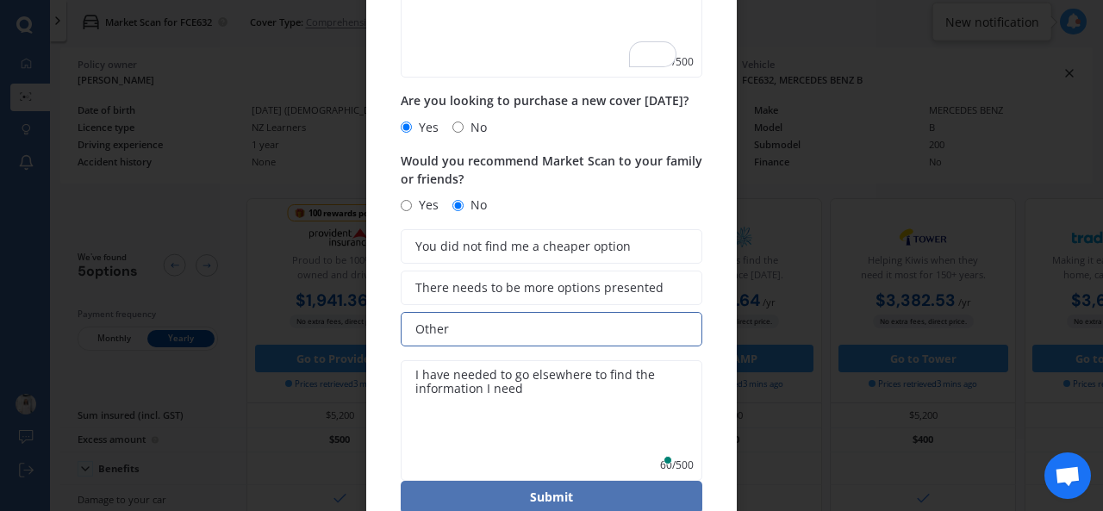
type textarea "I have needed to go elsewhere to find the information I need"
click at [549, 493] on button "Submit" at bounding box center [552, 497] width 302 height 33
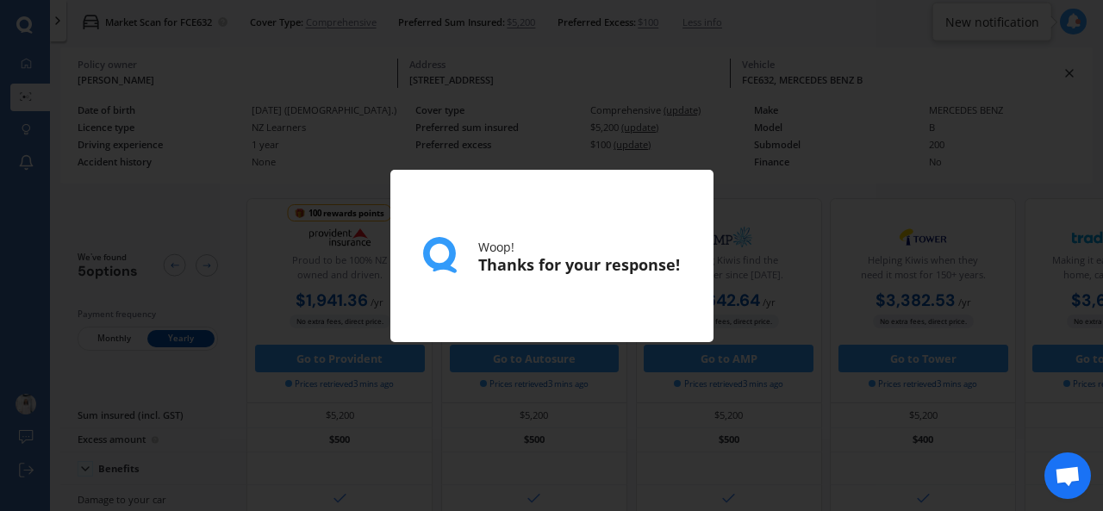
click at [121, 237] on div "Woop! Thanks for your response!" at bounding box center [551, 255] width 1103 height 511
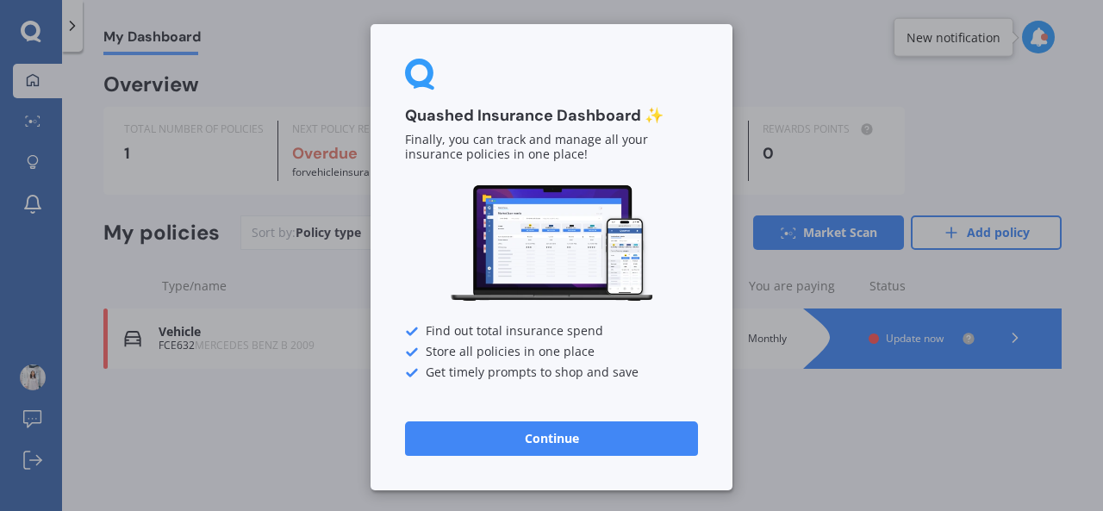
click at [613, 451] on button "Continue" at bounding box center [551, 438] width 293 height 34
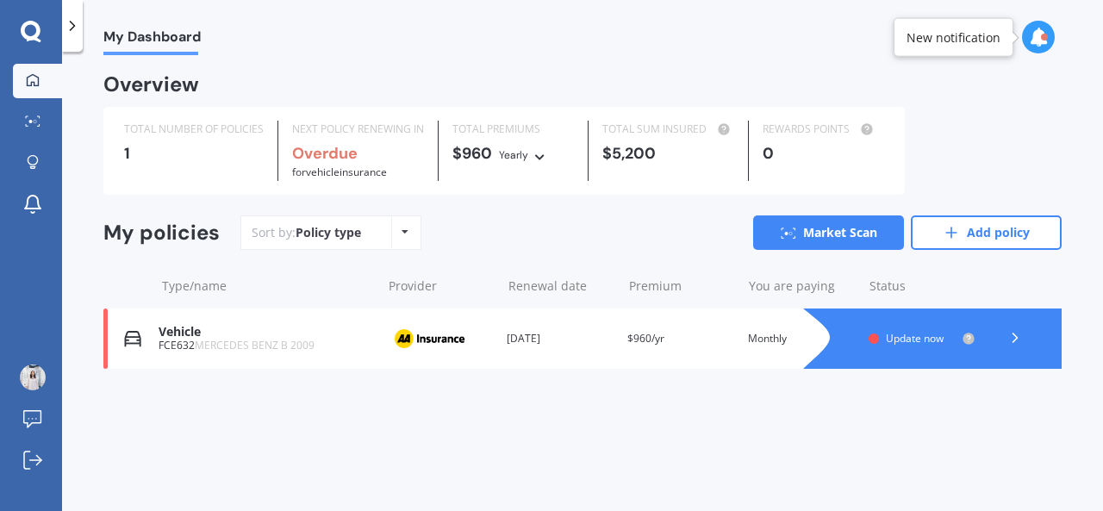
click at [1016, 339] on polyline at bounding box center [1015, 337] width 4 height 9
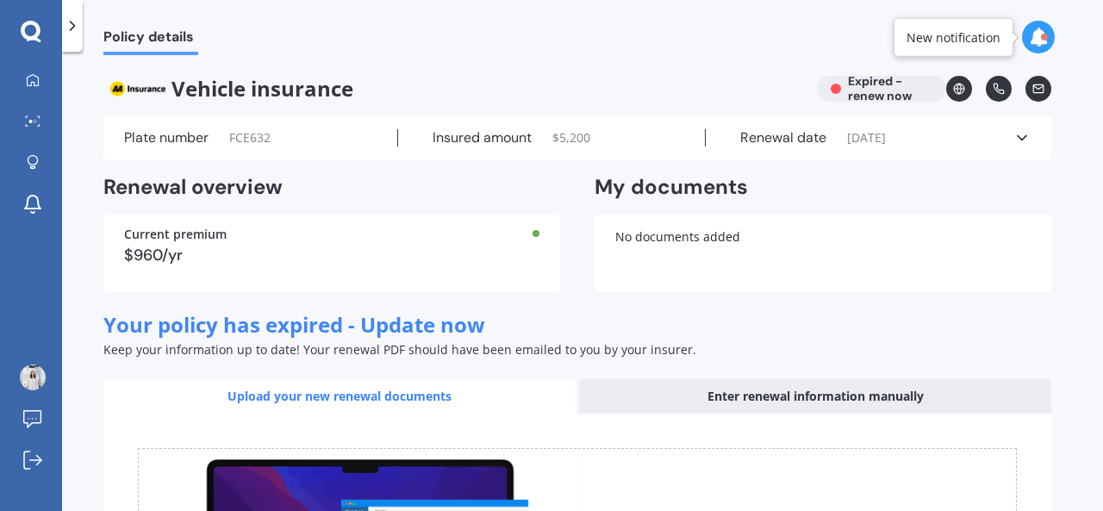
click at [1020, 139] on polyline at bounding box center [1021, 138] width 9 height 4
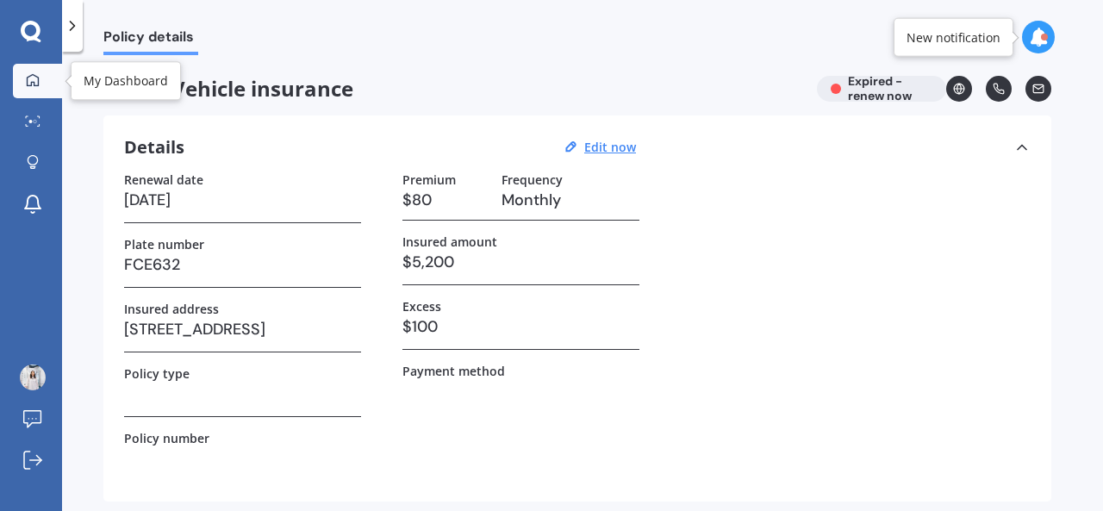
click at [28, 78] on icon at bounding box center [33, 79] width 12 height 12
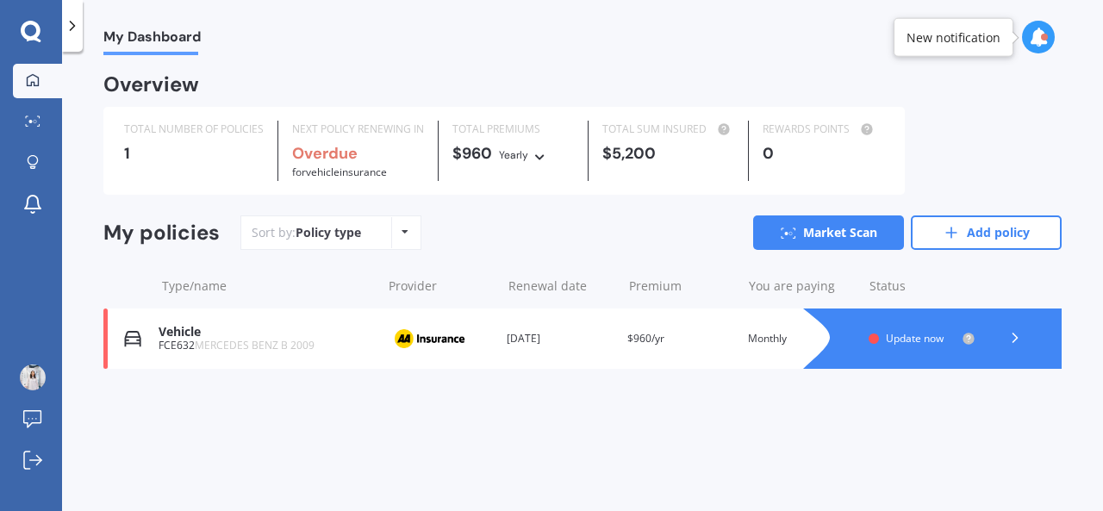
click at [384, 177] on div "Overdue for Vehicle insurance" at bounding box center [358, 163] width 132 height 36
click at [407, 243] on div "Policy type Alphabetical Date added Renewing next" at bounding box center [404, 232] width 27 height 31
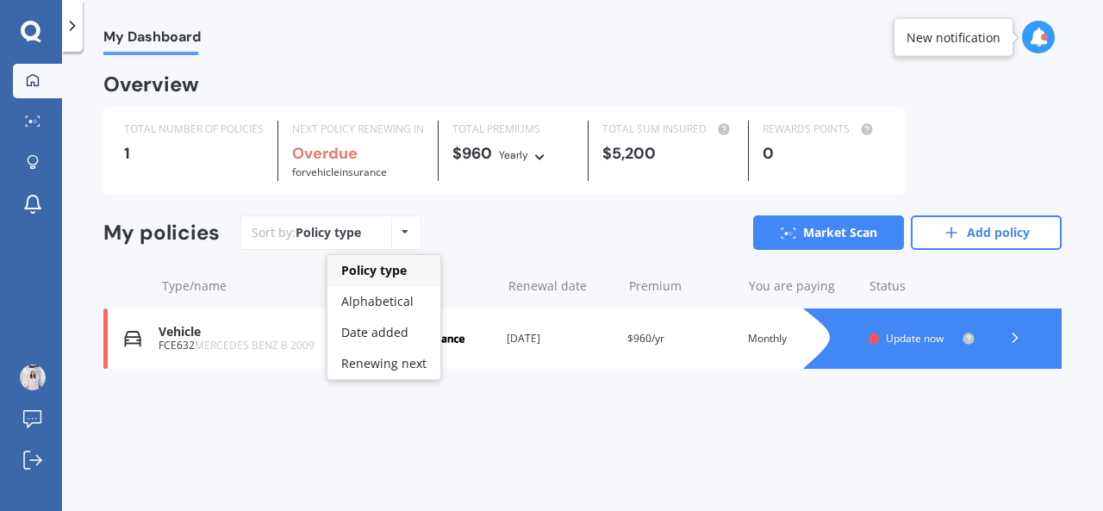
drag, startPoint x: 416, startPoint y: 277, endPoint x: 567, endPoint y: 247, distance: 153.7
click at [418, 277] on div "Policy type" at bounding box center [383, 270] width 113 height 31
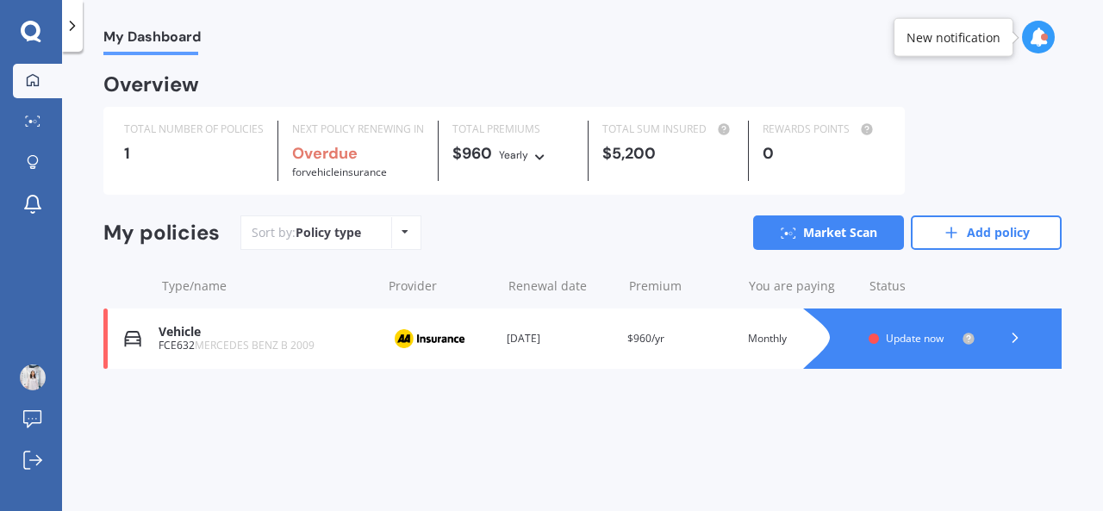
click at [1015, 337] on polyline at bounding box center [1015, 337] width 4 height 9
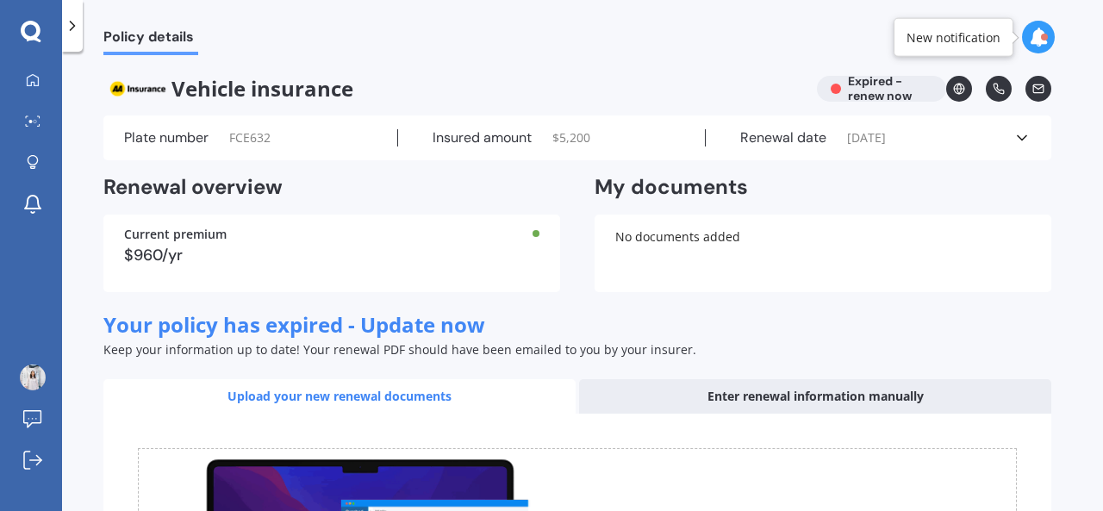
click at [1015, 141] on icon at bounding box center [1021, 137] width 17 height 17
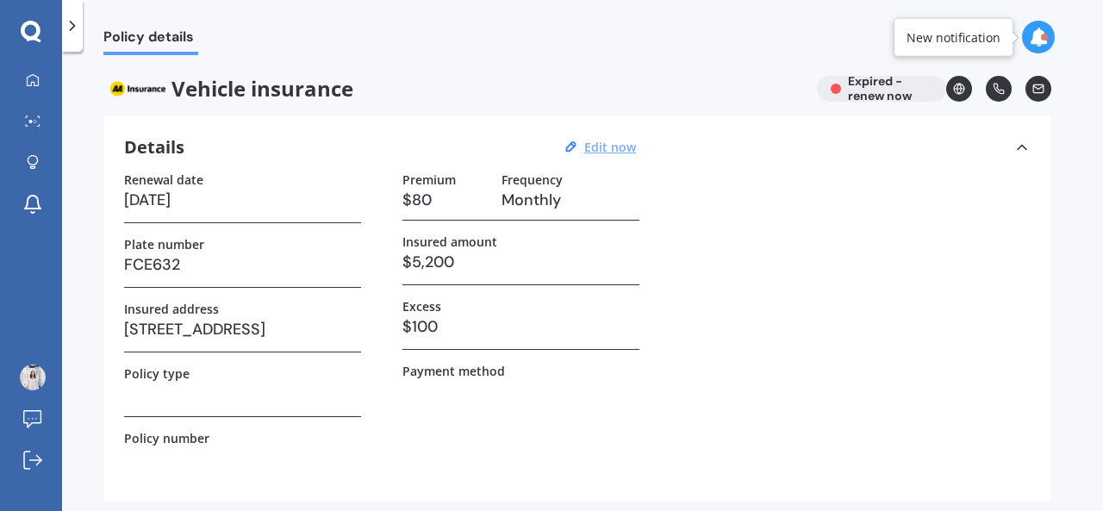
click at [615, 144] on u "Edit now" at bounding box center [610, 147] width 52 height 16
select select "12"
select select "08"
select select "2025"
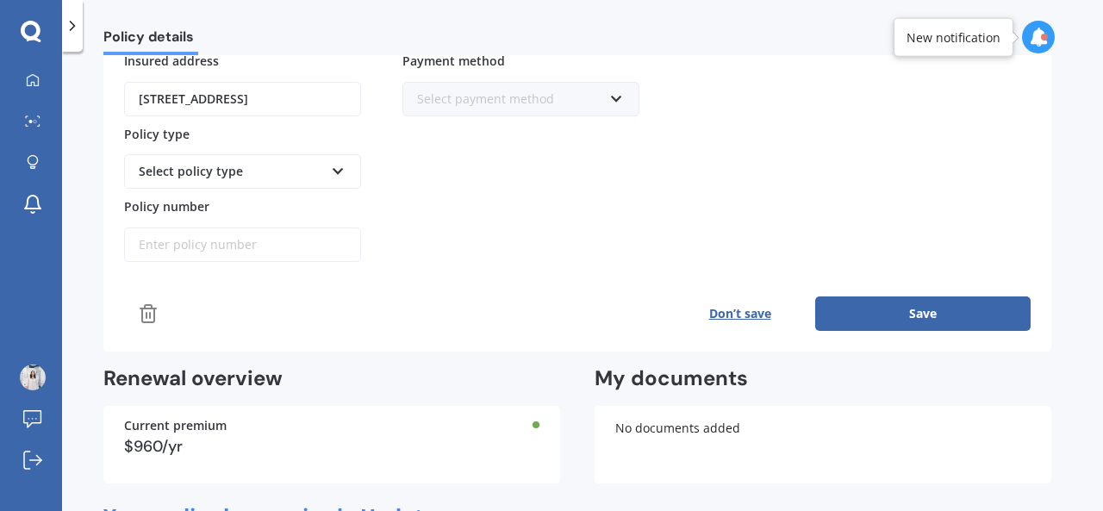
scroll to position [345, 0]
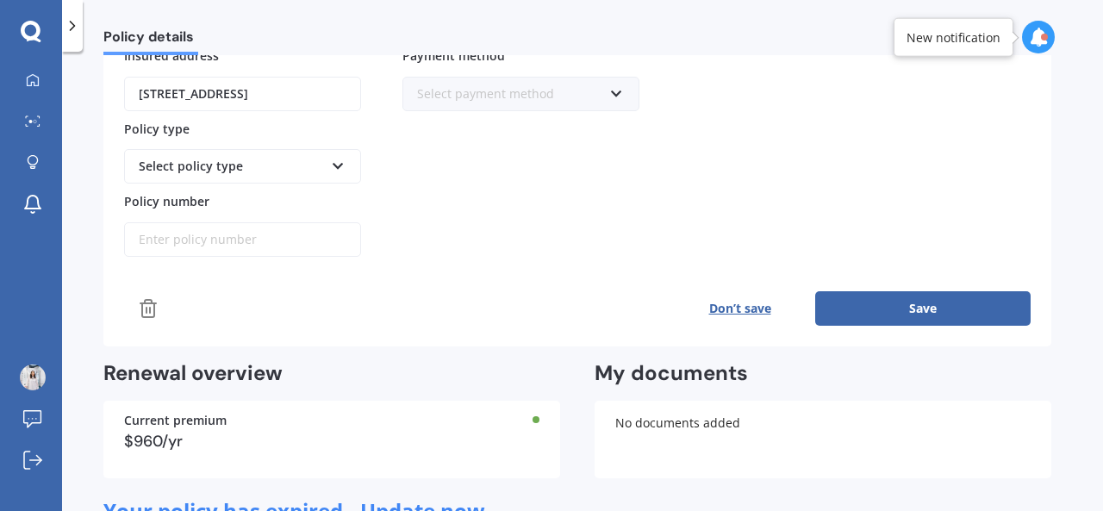
click at [345, 176] on div "Select policy type Comprehensive Third Party, Fire & Theft Third Party" at bounding box center [242, 166] width 237 height 34
click at [320, 185] on div "Comprehensive" at bounding box center [242, 198] width 233 height 31
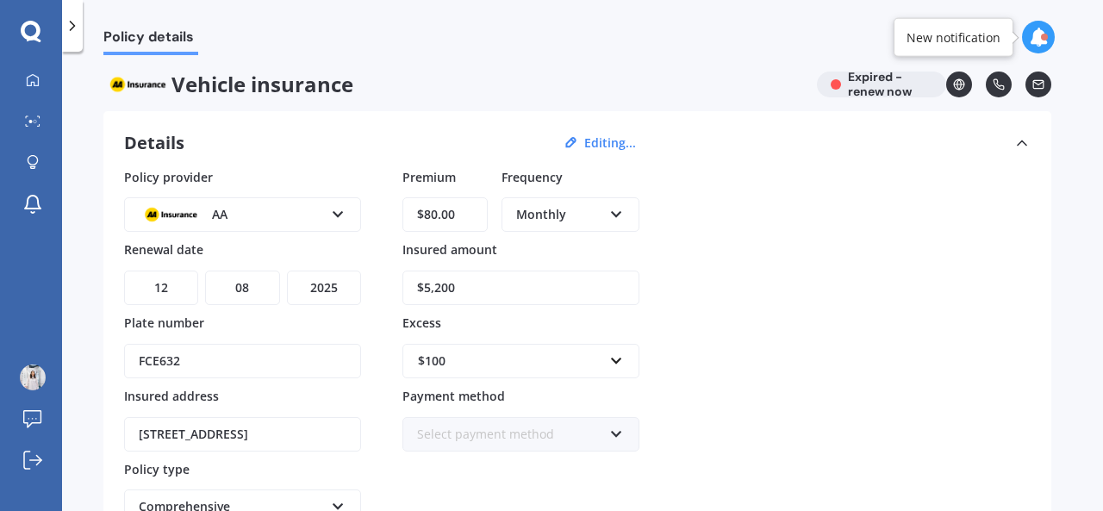
scroll to position [0, 0]
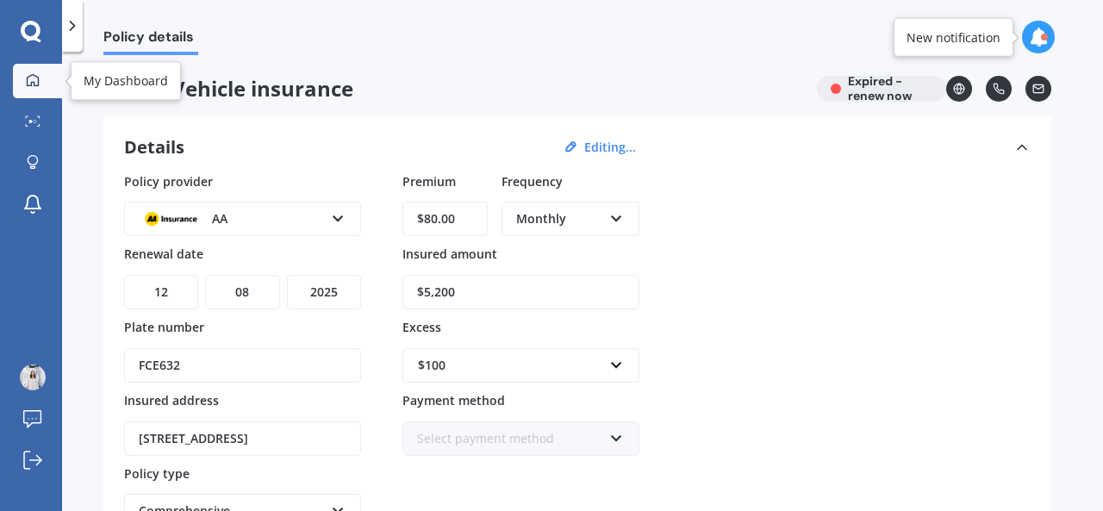
click at [45, 73] on div at bounding box center [33, 81] width 26 height 16
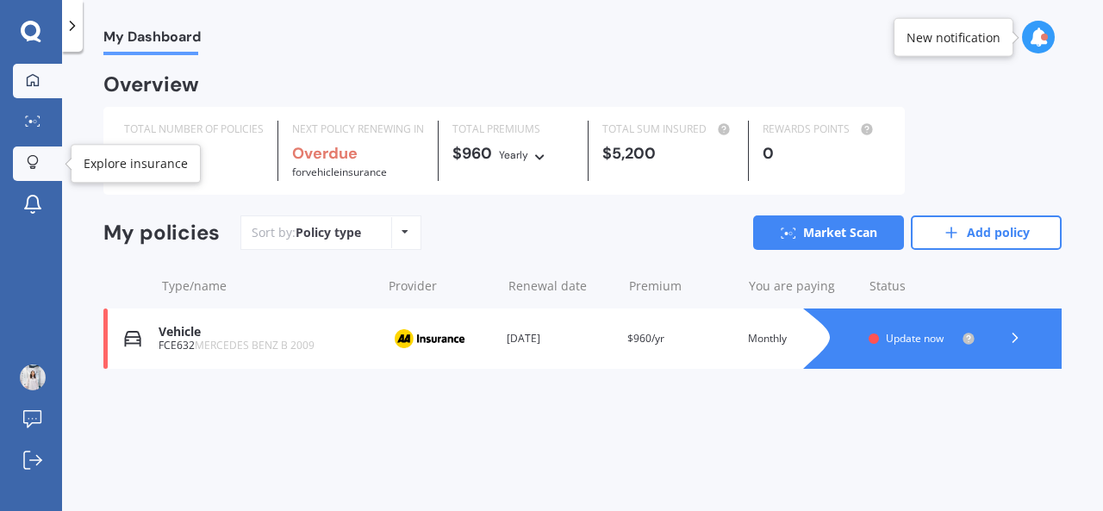
click at [36, 156] on icon at bounding box center [33, 162] width 12 height 15
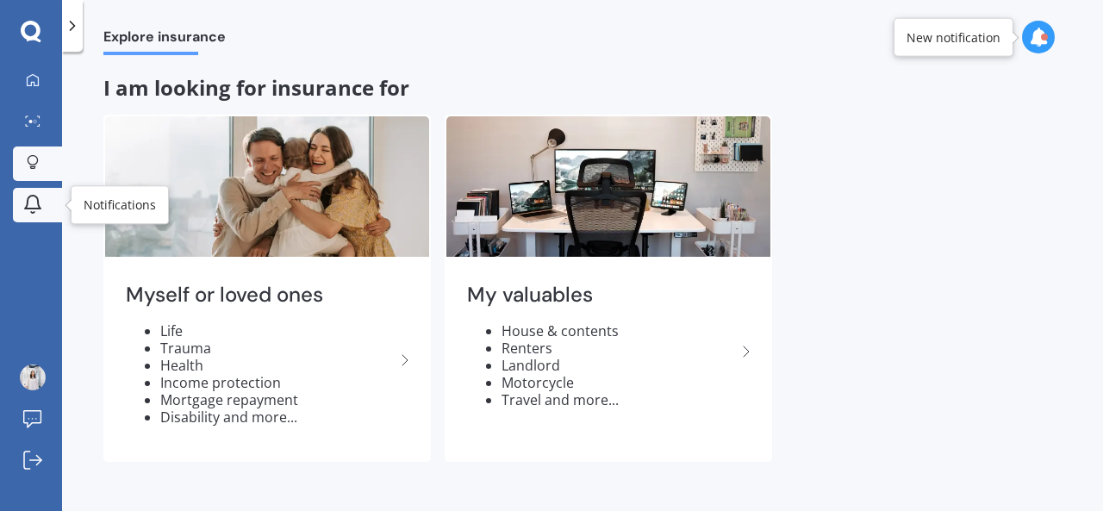
click at [38, 208] on icon at bounding box center [33, 202] width 16 height 13
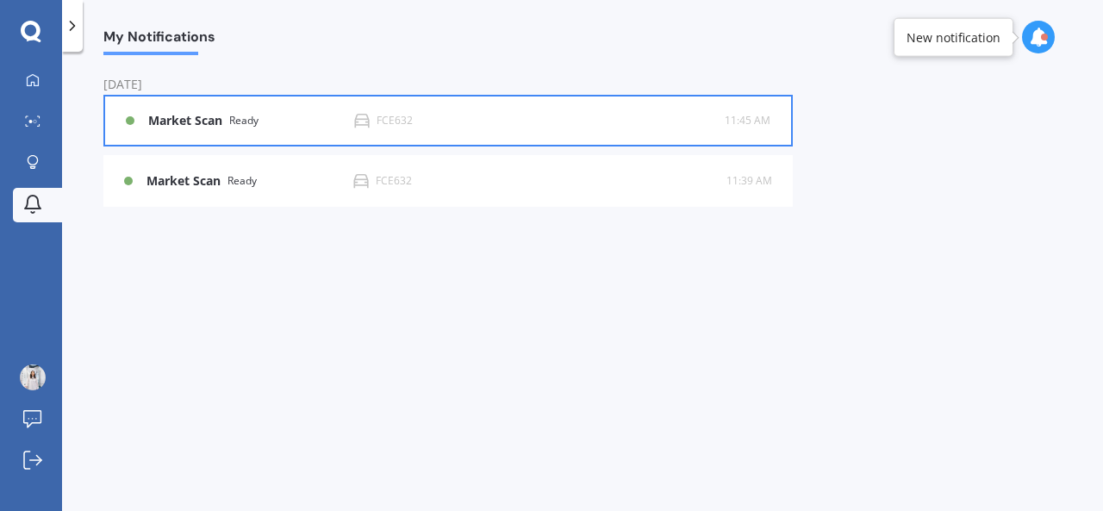
click at [496, 137] on div "Market Scan Ready FCE632 11:45 AM 11:45 AM" at bounding box center [448, 120] width 644 height 48
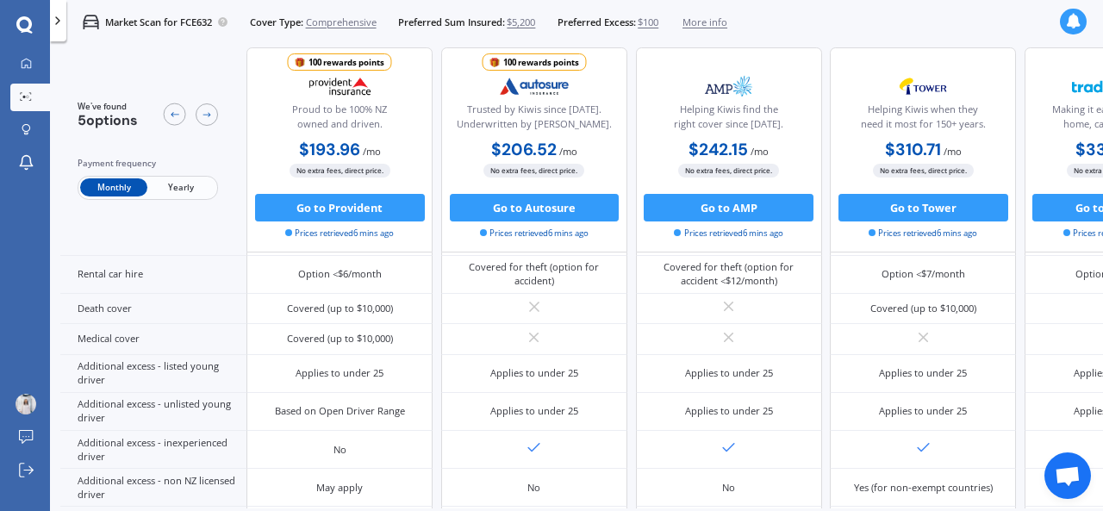
scroll to position [753, 0]
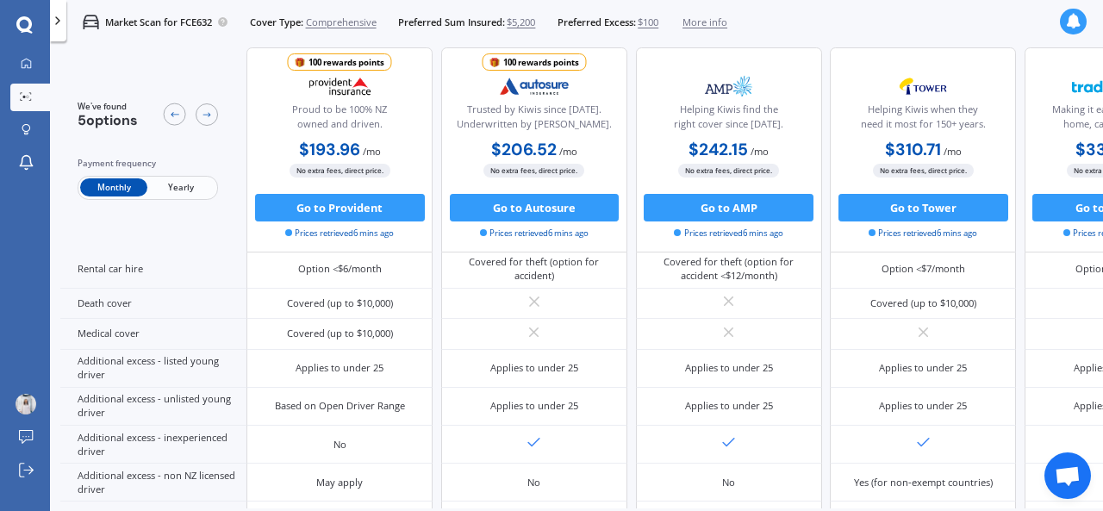
click at [713, 22] on span "More info" at bounding box center [704, 23] width 45 height 14
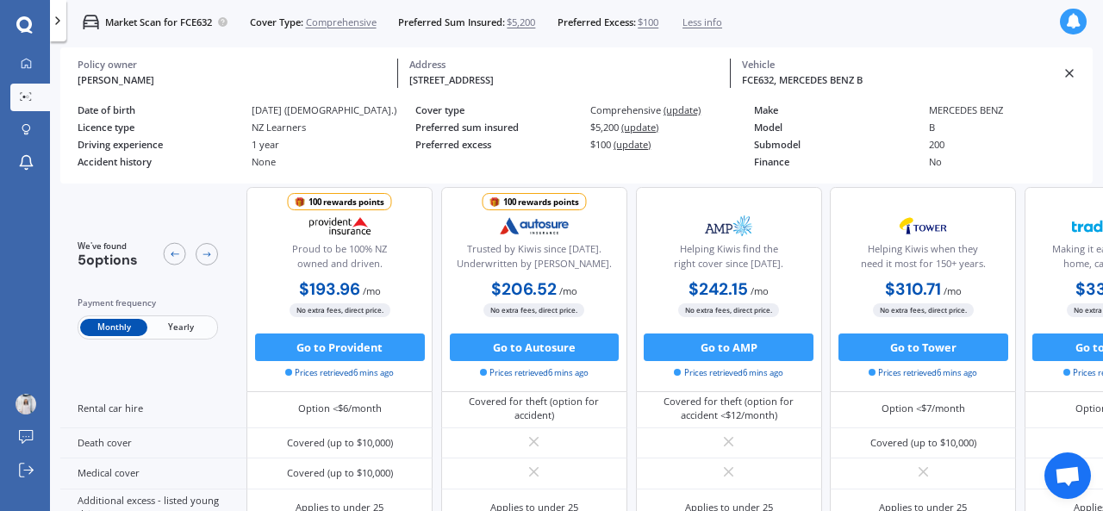
click at [115, 82] on div "[PERSON_NAME]" at bounding box center [232, 80] width 309 height 15
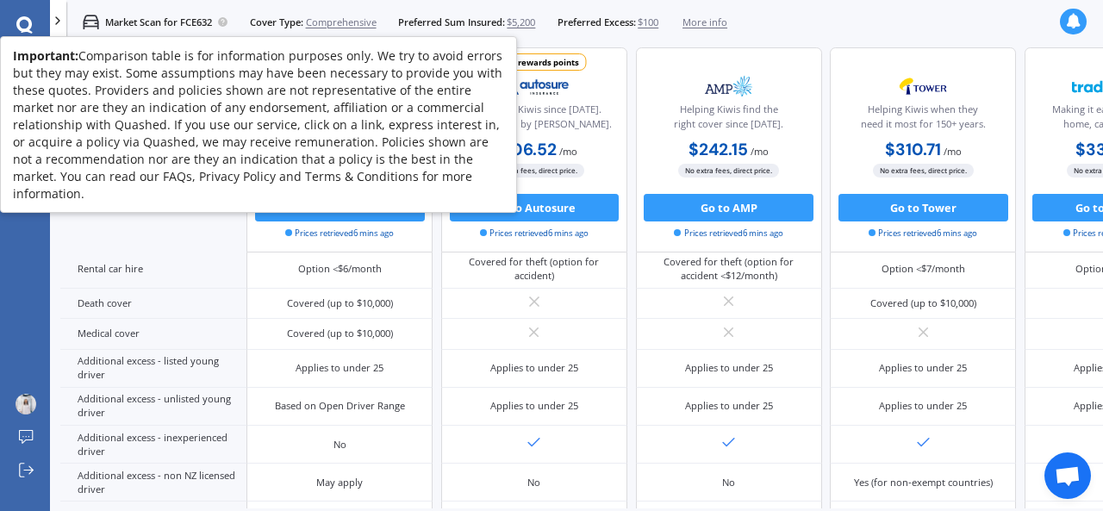
click at [221, 25] on icon at bounding box center [222, 21] width 11 height 11
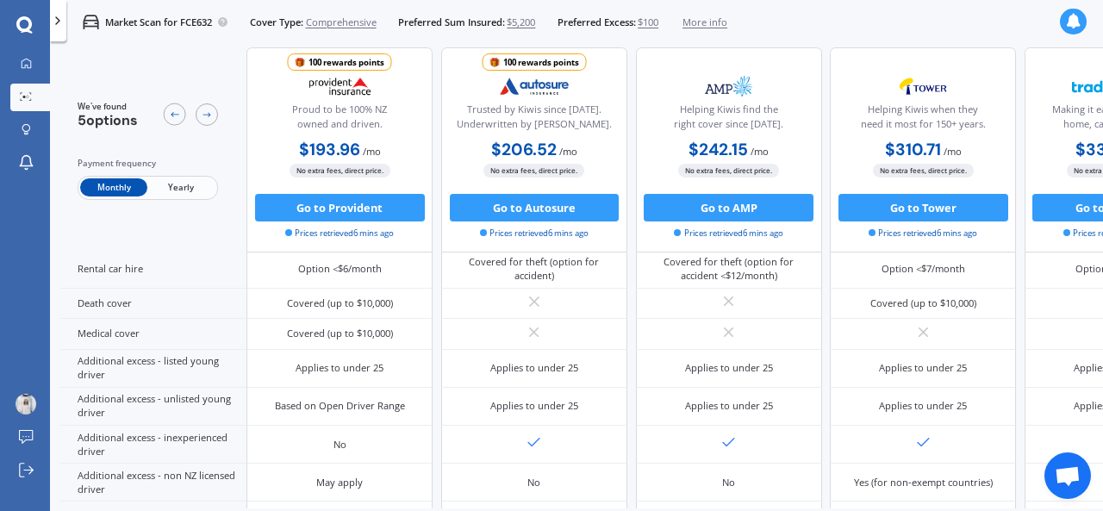
click at [52, 17] on icon at bounding box center [58, 21] width 14 height 14
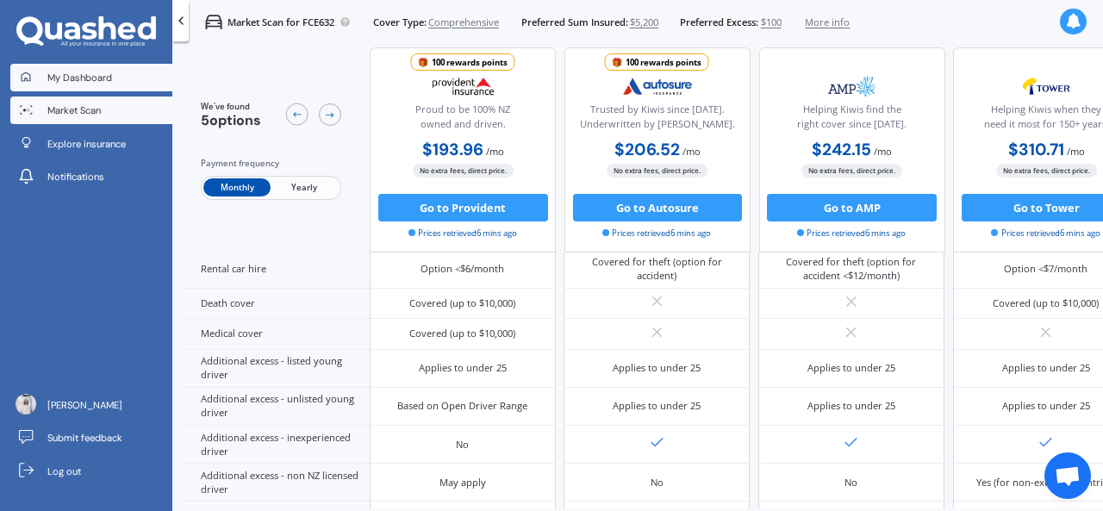
click at [47, 68] on link "My Dashboard" at bounding box center [91, 78] width 162 height 28
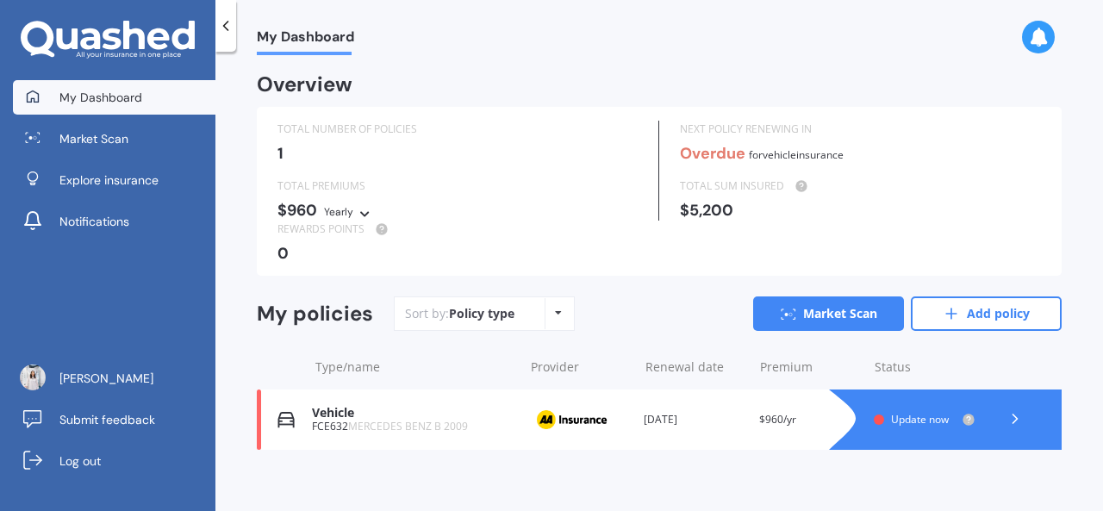
drag, startPoint x: 1006, startPoint y: 416, endPoint x: 456, endPoint y: 363, distance: 553.0
click at [423, 370] on div "Type/name" at bounding box center [416, 366] width 202 height 17
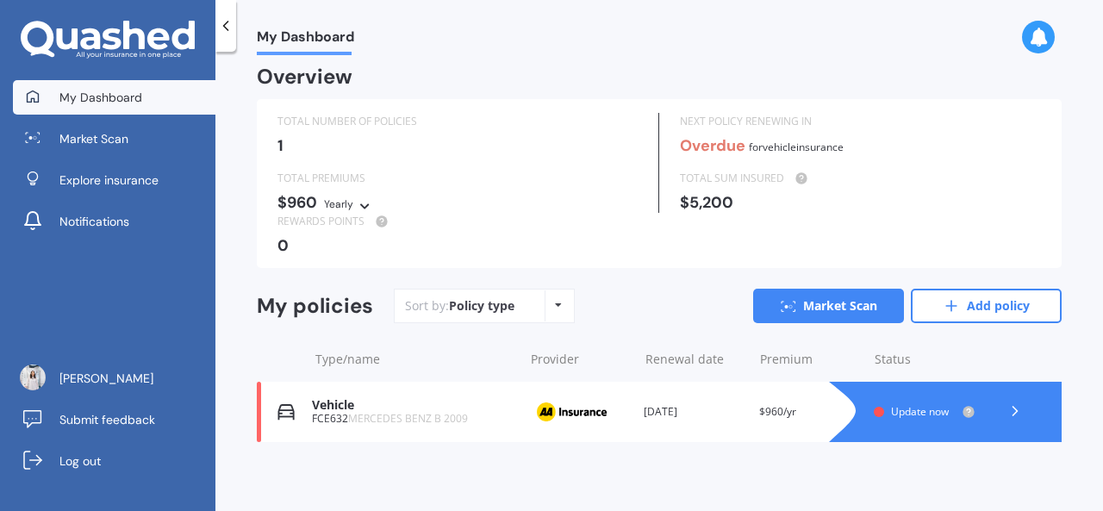
scroll to position [10, 0]
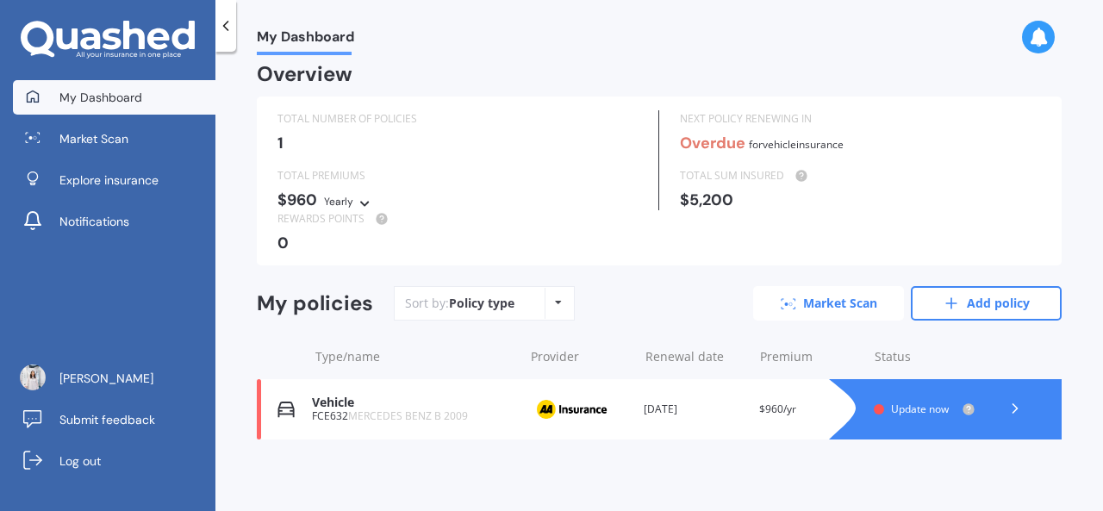
click at [830, 299] on link "Market Scan" at bounding box center [828, 303] width 151 height 34
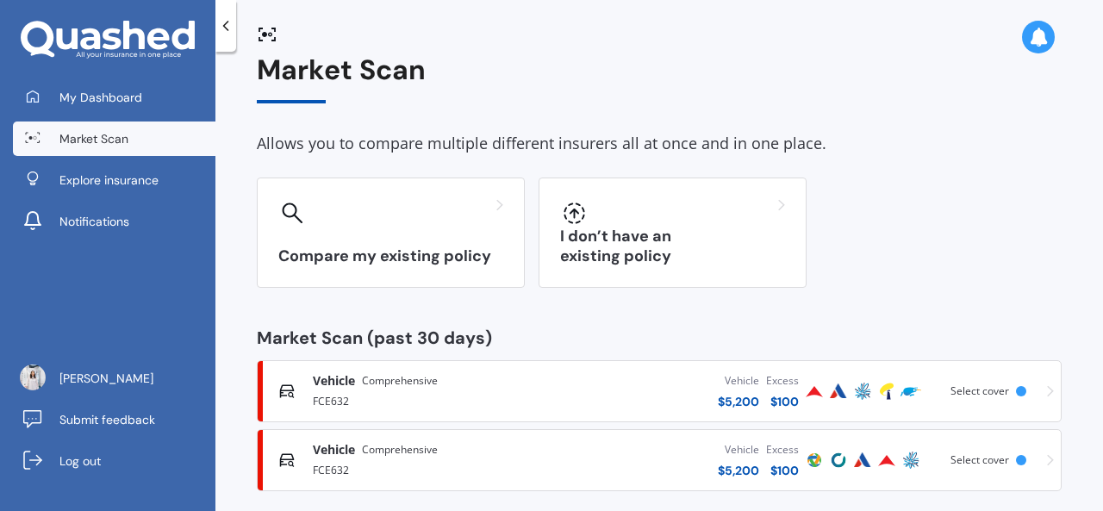
scroll to position [40, 0]
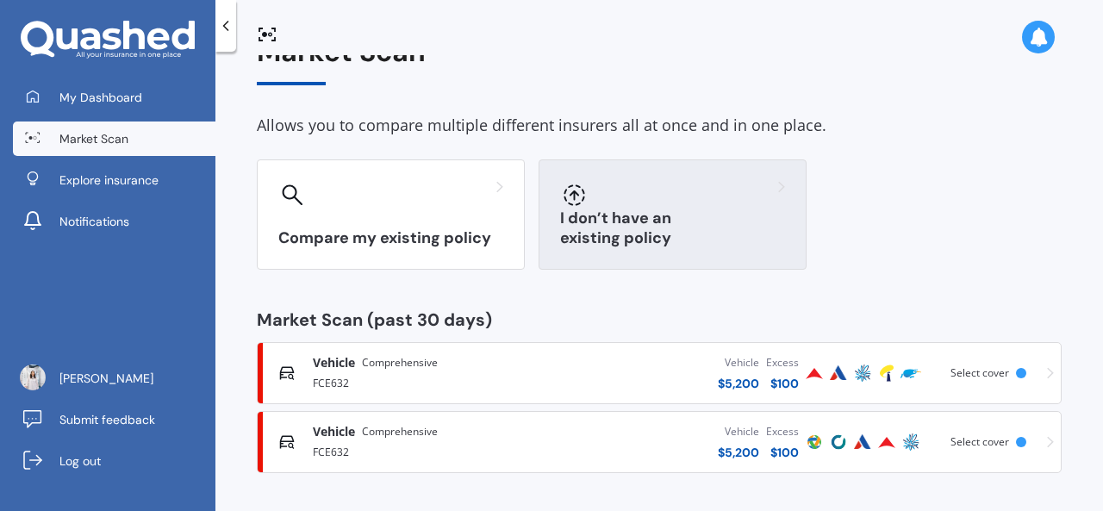
click at [567, 219] on div "I don’t have an existing policy" at bounding box center [672, 214] width 268 height 110
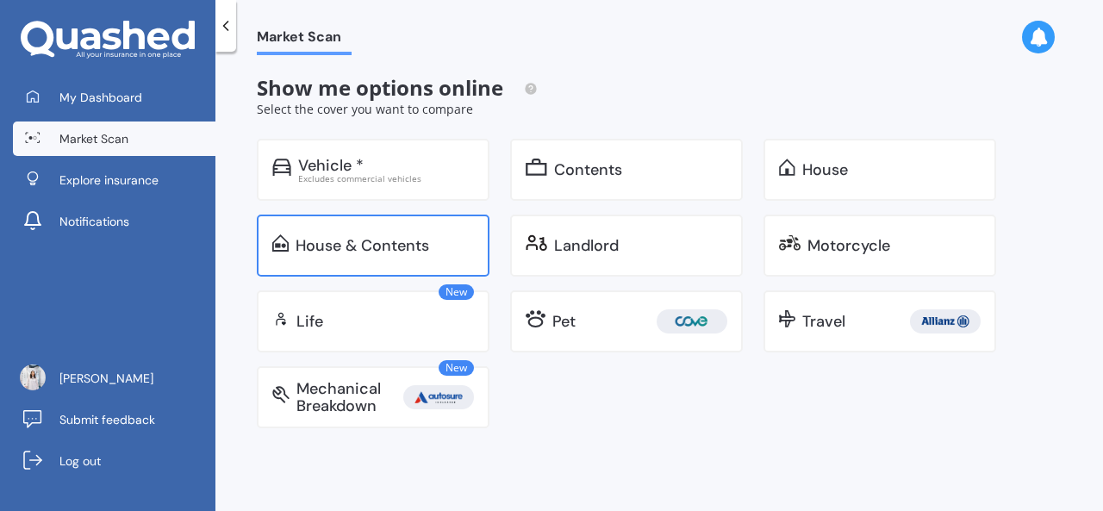
click at [351, 233] on div "House & Contents" at bounding box center [373, 245] width 233 height 62
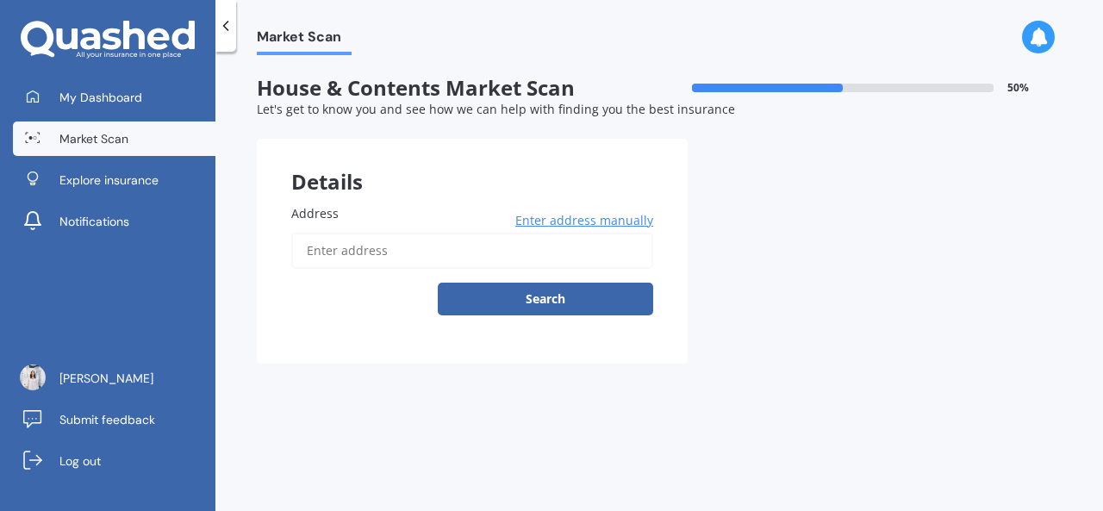
click at [353, 252] on input "Address" at bounding box center [472, 251] width 362 height 36
type input "[STREET_ADDRESS]"
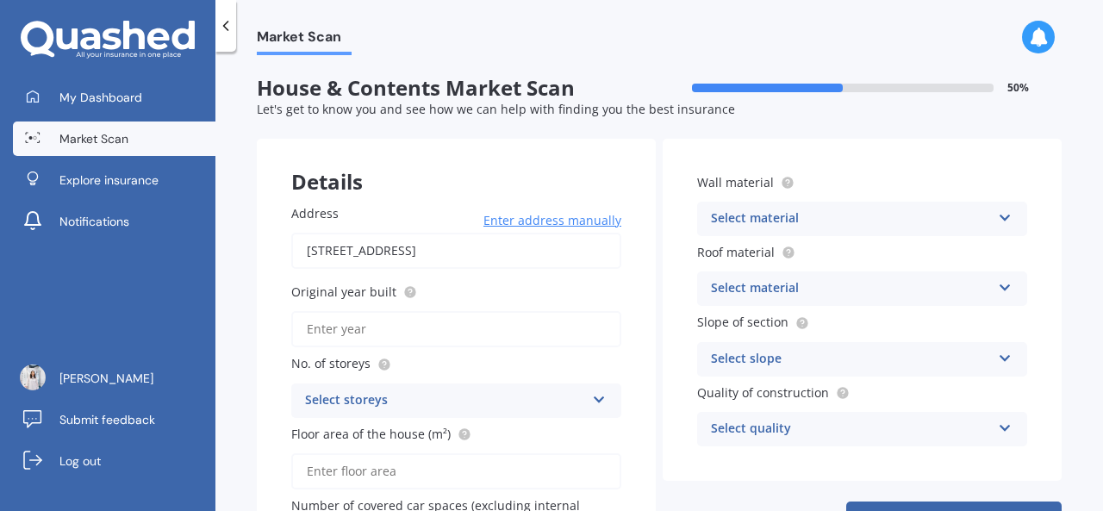
click at [517, 336] on input "Original year built" at bounding box center [456, 329] width 330 height 36
type input "1990"
click at [426, 404] on div "Select storeys" at bounding box center [445, 400] width 280 height 21
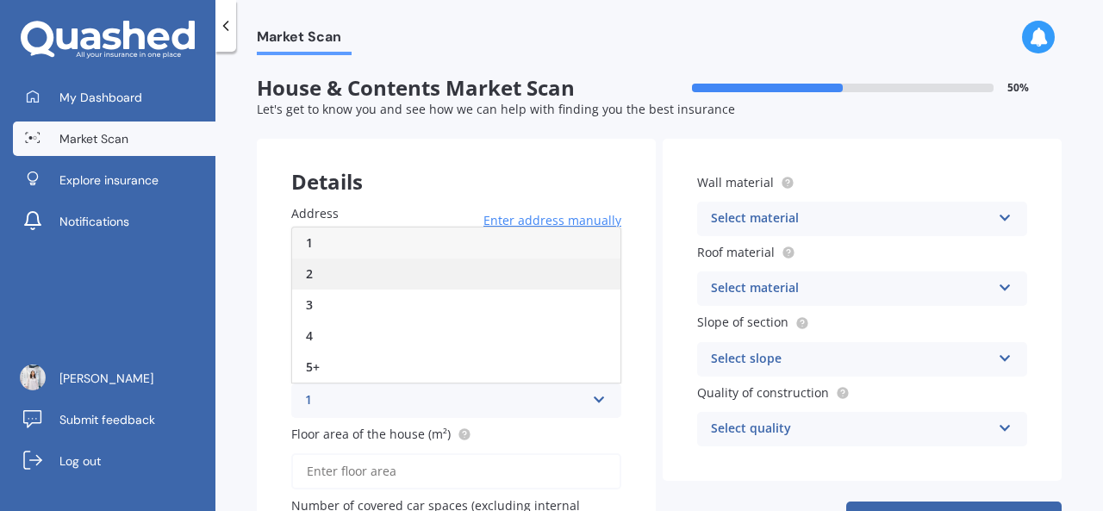
click at [398, 279] on div "2" at bounding box center [456, 273] width 328 height 31
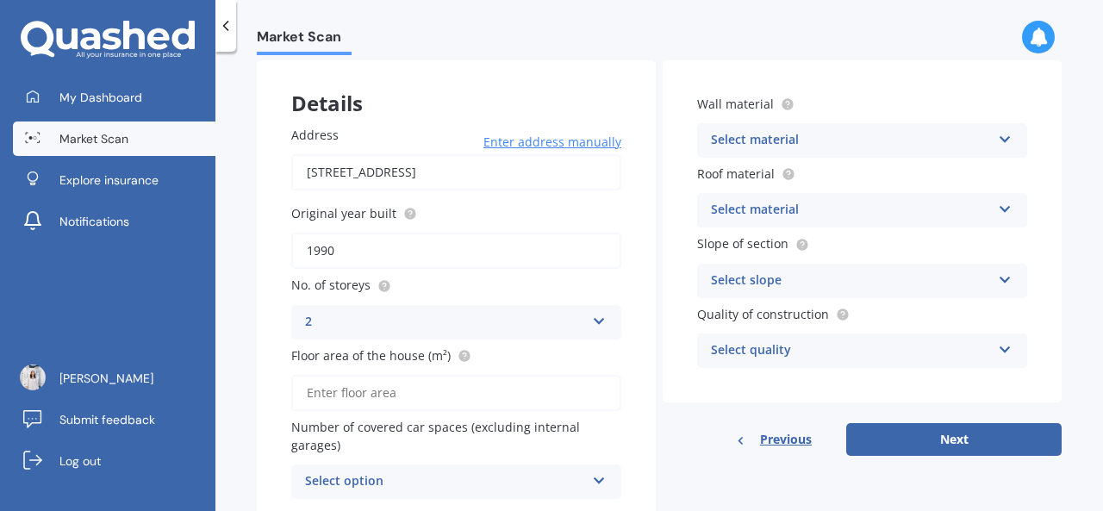
scroll to position [146, 0]
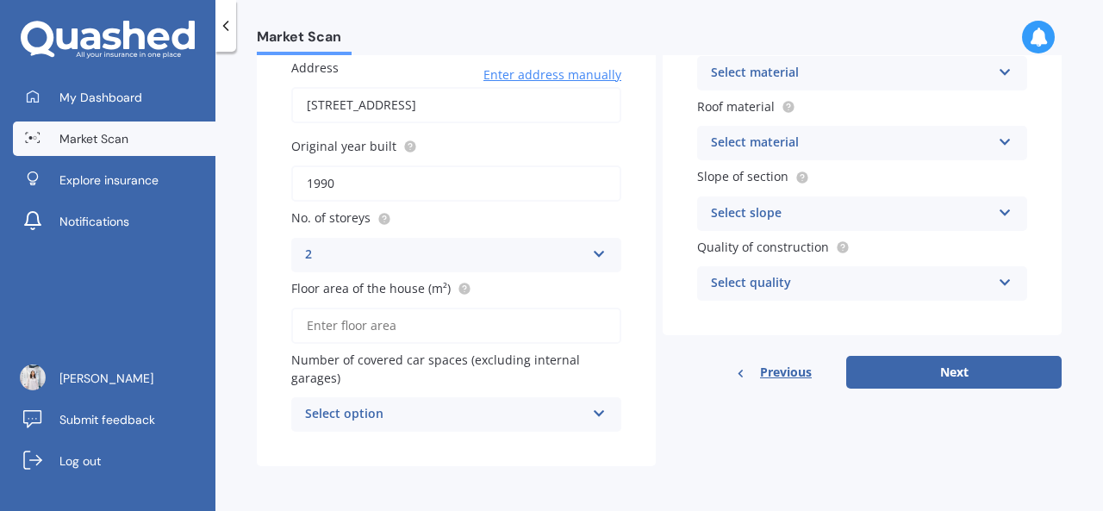
click at [517, 409] on div "Select option" at bounding box center [445, 414] width 280 height 21
drag, startPoint x: 454, startPoint y: 432, endPoint x: 469, endPoint y: 429, distance: 15.9
click at [460, 432] on div "Address [STREET_ADDRESS] Enter address manually Search Original year built 1990…" at bounding box center [456, 245] width 399 height 443
click at [448, 406] on div "0" at bounding box center [445, 414] width 280 height 21
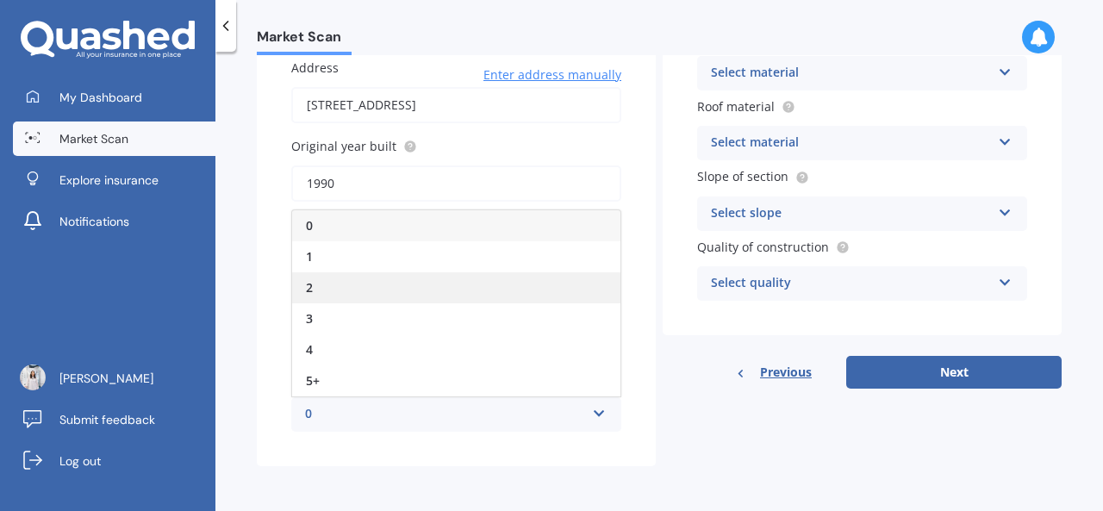
click at [424, 278] on div "2" at bounding box center [456, 287] width 328 height 31
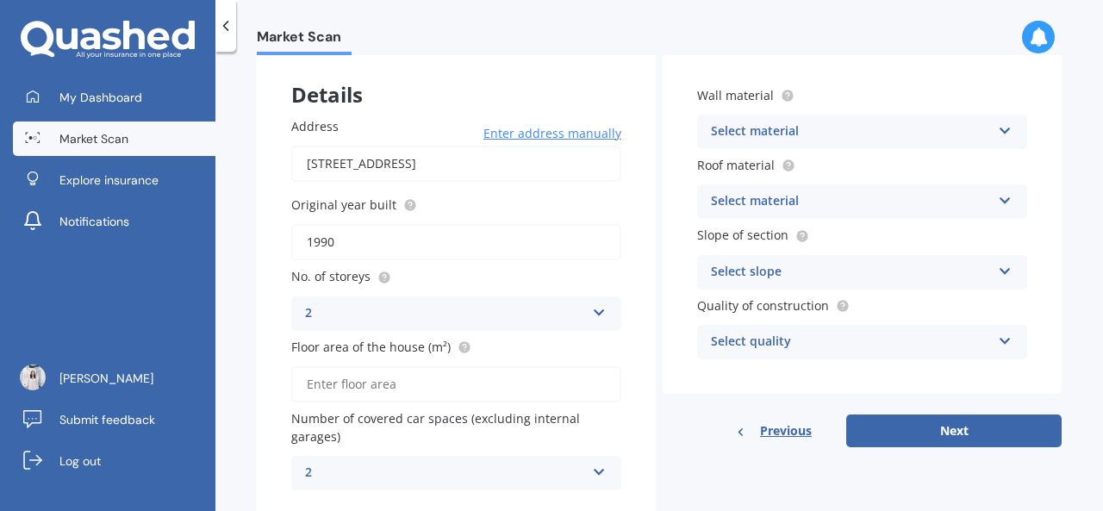
scroll to position [60, 0]
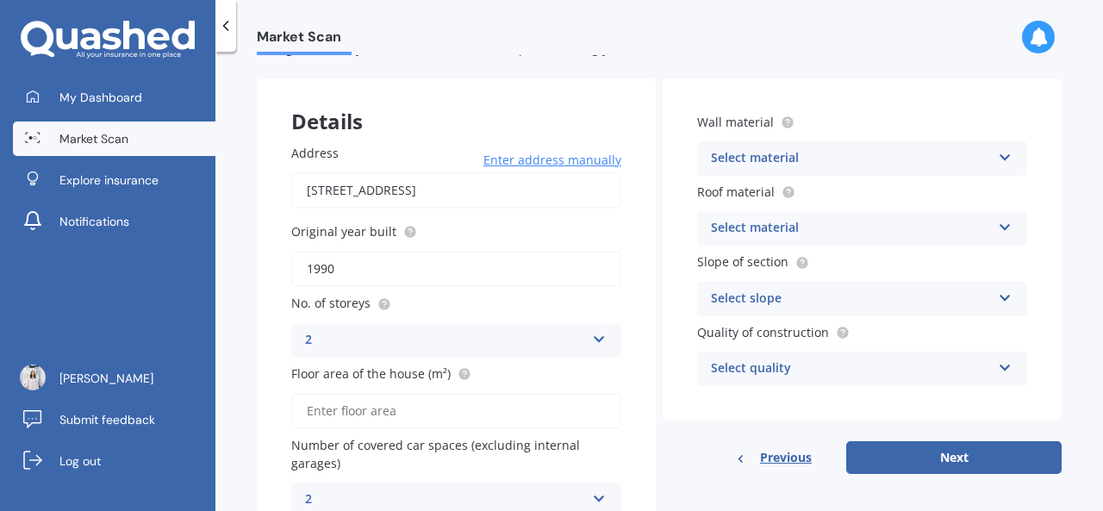
click at [807, 228] on div "Select material" at bounding box center [851, 228] width 280 height 21
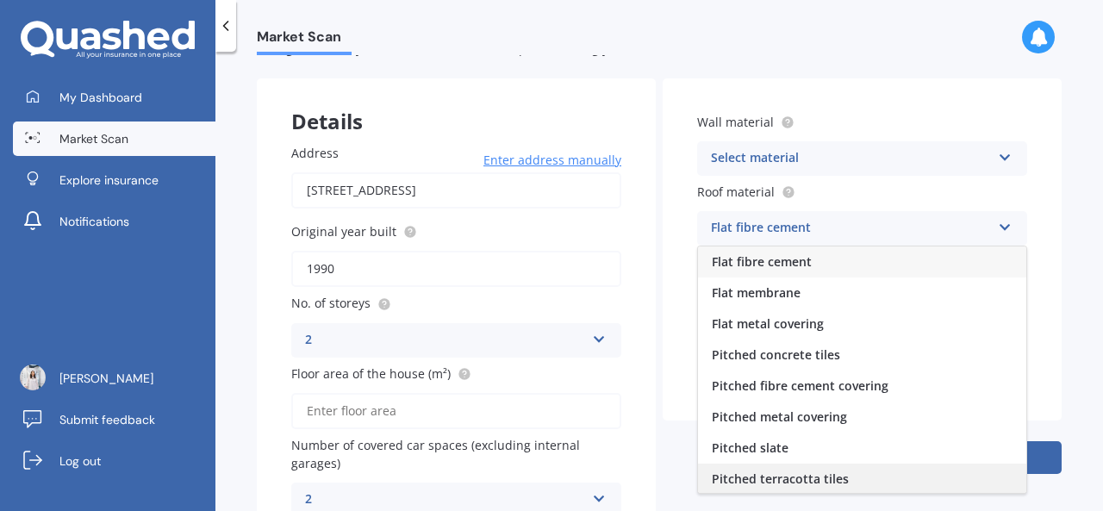
click at [749, 469] on div "Pitched terracotta tiles" at bounding box center [862, 478] width 328 height 31
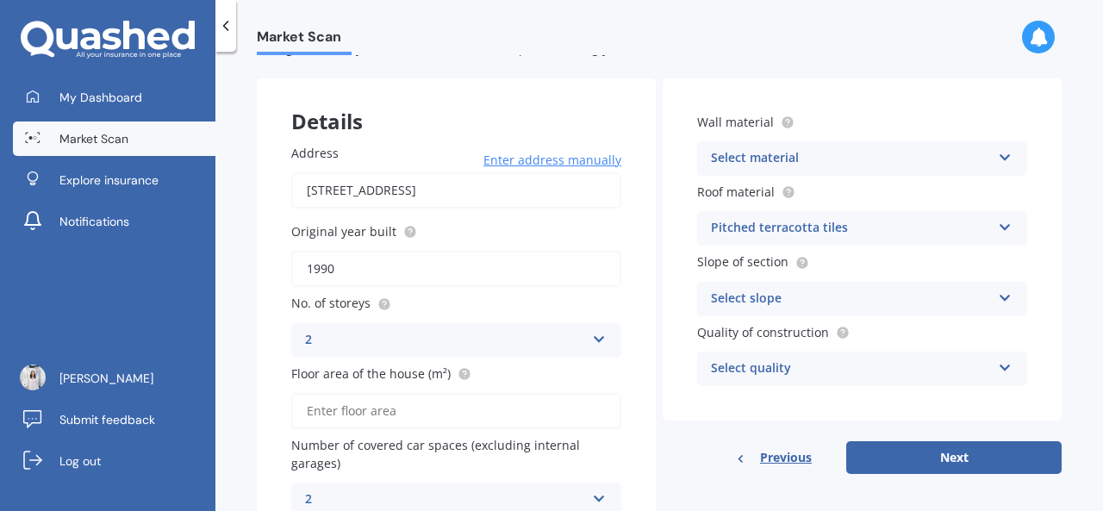
click at [784, 301] on div "Select slope" at bounding box center [851, 299] width 280 height 21
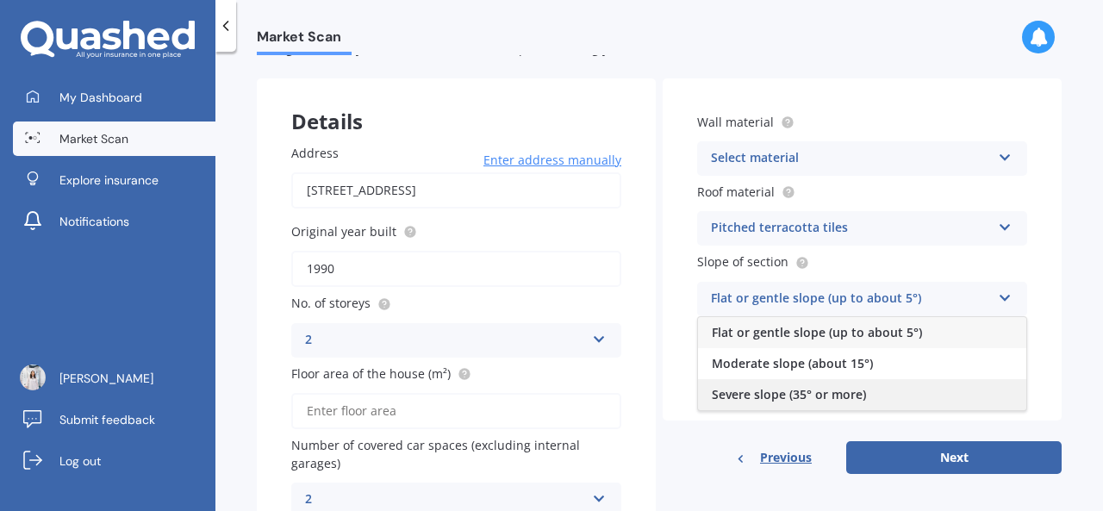
click at [771, 394] on span "Severe slope (35° or more)" at bounding box center [789, 394] width 154 height 16
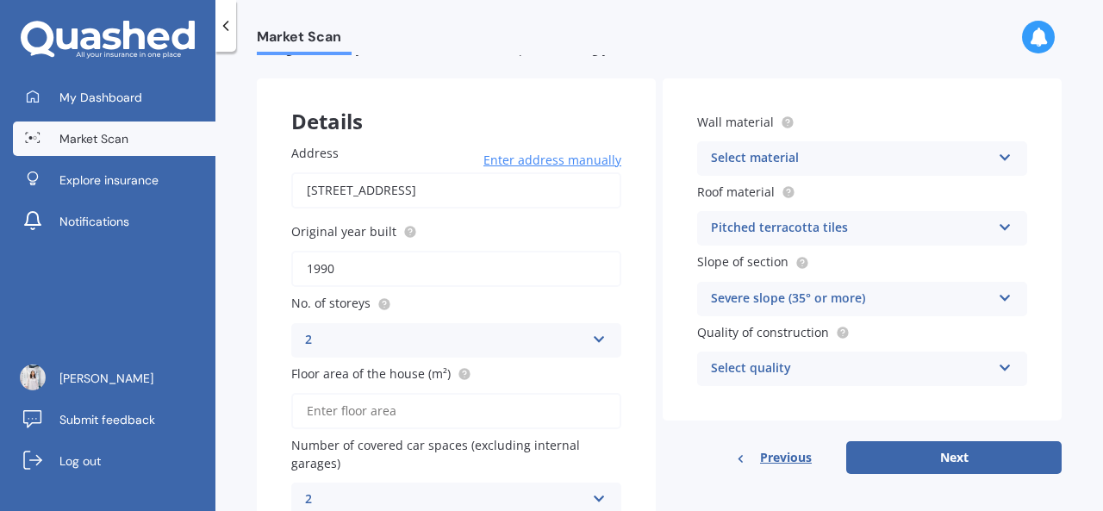
click at [796, 304] on div "Severe slope (35° or more)" at bounding box center [851, 299] width 280 height 21
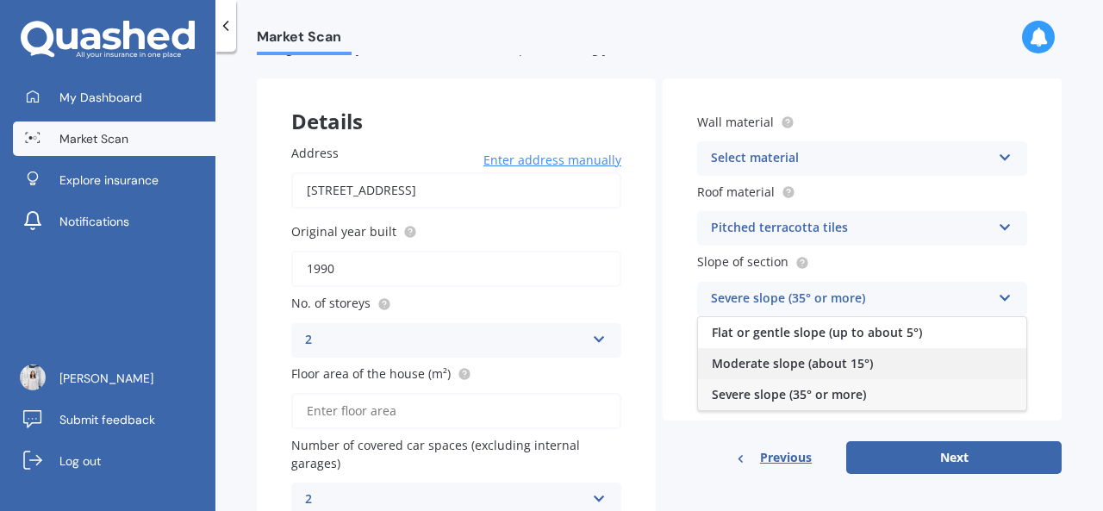
click at [797, 357] on span "Moderate slope (about 15°)" at bounding box center [792, 363] width 161 height 16
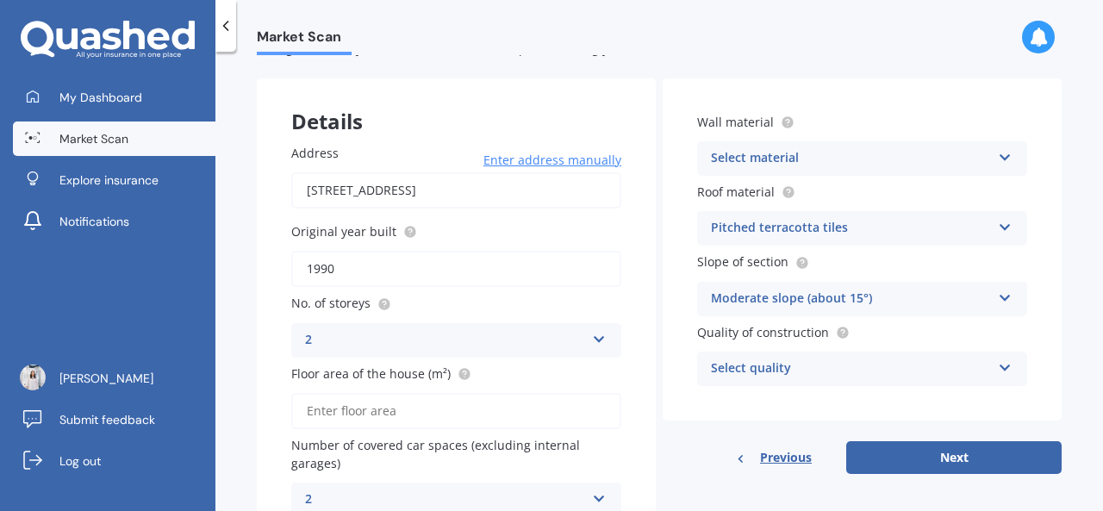
click at [781, 365] on div "Select quality" at bounding box center [851, 368] width 280 height 21
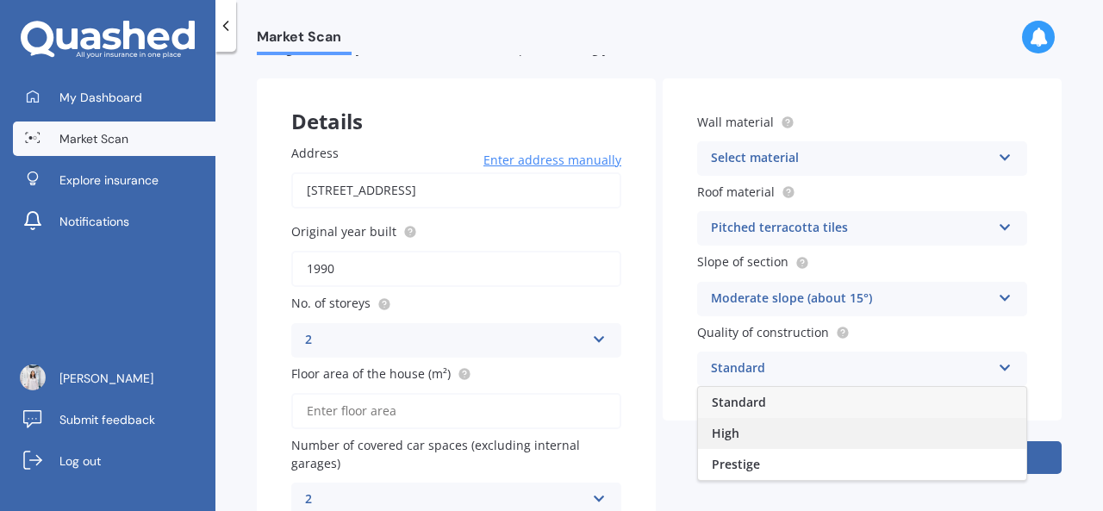
click at [748, 437] on div "High" at bounding box center [862, 433] width 328 height 31
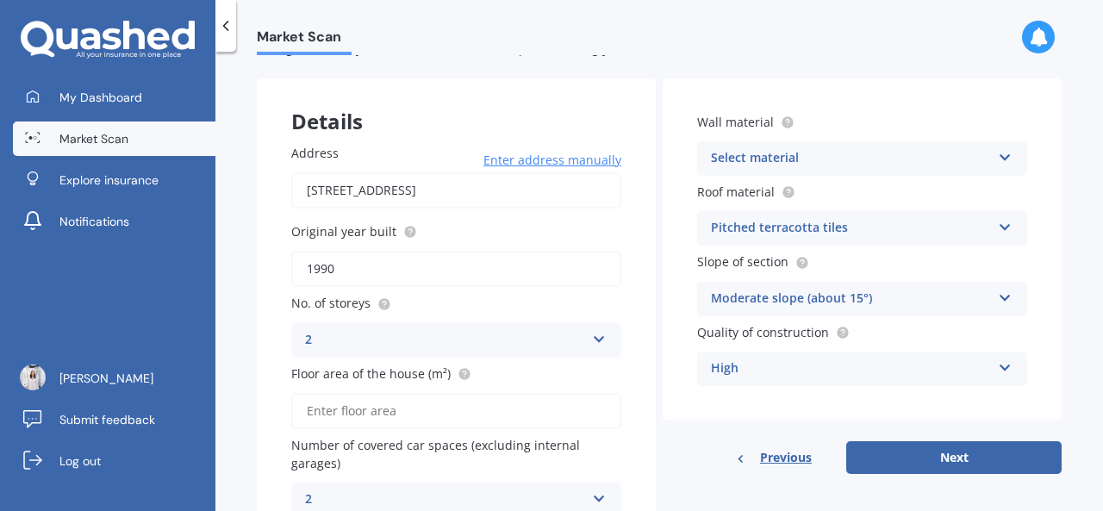
click at [794, 156] on div "Select material" at bounding box center [851, 158] width 280 height 21
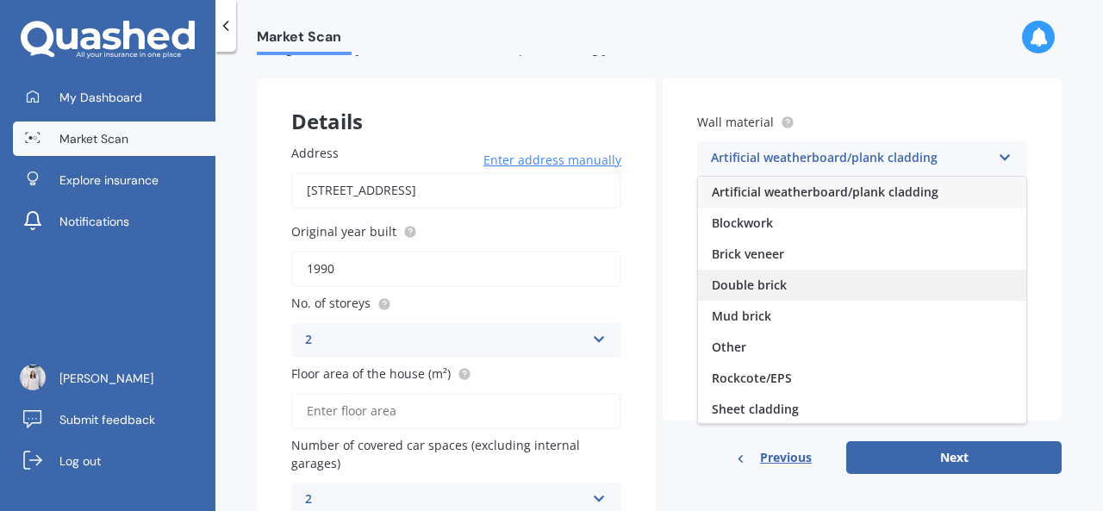
click at [780, 290] on div "Double brick" at bounding box center [862, 285] width 328 height 31
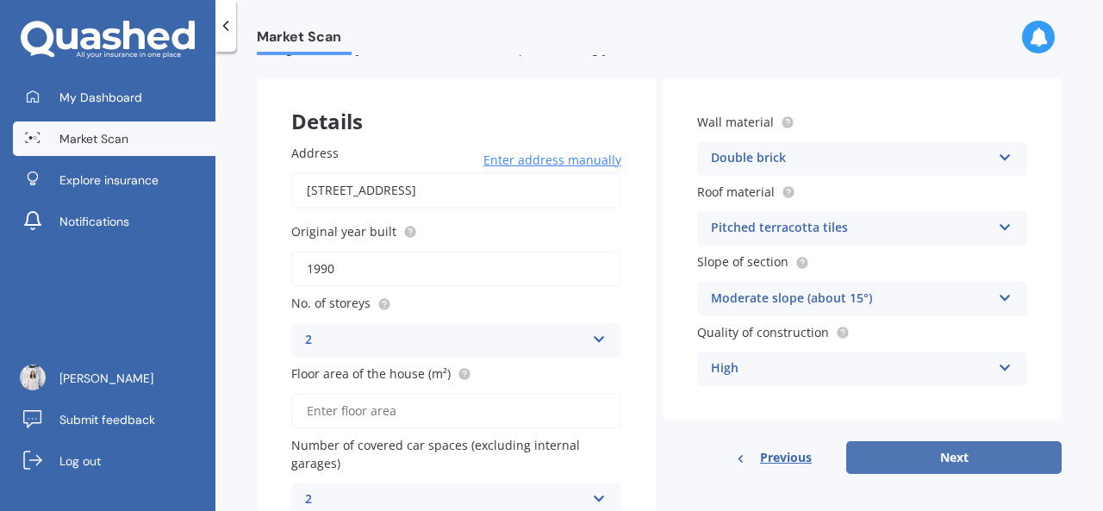
click at [868, 450] on button "Next" at bounding box center [953, 457] width 215 height 33
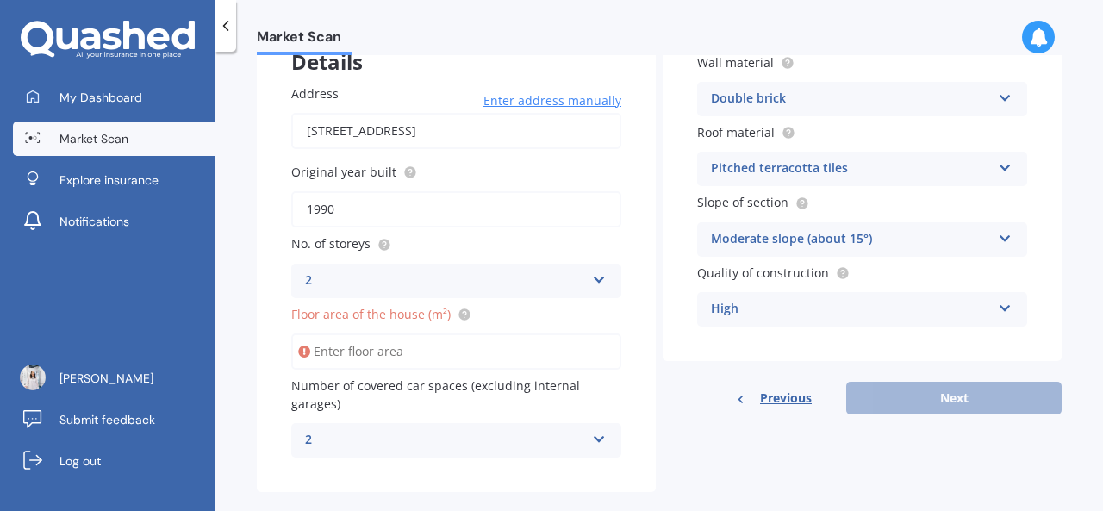
scroll to position [146, 0]
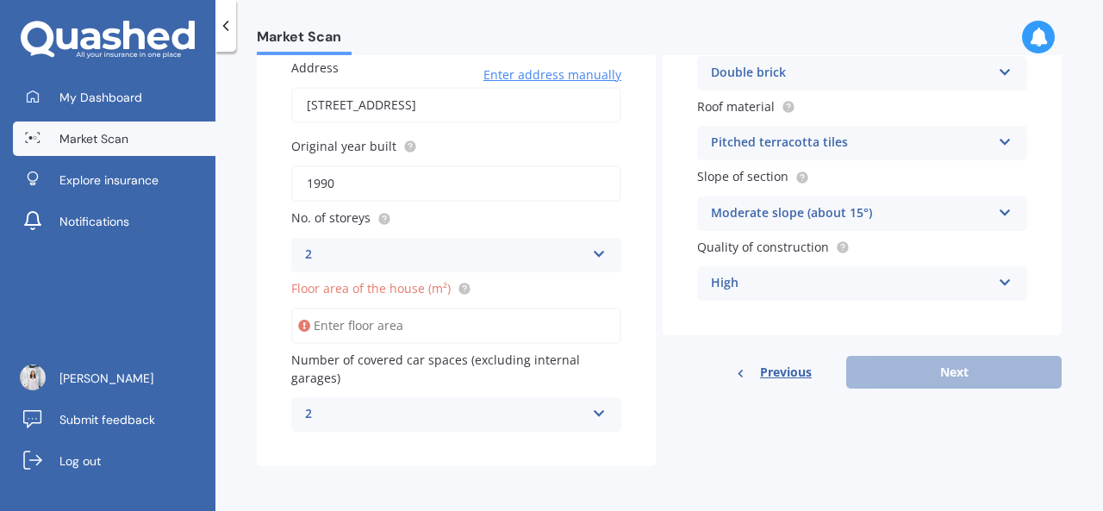
click at [224, 22] on icon at bounding box center [225, 25] width 17 height 17
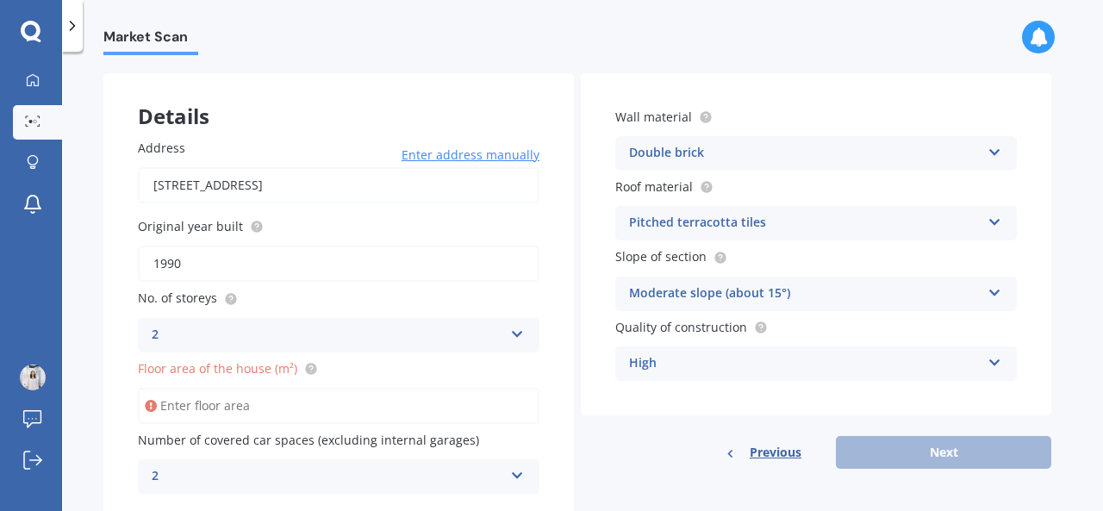
scroll to position [0, 0]
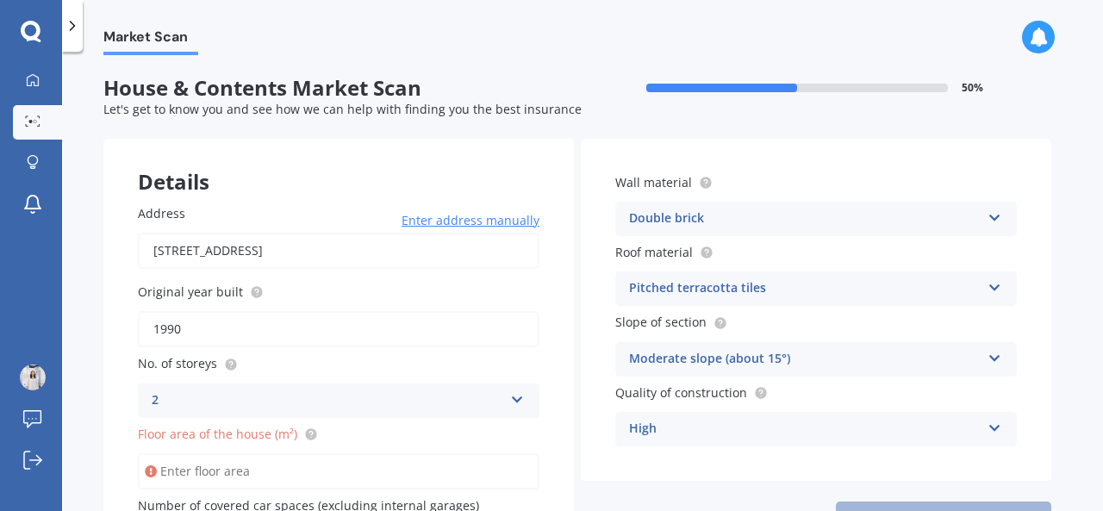
click at [65, 20] on icon at bounding box center [72, 25] width 17 height 17
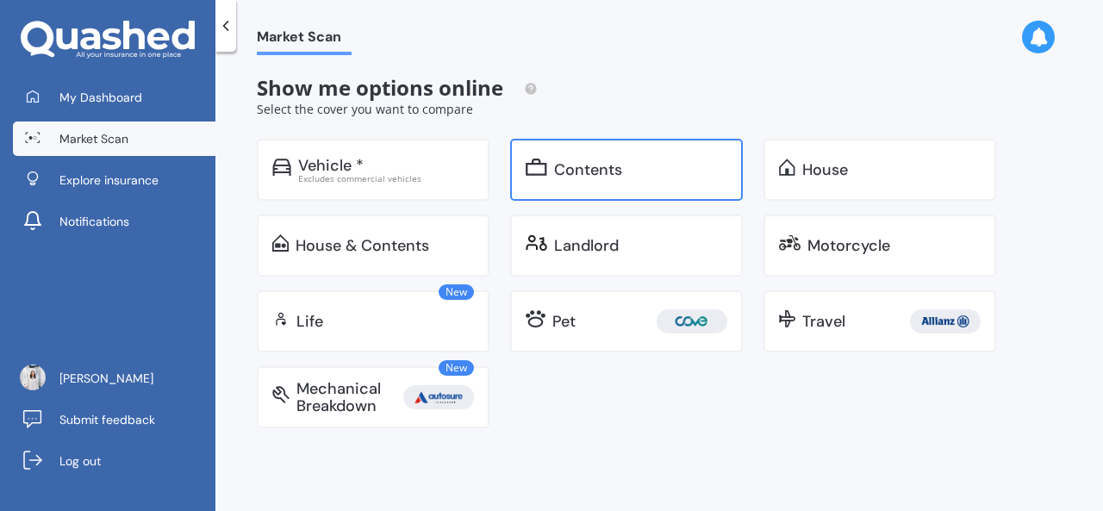
click at [651, 165] on div "Contents" at bounding box center [640, 169] width 173 height 17
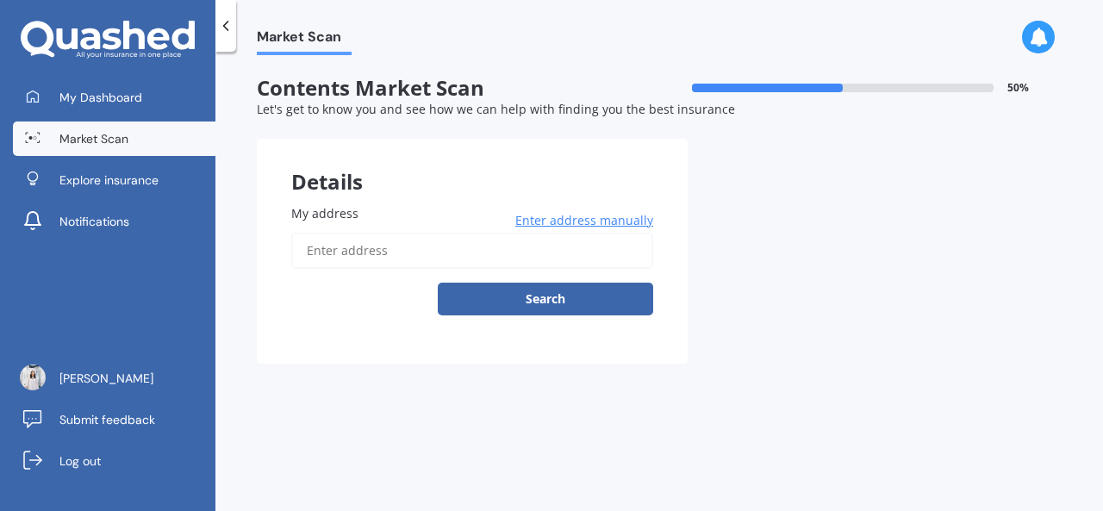
click at [477, 239] on input "My address" at bounding box center [472, 251] width 362 height 36
click at [413, 250] on input "My address" at bounding box center [472, 251] width 362 height 36
type input "[STREET_ADDRESS]"
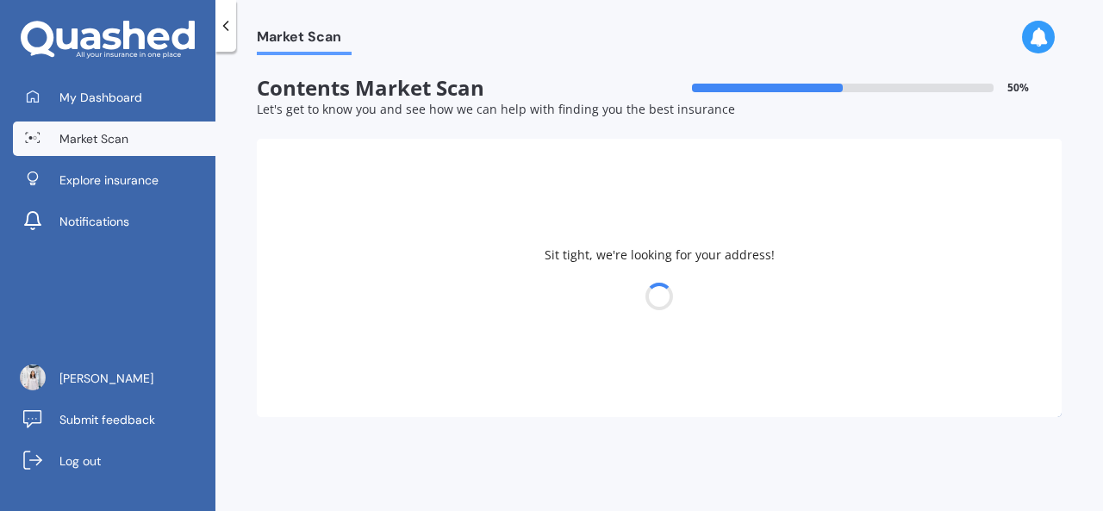
click at [527, 311] on div "Sit tight, we're looking for your address!" at bounding box center [659, 278] width 805 height 278
select select "01"
select select "04"
select select "2009"
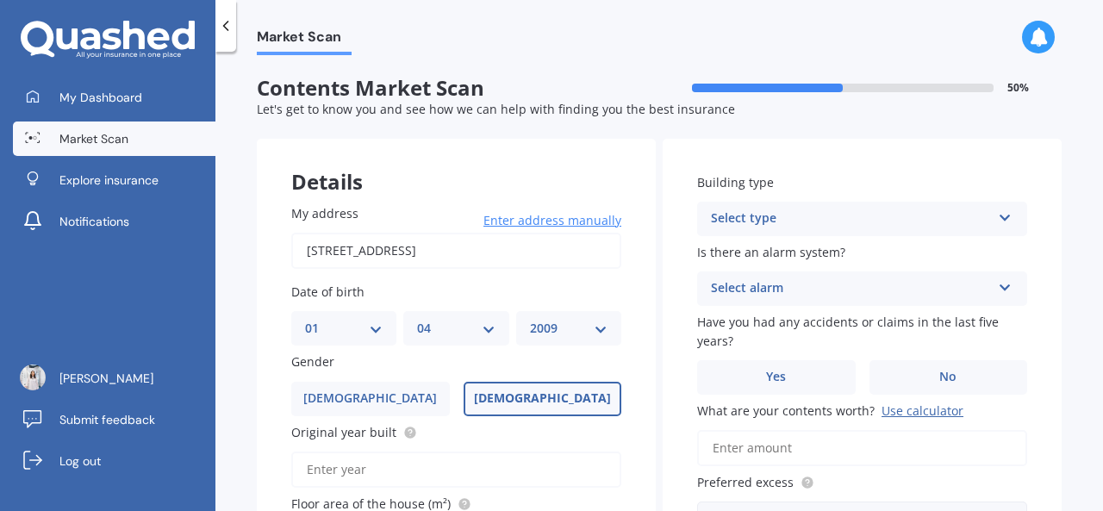
click at [381, 321] on div "DD 01 02 03 04 05 06 07 08 09 10 11 12 13 14 15 16 17 18 19 20 21 22 23 24 25 2…" at bounding box center [343, 328] width 105 height 34
click at [364, 323] on select "DD 01 02 03 04 05 06 07 08 09 10 11 12 13 14 15 16 17 18 19 20 21 22 23 24 25 2…" at bounding box center [344, 328] width 78 height 19
select select "30"
click at [305, 319] on select "DD 01 02 03 04 05 06 07 08 09 10 11 12 13 14 15 16 17 18 19 20 21 22 23 24 25 2…" at bounding box center [344, 328] width 78 height 19
click at [415, 319] on div "MM 01 02 03 04 05 06 07 08 09 10 11 12" at bounding box center [455, 328] width 105 height 34
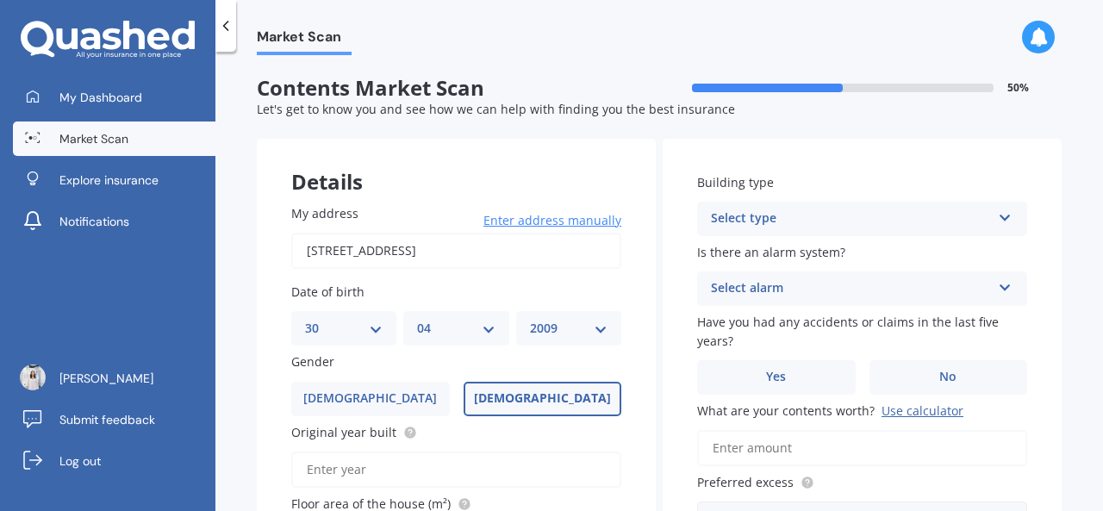
click at [424, 329] on select "MM 01 02 03 04 05 06 07 08 09 10 11 12" at bounding box center [456, 328] width 78 height 19
select select "09"
click at [417, 319] on select "MM 01 02 03 04 05 06 07 08 09 10 11 12" at bounding box center [456, 328] width 78 height 19
click at [561, 349] on div "My address [STREET_ADDRESS] Enter address manually Search Date of birth DD 01 0…" at bounding box center [456, 417] width 399 height 494
click at [563, 337] on select "YYYY 2009 2008 2007 2006 2005 2004 2003 2002 2001 2000 1999 1998 1997 1996 1995…" at bounding box center [569, 328] width 78 height 19
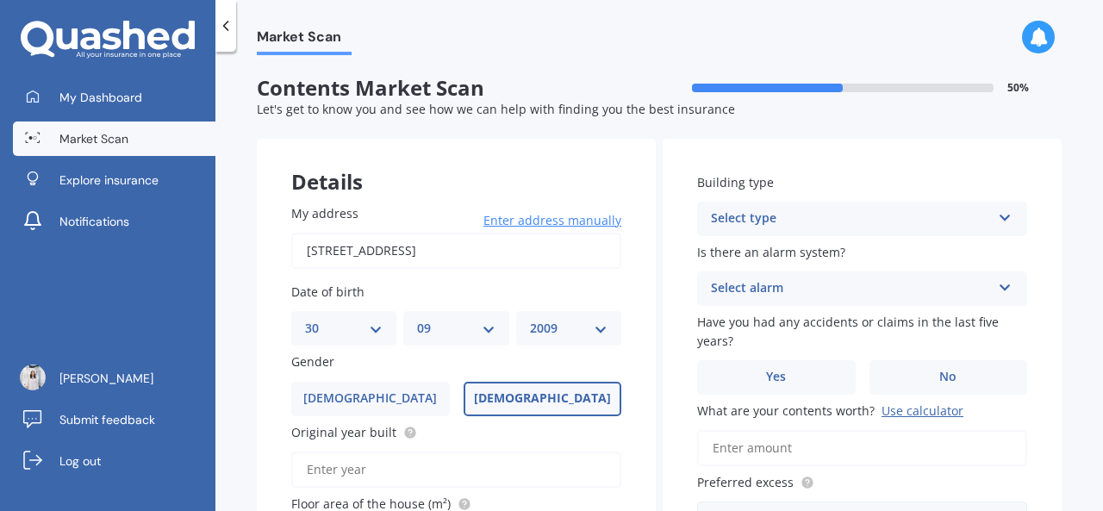
select select "1981"
click at [530, 319] on select "YYYY 2009 2008 2007 2006 2005 2004 2003 2002 2001 2000 1999 1998 1997 1996 1995…" at bounding box center [569, 328] width 78 height 19
click at [503, 397] on label "[DEMOGRAPHIC_DATA]" at bounding box center [542, 399] width 159 height 34
click at [0, 0] on input "[DEMOGRAPHIC_DATA]" at bounding box center [0, 0] width 0 height 0
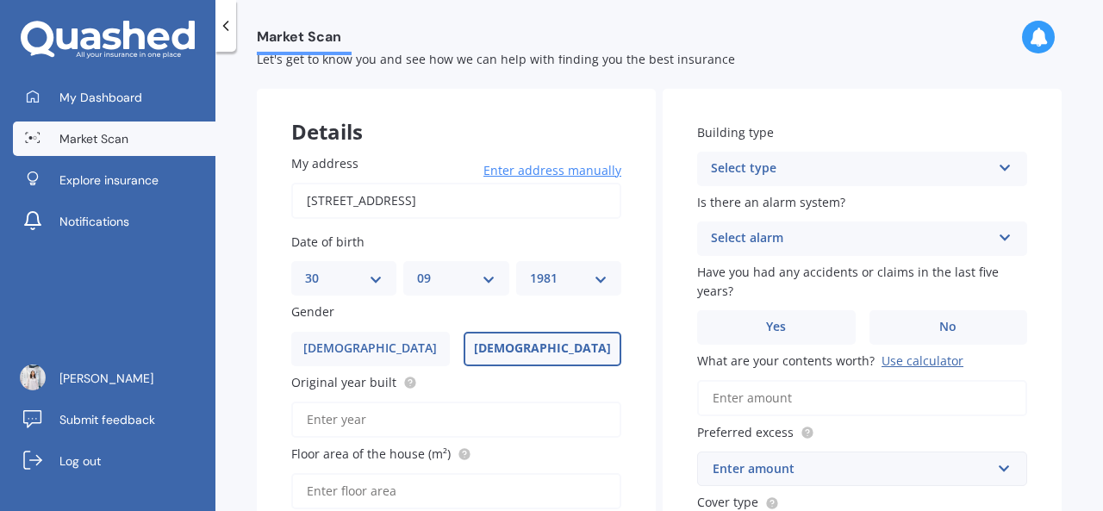
scroll to position [172, 0]
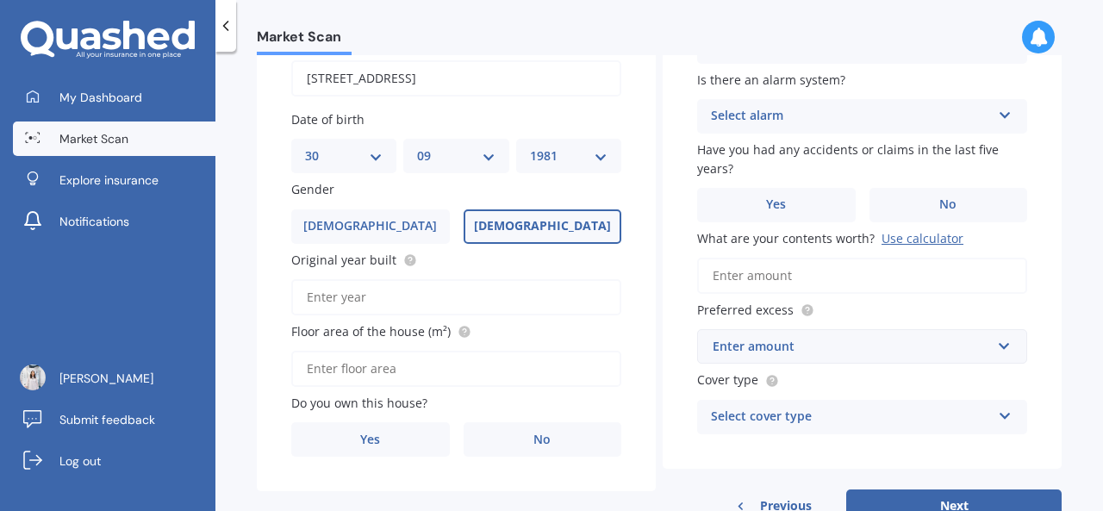
click at [533, 460] on div "My address [STREET_ADDRESS] Enter address manually Search Date of birth DD 01 0…" at bounding box center [456, 244] width 399 height 494
click at [533, 438] on span "No" at bounding box center [541, 439] width 17 height 15
click at [0, 0] on input "No" at bounding box center [0, 0] width 0 height 0
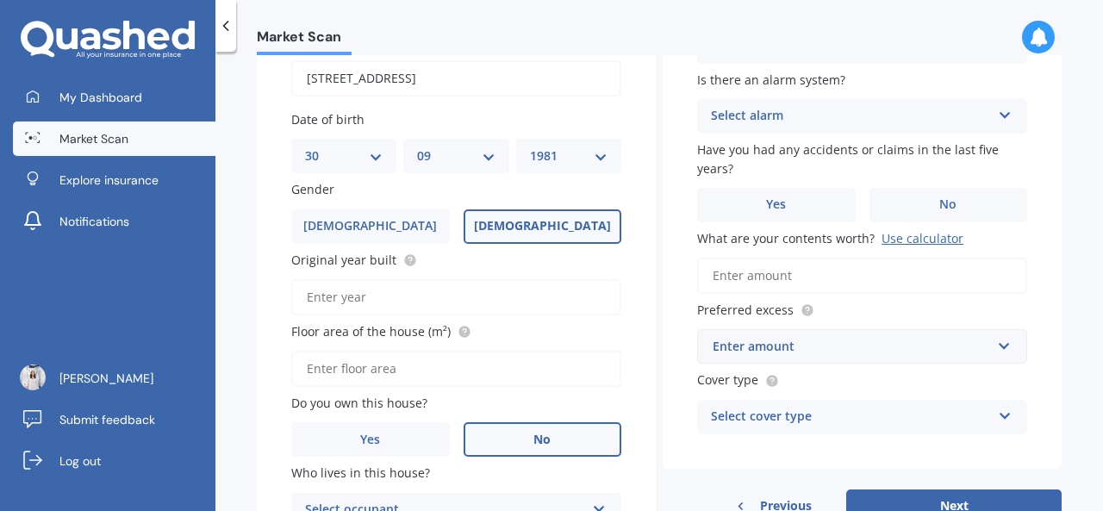
click at [461, 304] on input "Original year built" at bounding box center [456, 297] width 330 height 36
type input "1990"
click at [436, 374] on input "Floor area of the house (m²)" at bounding box center [456, 369] width 330 height 36
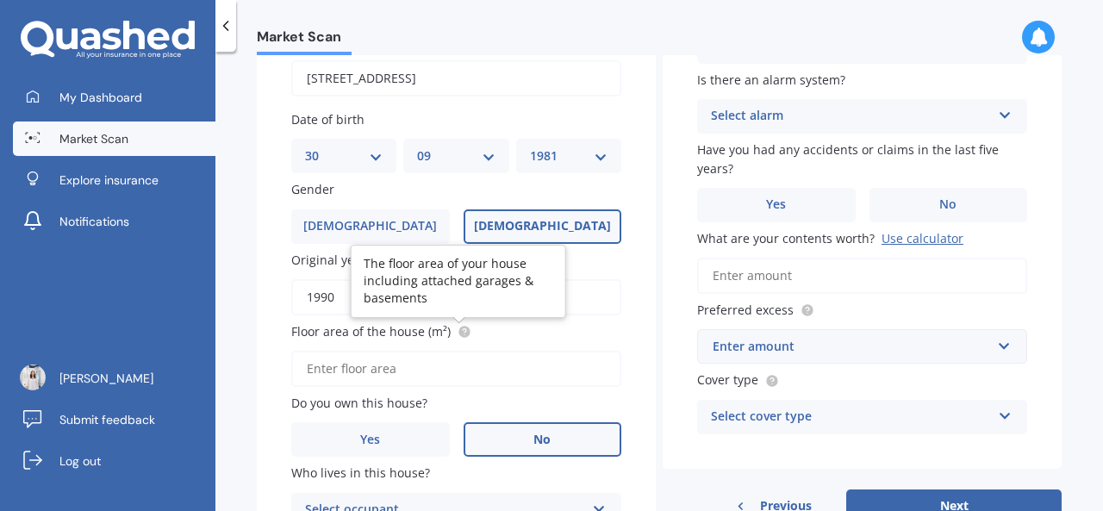
click at [462, 335] on circle at bounding box center [463, 331] width 11 height 11
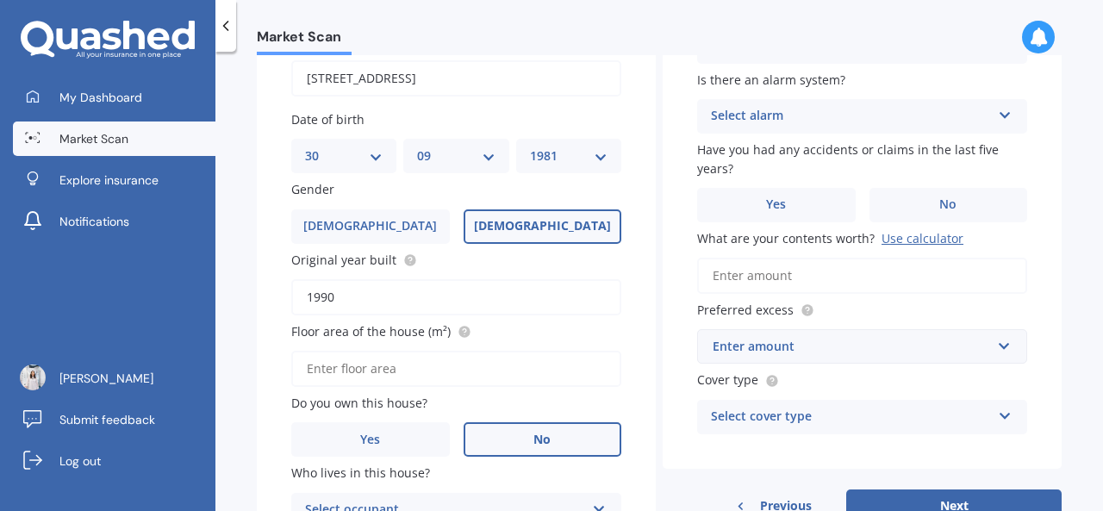
click at [408, 378] on input "Floor area of the house (m²)" at bounding box center [456, 369] width 330 height 36
paste input "250"
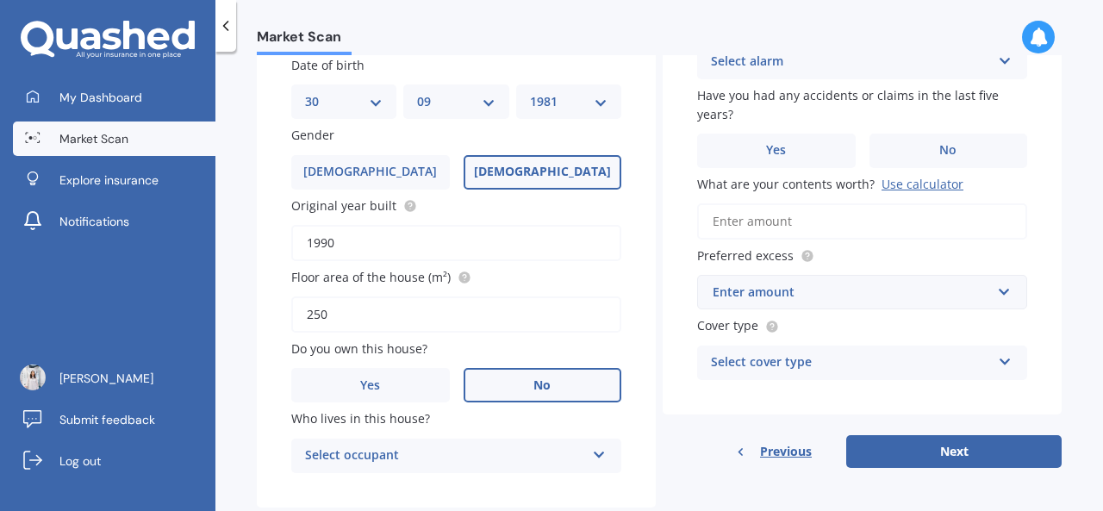
scroll to position [269, 0]
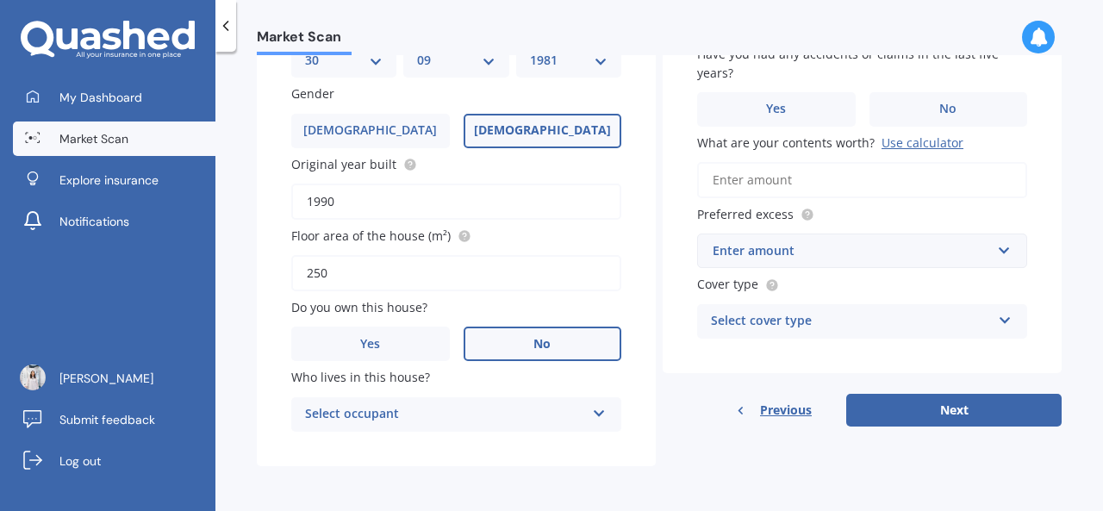
type input "250"
click at [421, 407] on div "Select occupant" at bounding box center [445, 414] width 280 height 21
click at [413, 444] on div "Tenant" at bounding box center [456, 447] width 328 height 31
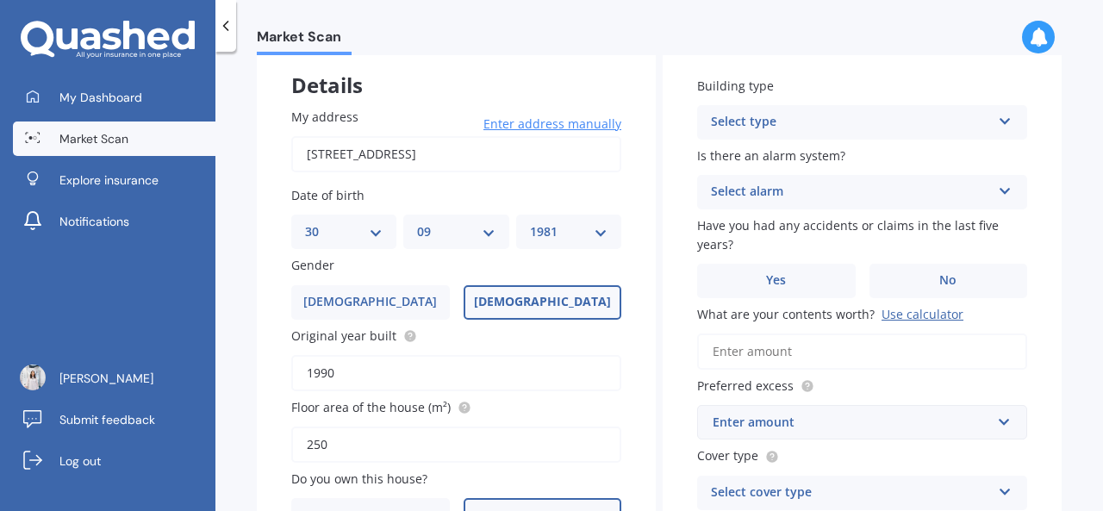
click at [900, 104] on div "Building type Select type Freestanding Multi-unit (in a block of 6 or less) Mul…" at bounding box center [862, 108] width 330 height 63
click at [898, 120] on div "Select type" at bounding box center [851, 122] width 280 height 21
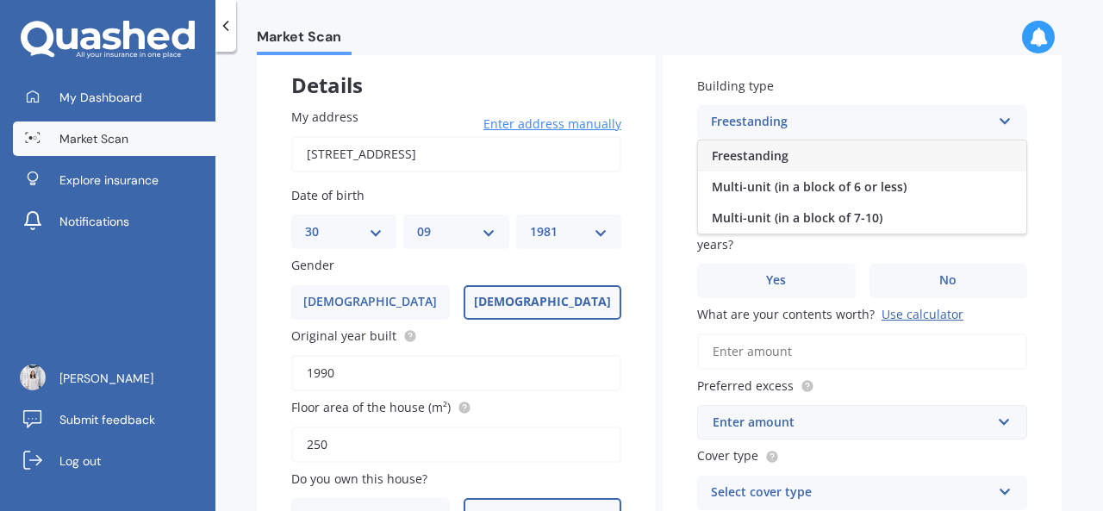
click at [765, 160] on span "Freestanding" at bounding box center [750, 155] width 77 height 16
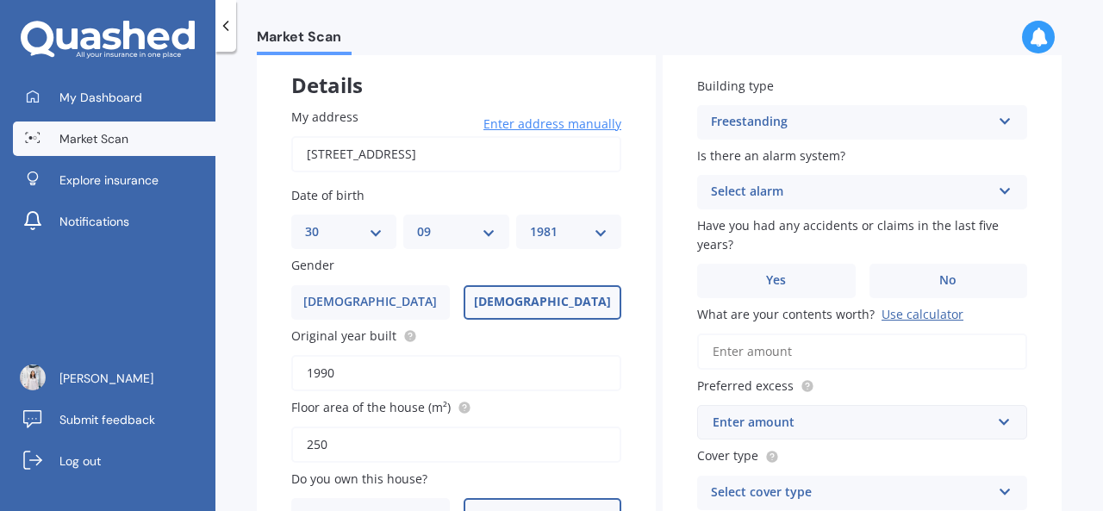
click at [768, 196] on div "Select alarm" at bounding box center [851, 192] width 280 height 21
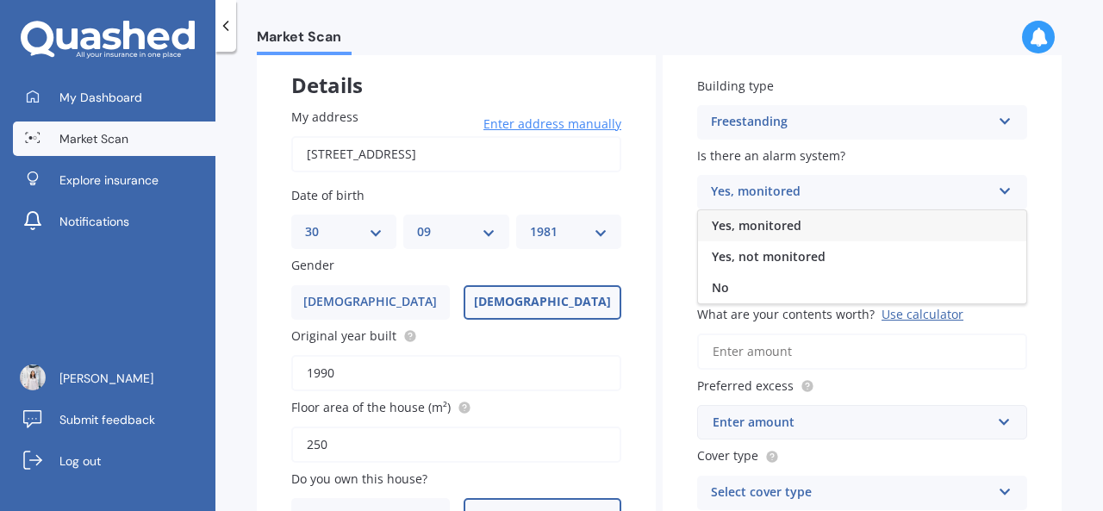
click at [769, 220] on span "Yes, monitored" at bounding box center [757, 225] width 90 height 16
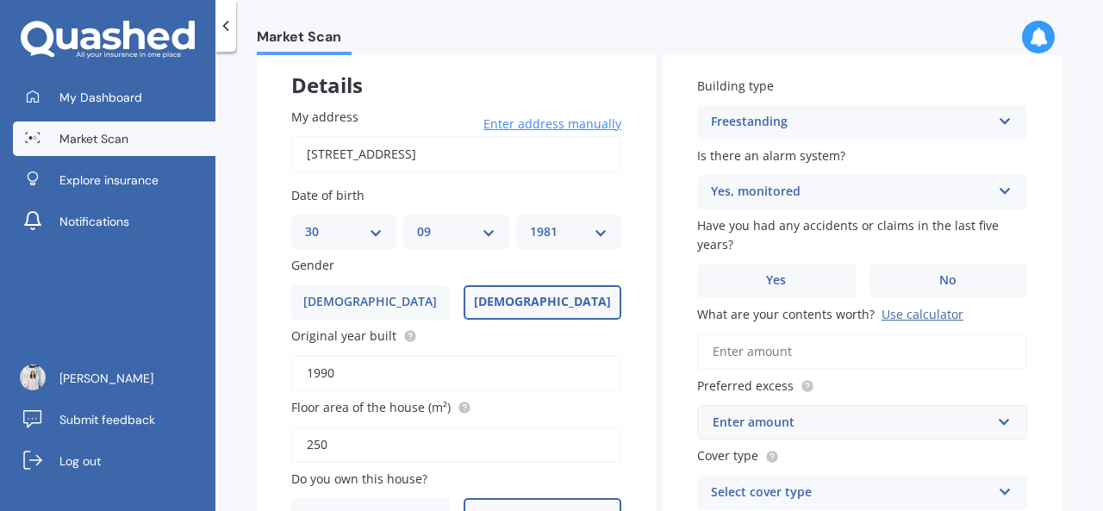
click at [783, 202] on div "Yes, monitored" at bounding box center [851, 192] width 280 height 21
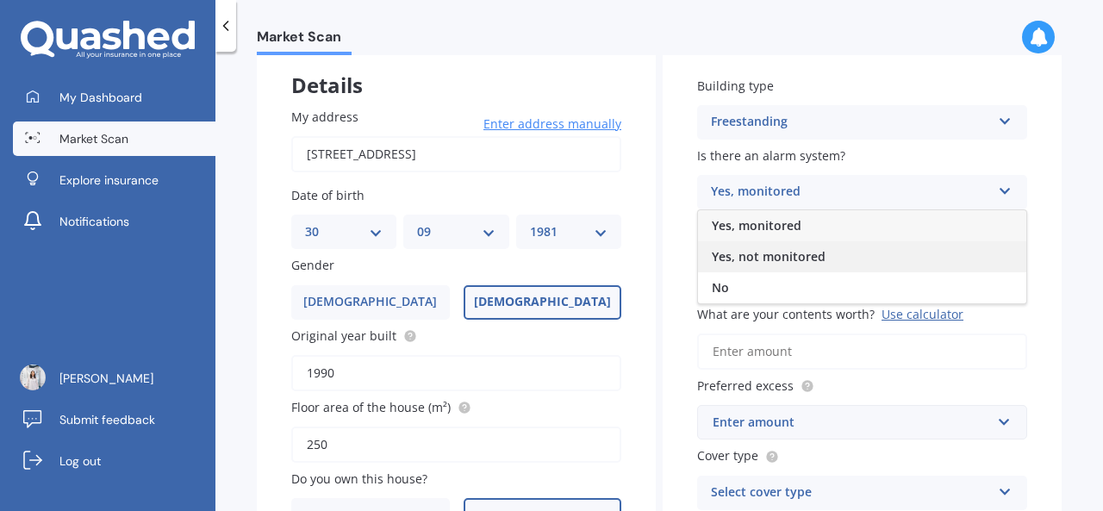
click at [794, 253] on span "Yes, not monitored" at bounding box center [769, 256] width 114 height 16
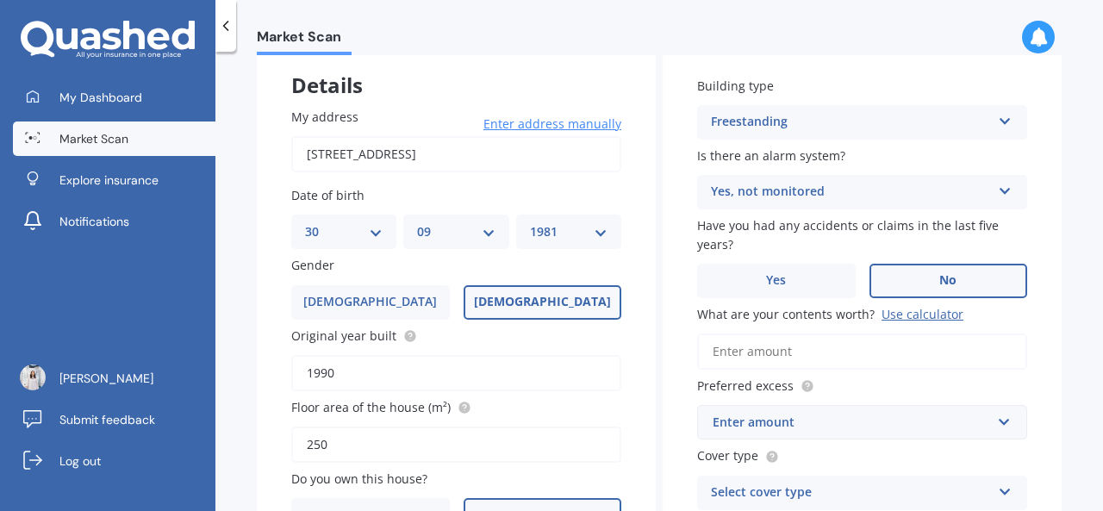
click at [875, 278] on label "No" at bounding box center [948, 281] width 159 height 34
click at [0, 0] on input "No" at bounding box center [0, 0] width 0 height 0
click at [839, 354] on input "What are your contents worth? Use calculator" at bounding box center [862, 351] width 330 height 36
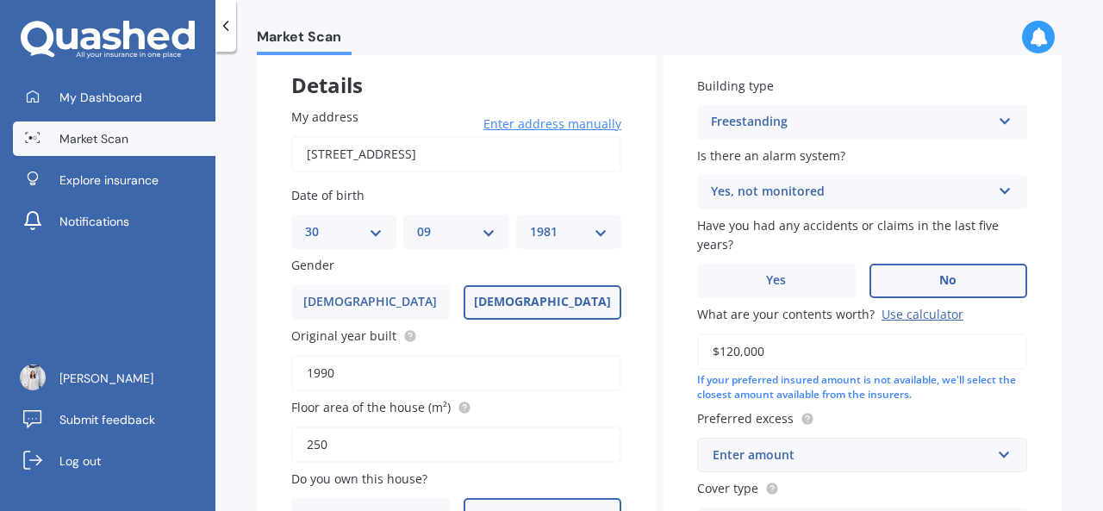
type input "$120,000"
click at [848, 440] on div "Preferred excess Enter amount $250 $300 $400 $500 $750 $1,000 $2,000" at bounding box center [862, 440] width 330 height 63
click at [848, 448] on div "Enter amount" at bounding box center [851, 454] width 278 height 19
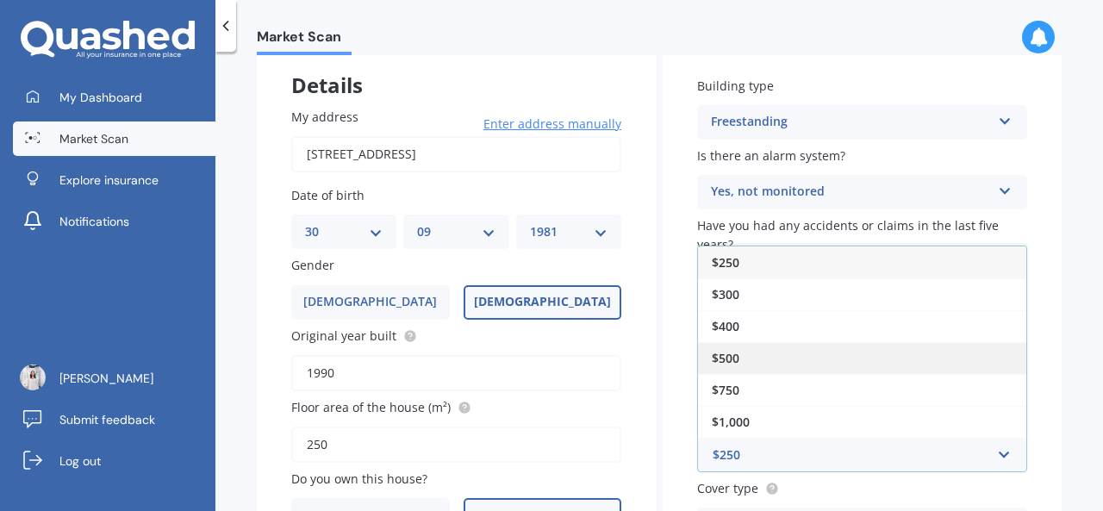
click at [821, 363] on div "$500" at bounding box center [862, 358] width 328 height 32
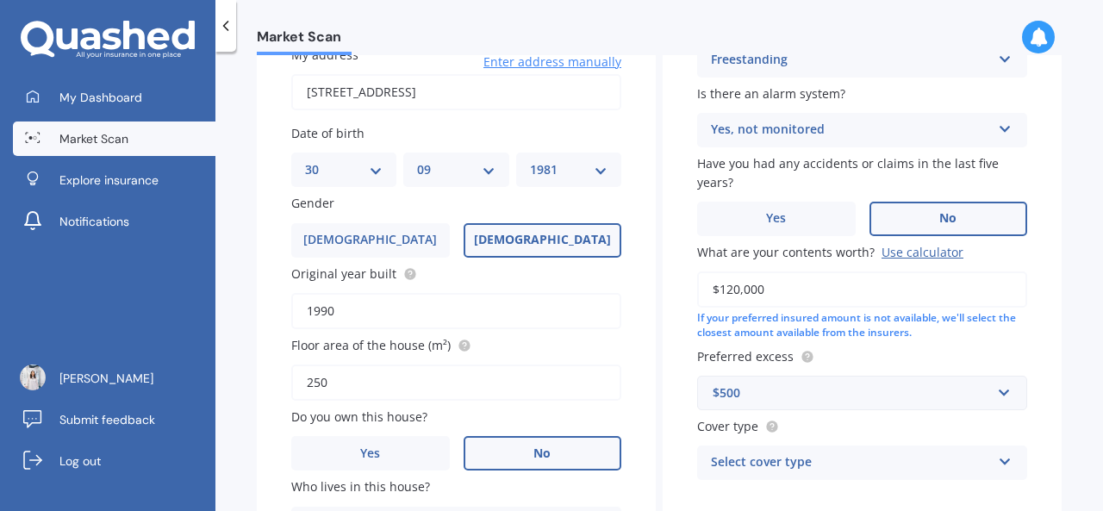
scroll to position [269, 0]
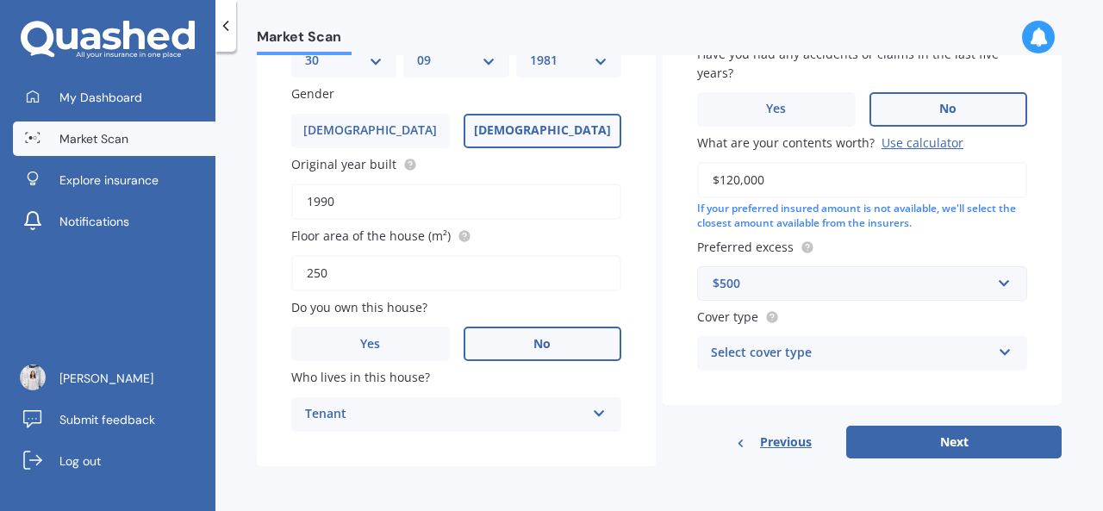
click at [839, 364] on div "Select cover type High Medium Limited" at bounding box center [862, 353] width 330 height 34
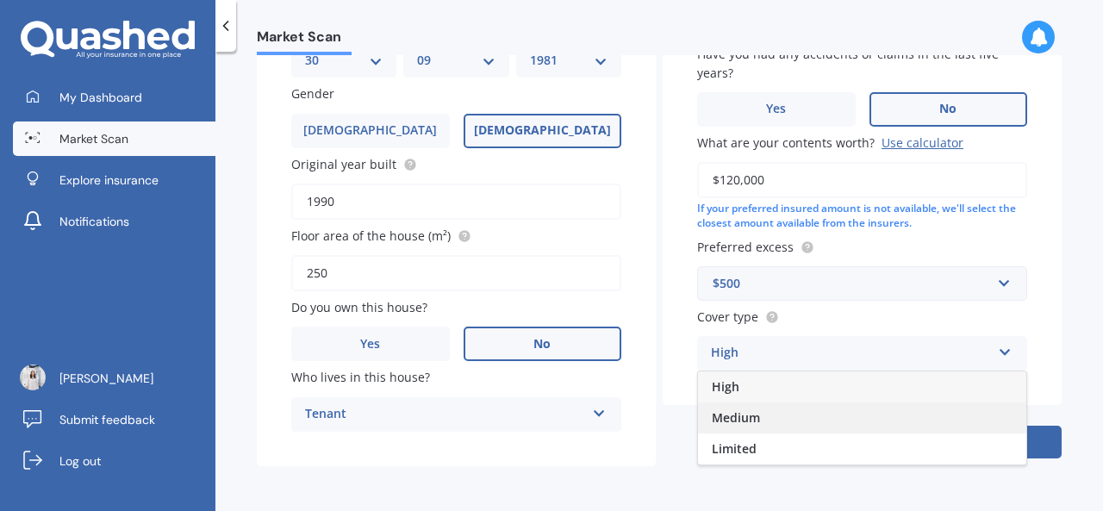
click at [793, 407] on div "Medium" at bounding box center [862, 417] width 328 height 31
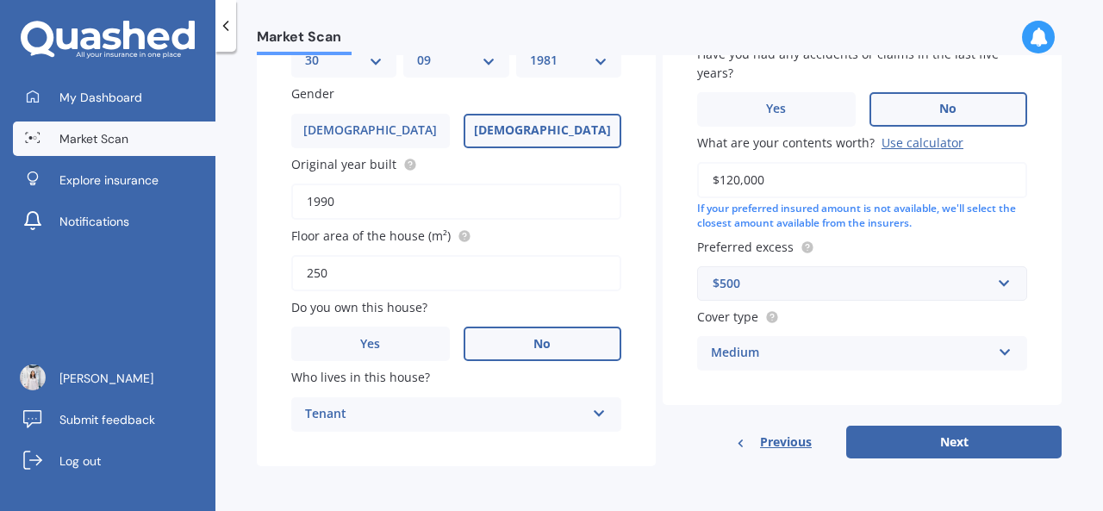
click at [793, 351] on div "Medium" at bounding box center [851, 353] width 280 height 21
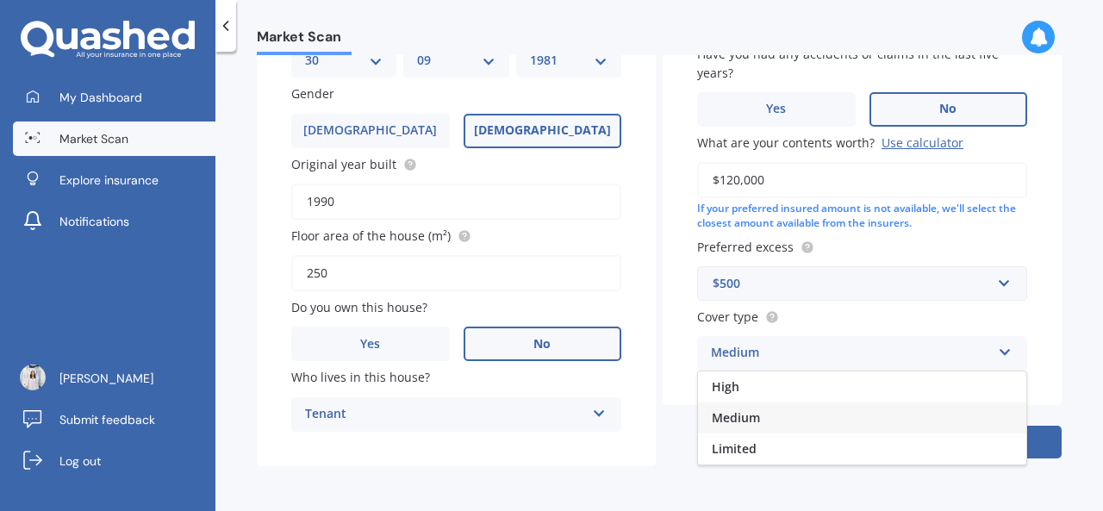
click at [780, 387] on div "High" at bounding box center [862, 386] width 328 height 31
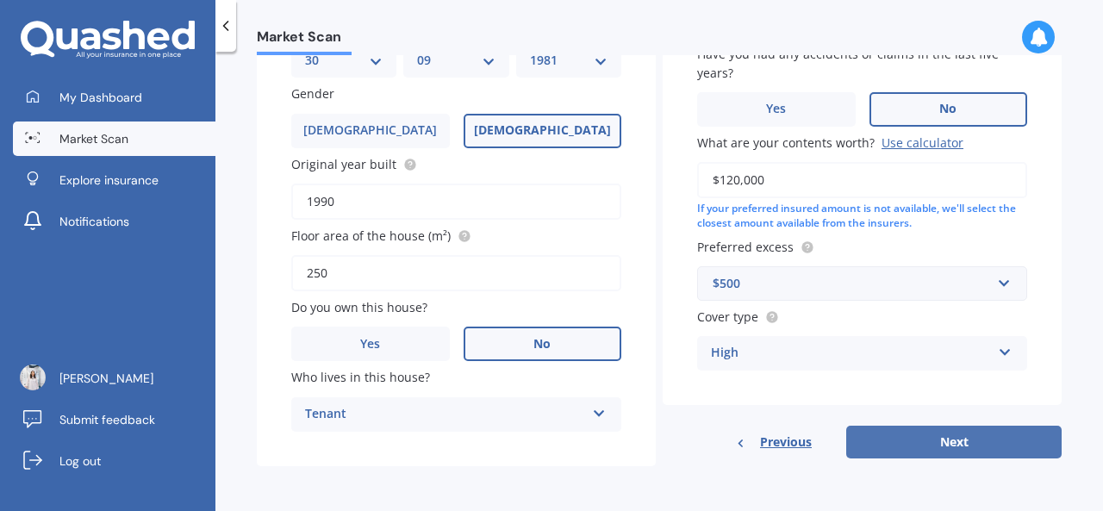
click at [847, 439] on button "Next" at bounding box center [953, 442] width 215 height 33
select select "30"
select select "09"
select select "1981"
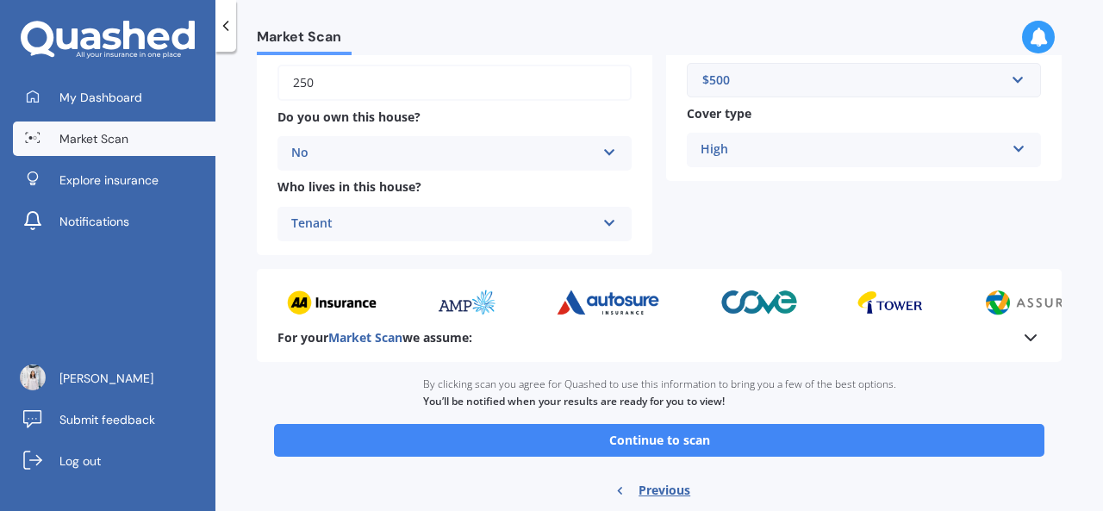
scroll to position [451, 0]
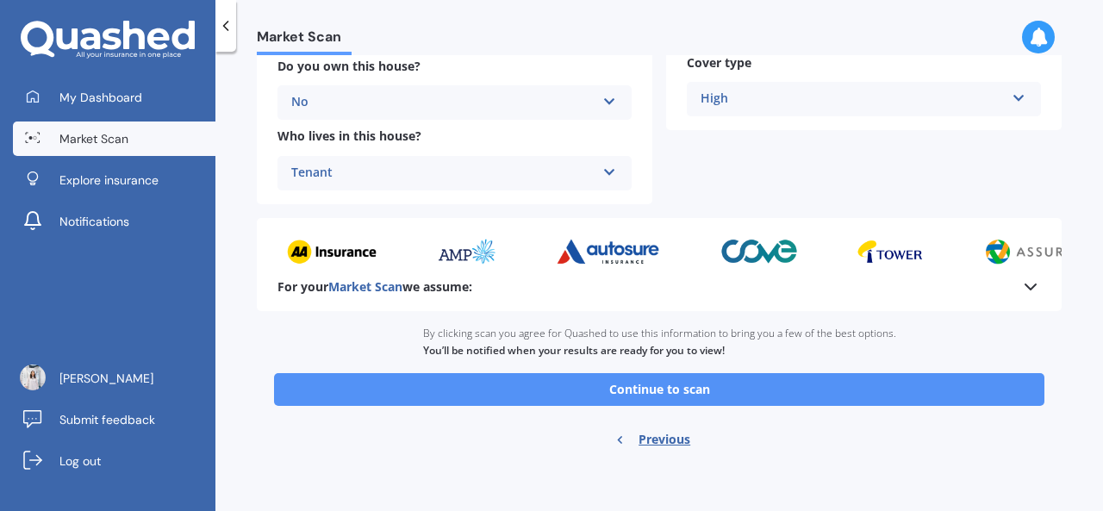
click at [752, 389] on button "Continue to scan" at bounding box center [659, 389] width 770 height 33
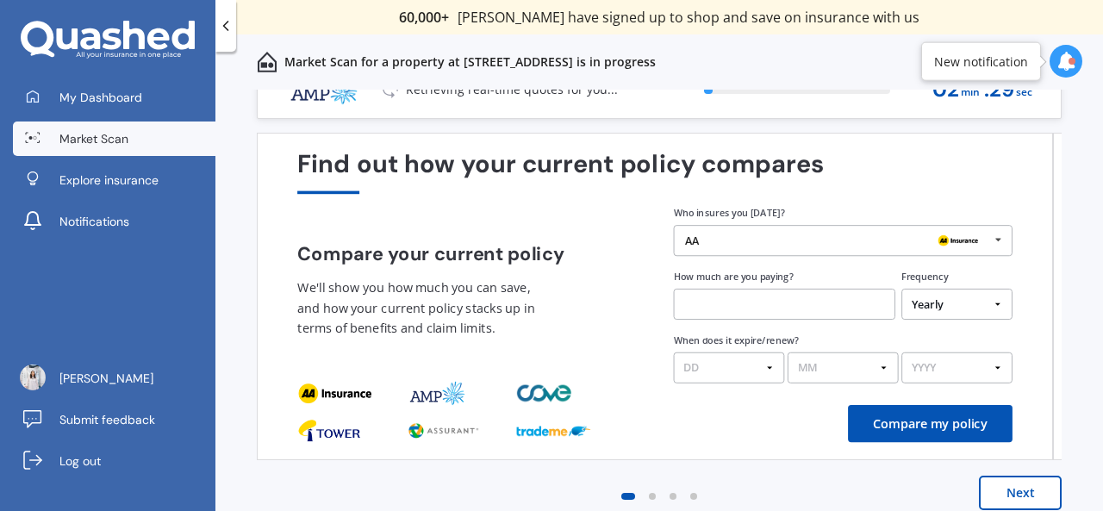
scroll to position [45, 0]
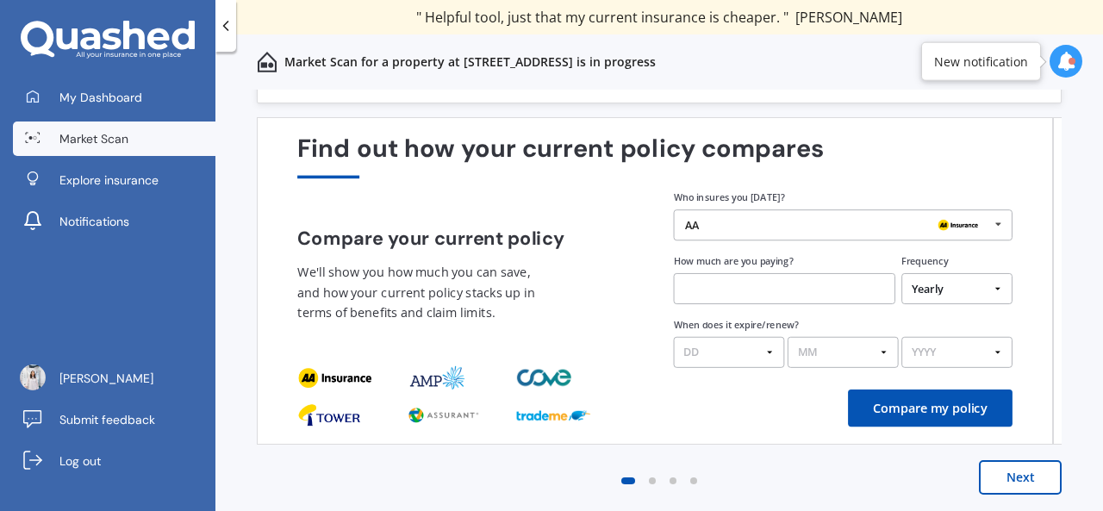
click at [1001, 464] on button "Next" at bounding box center [1020, 477] width 83 height 34
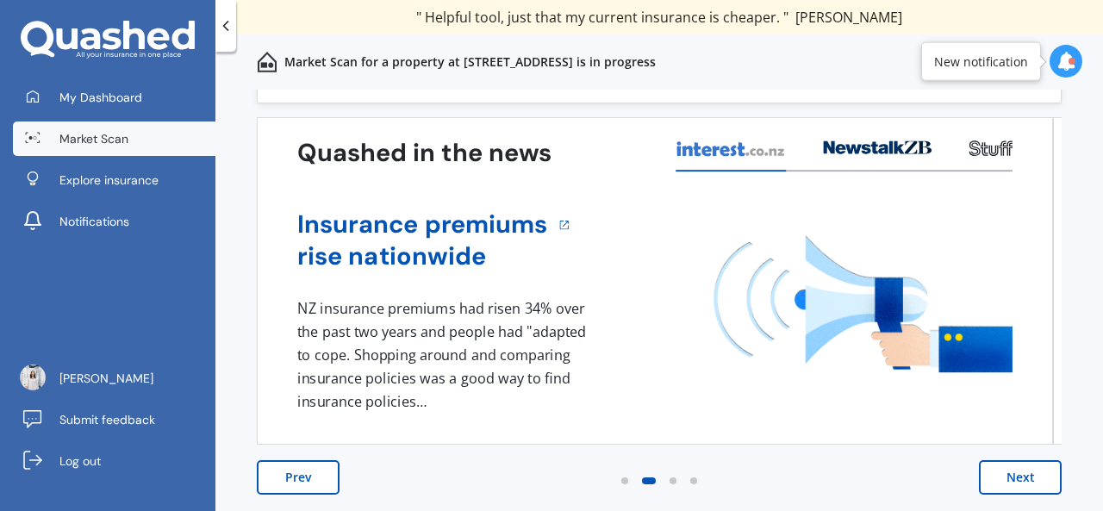
click at [1013, 482] on button "Next" at bounding box center [1020, 477] width 83 height 34
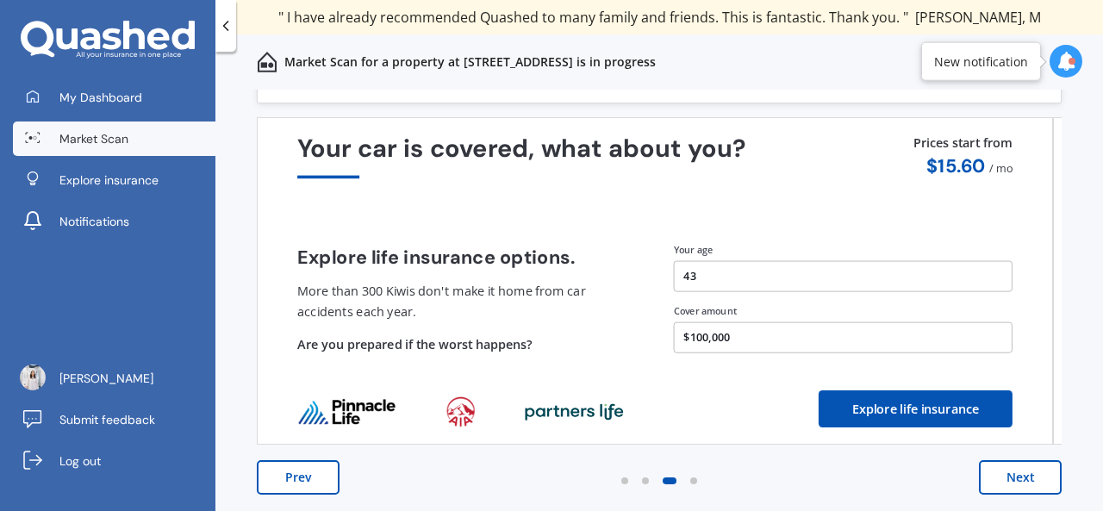
click at [320, 480] on button "Prev" at bounding box center [298, 477] width 83 height 34
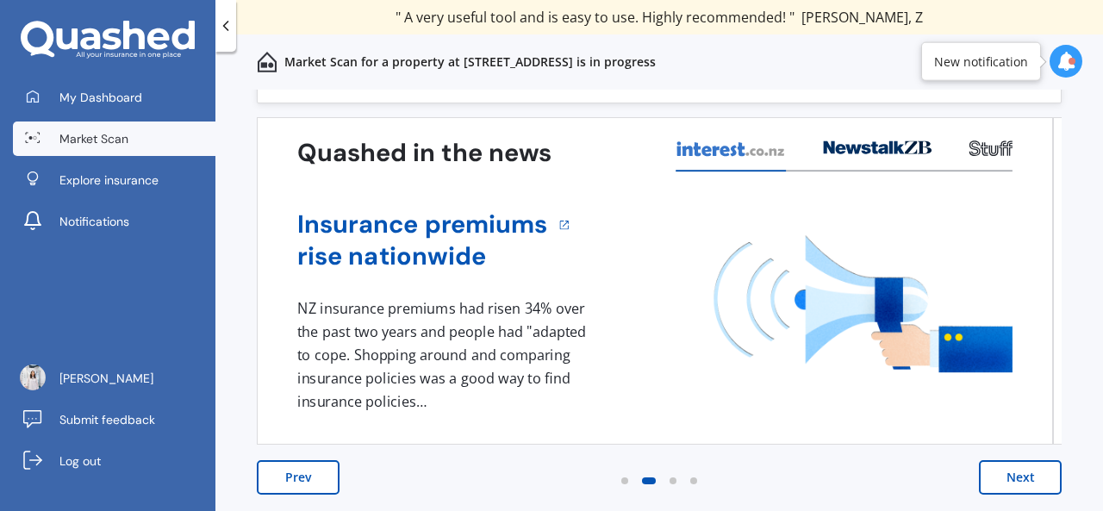
click at [1028, 468] on button "Next" at bounding box center [1020, 477] width 83 height 34
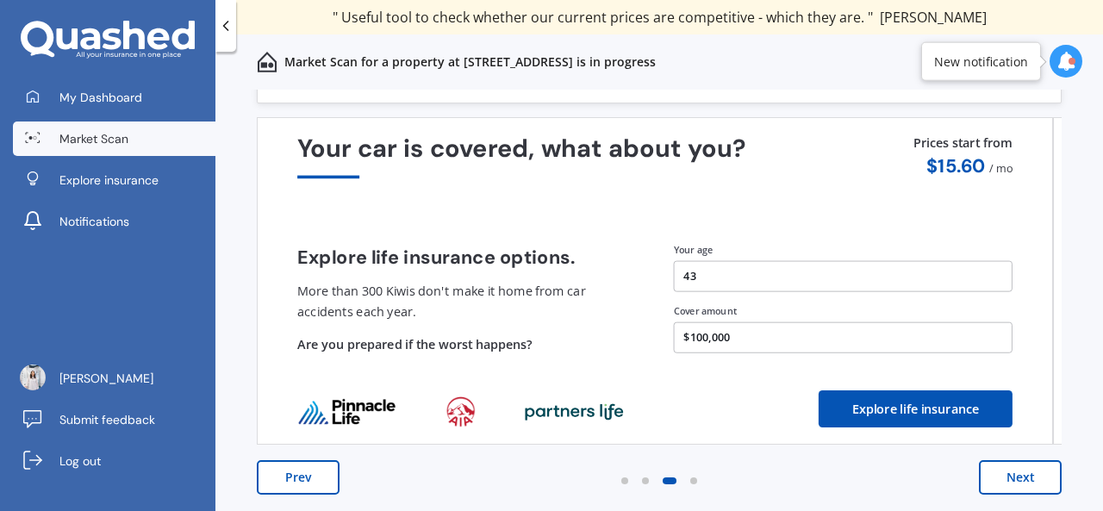
click at [1024, 473] on button "Next" at bounding box center [1020, 477] width 83 height 34
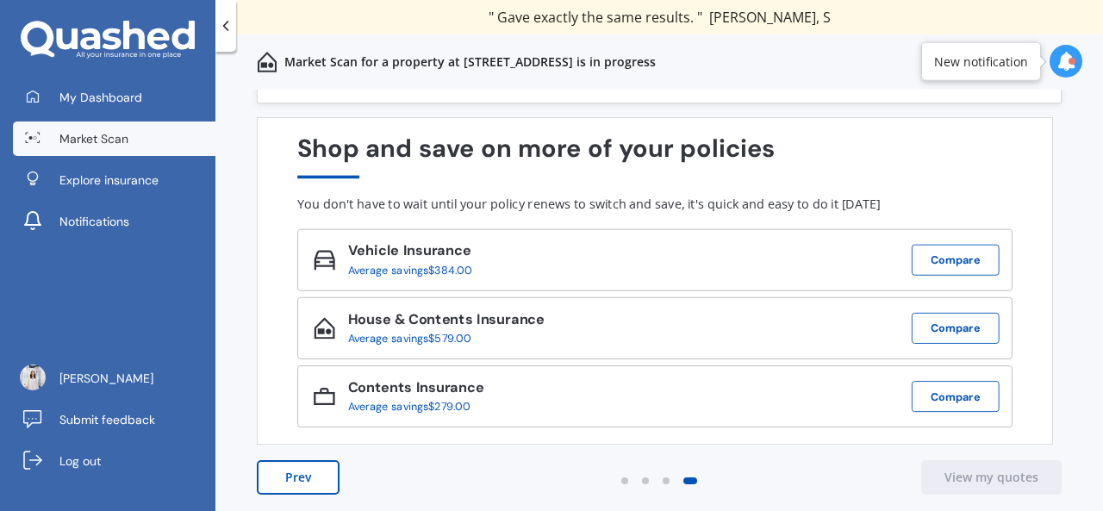
scroll to position [0, 0]
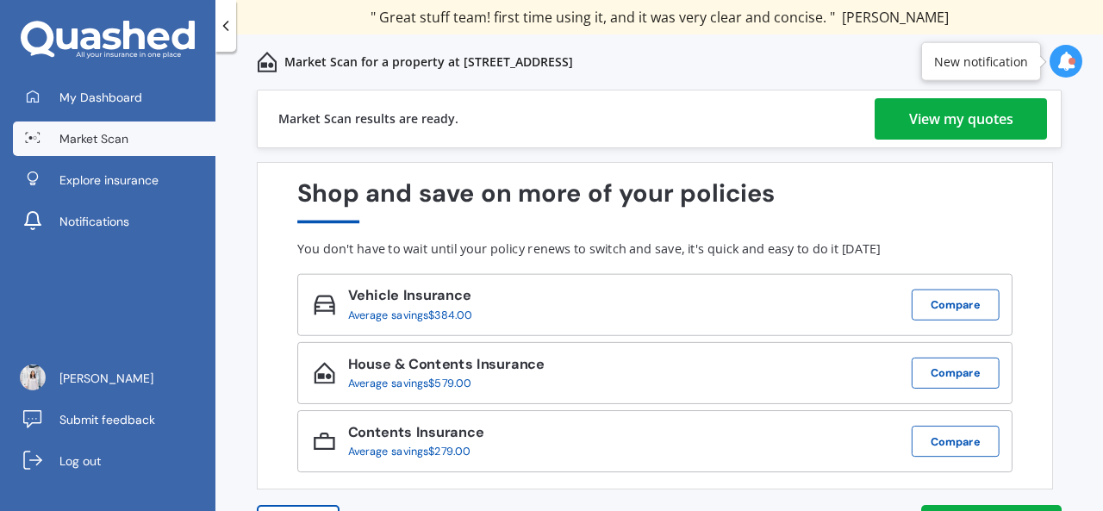
click at [973, 98] on div "View my quotes" at bounding box center [961, 118] width 104 height 41
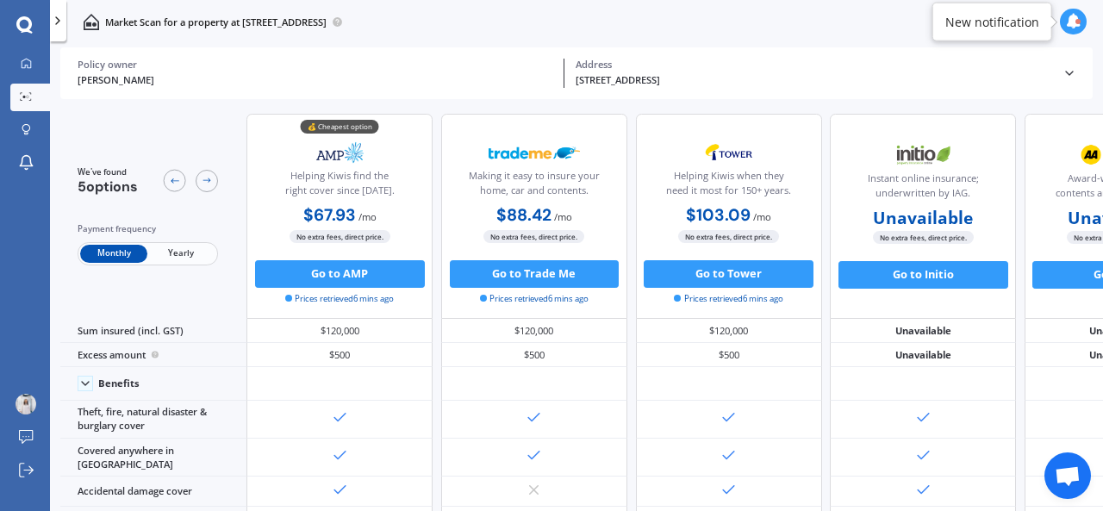
click at [165, 256] on span "Yearly" at bounding box center [180, 254] width 67 height 18
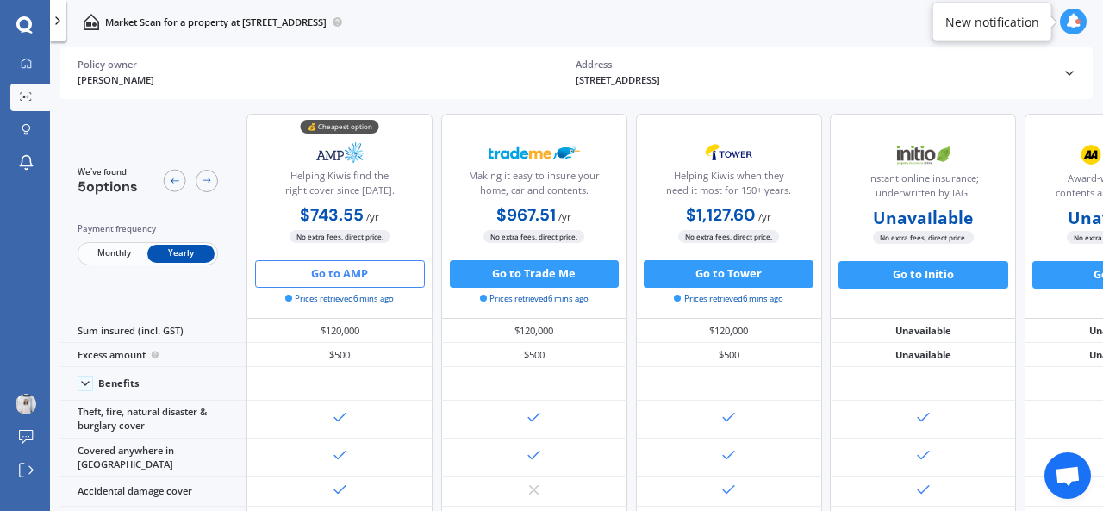
click at [377, 277] on button "Go to AMP" at bounding box center [340, 274] width 170 height 28
